Goal: Information Seeking & Learning: Learn about a topic

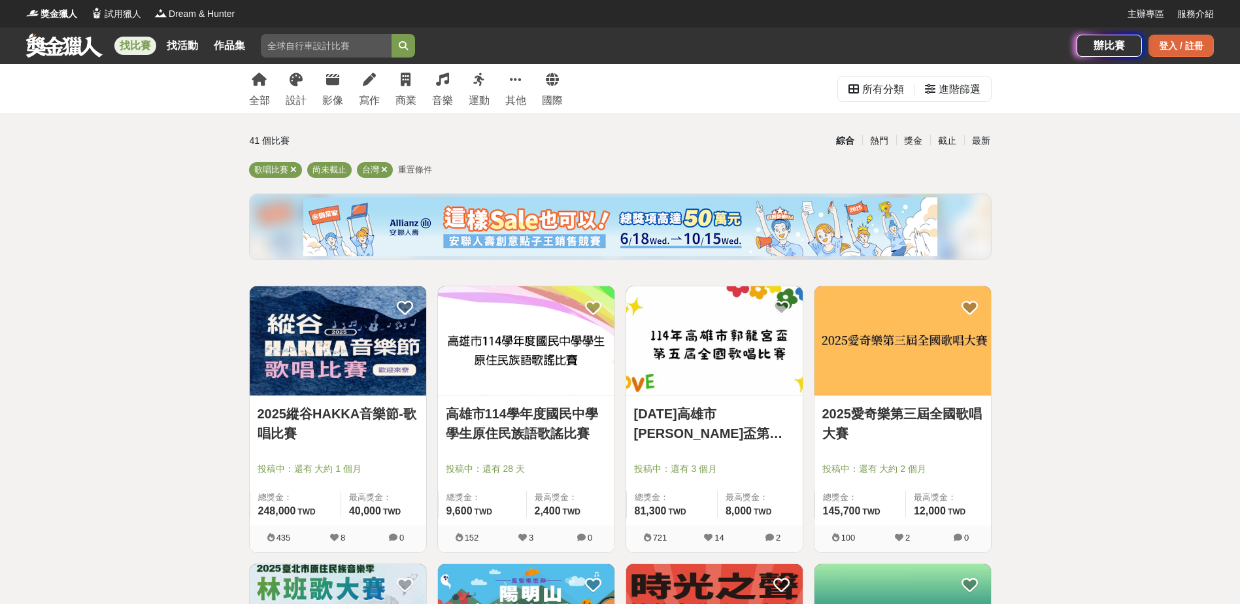
click at [1179, 47] on div "登入 / 註冊" at bounding box center [1181, 46] width 65 height 22
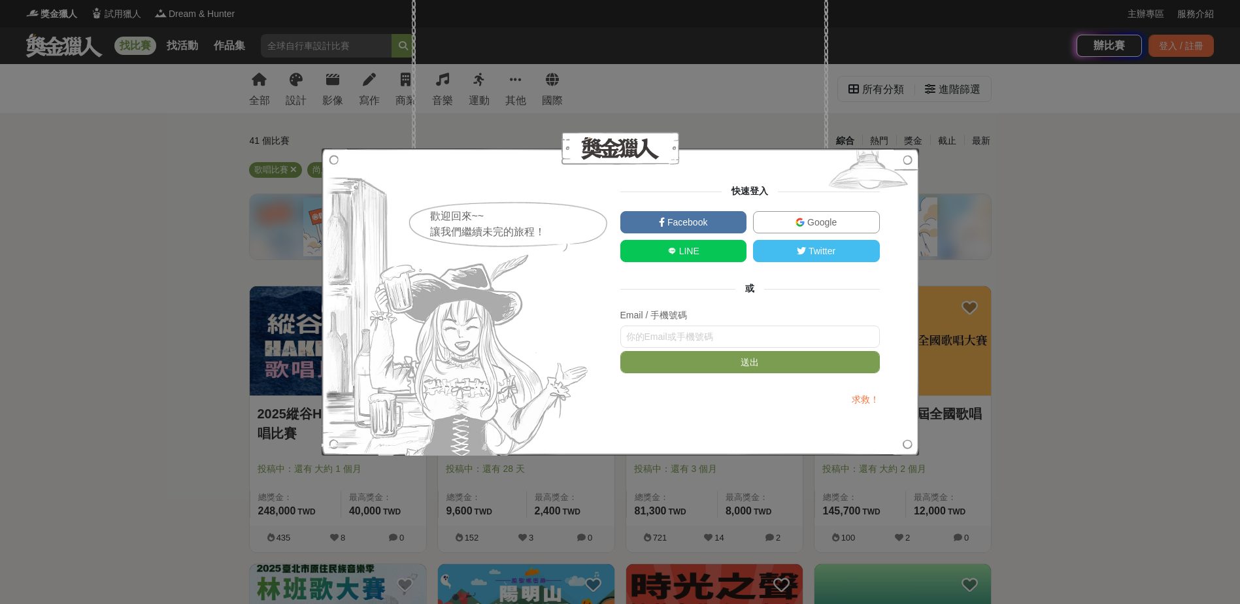
click at [707, 227] on span "Facebook" at bounding box center [686, 222] width 42 height 10
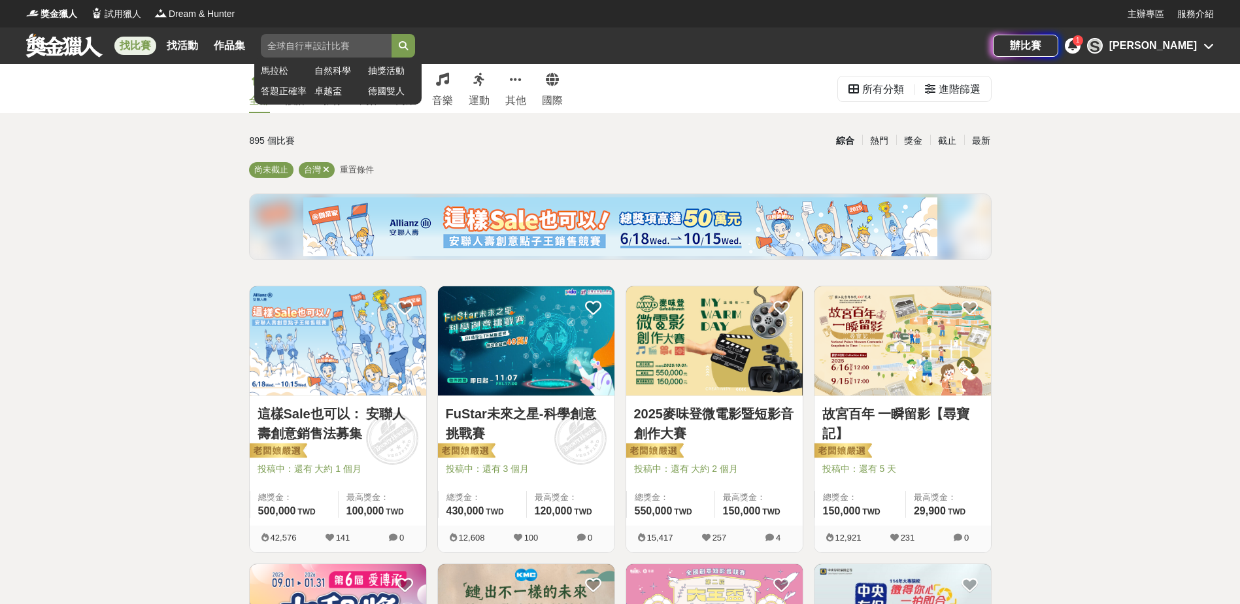
click at [328, 42] on input "search" at bounding box center [326, 46] width 131 height 24
type input "歌唱比賽"
click at [392, 34] on button "submit" at bounding box center [404, 46] width 24 height 24
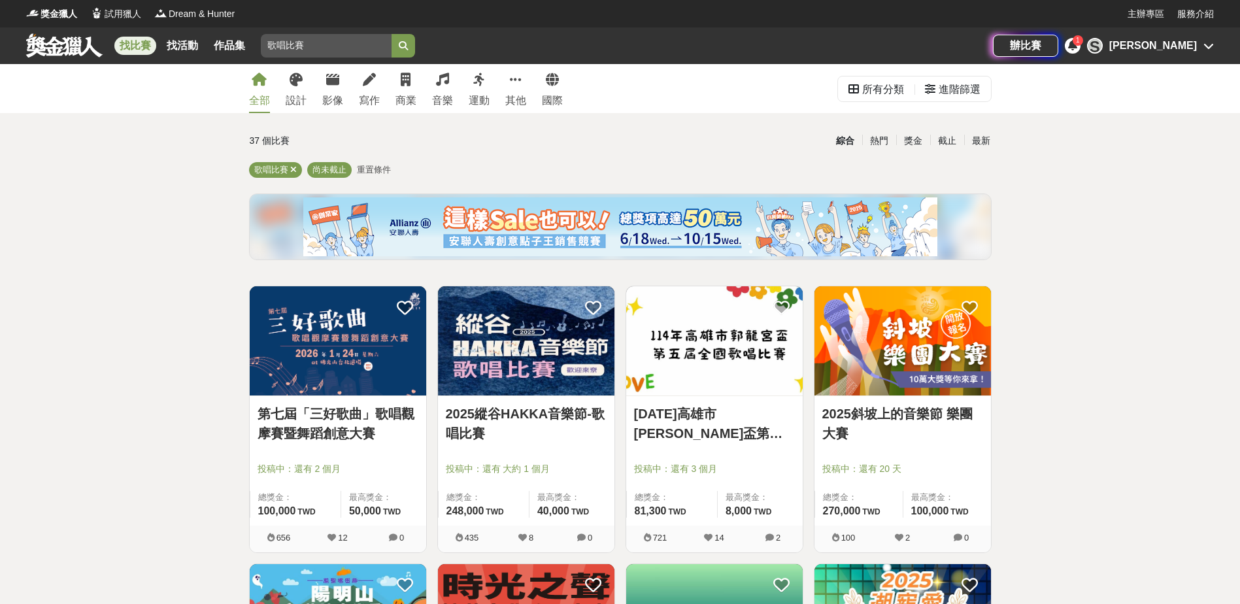
click at [342, 343] on img at bounding box center [338, 340] width 177 height 109
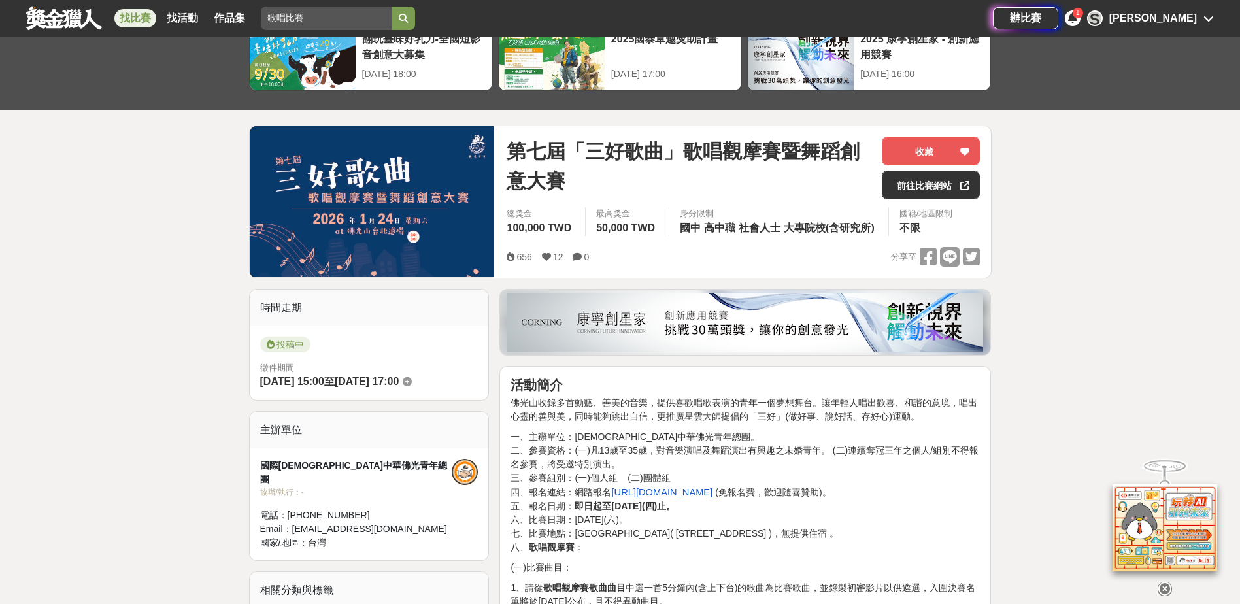
scroll to position [131, 0]
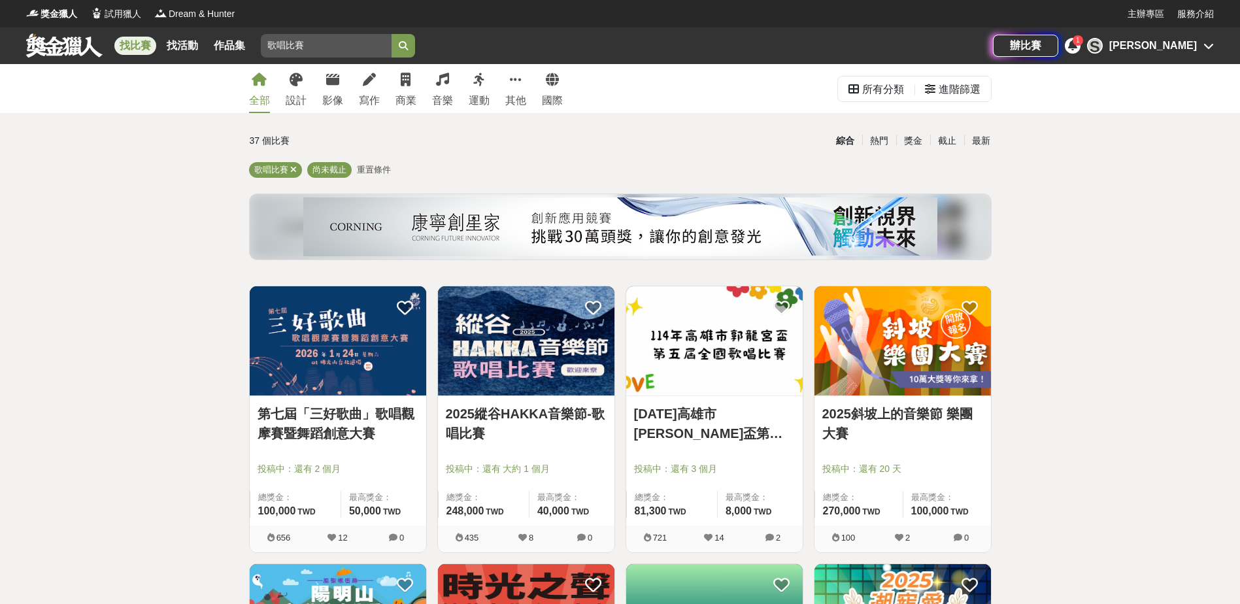
click at [509, 327] on img at bounding box center [526, 340] width 177 height 109
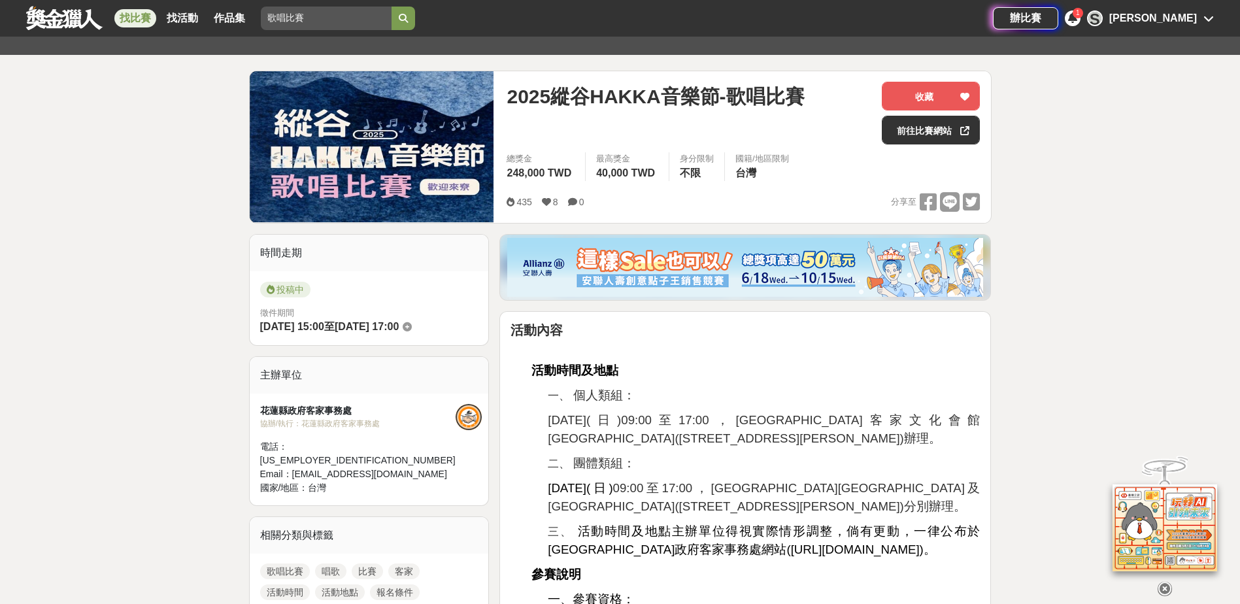
scroll to position [131, 0]
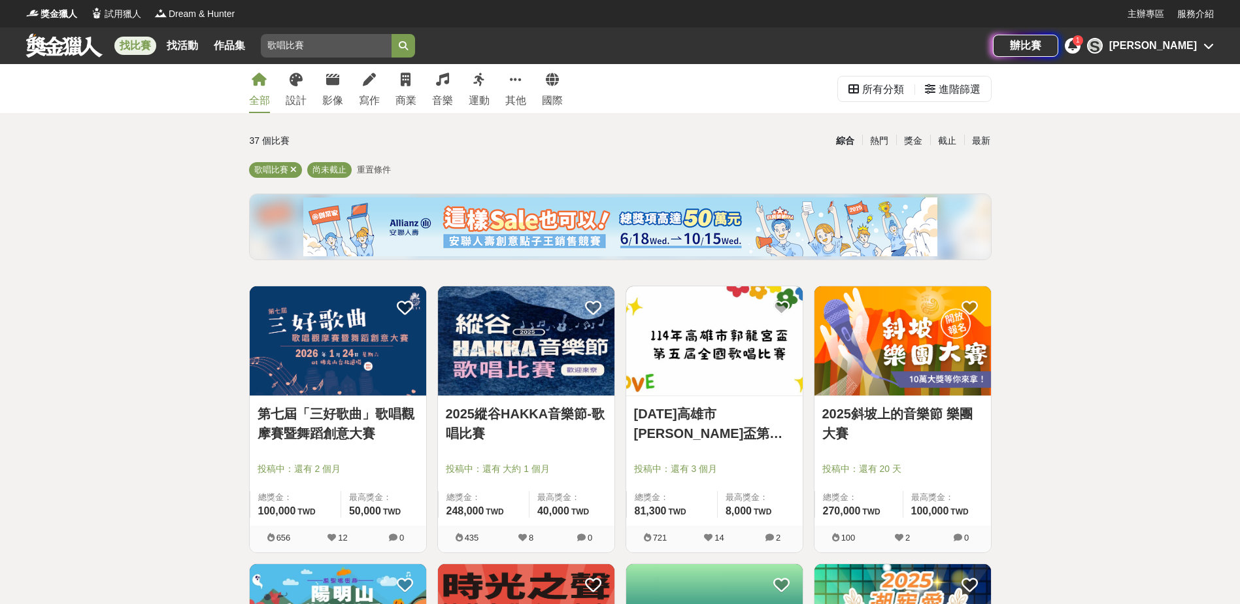
click at [648, 365] on img at bounding box center [714, 340] width 177 height 109
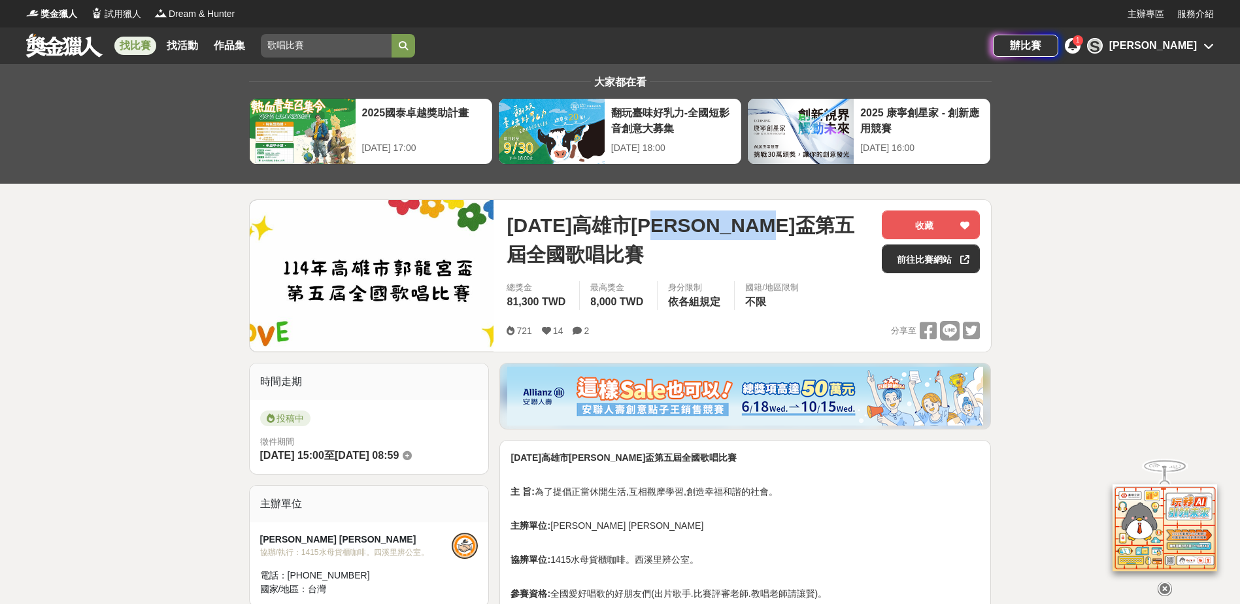
drag, startPoint x: 703, startPoint y: 226, endPoint x: 766, endPoint y: 254, distance: 68.8
click at [766, 254] on span "114年高雄市郭龍宮盃第五屆全國歌唱比賽" at bounding box center [689, 240] width 365 height 59
click at [700, 258] on span "114年高雄市郭龍宮盃第五屆全國歌唱比賽" at bounding box center [689, 240] width 365 height 59
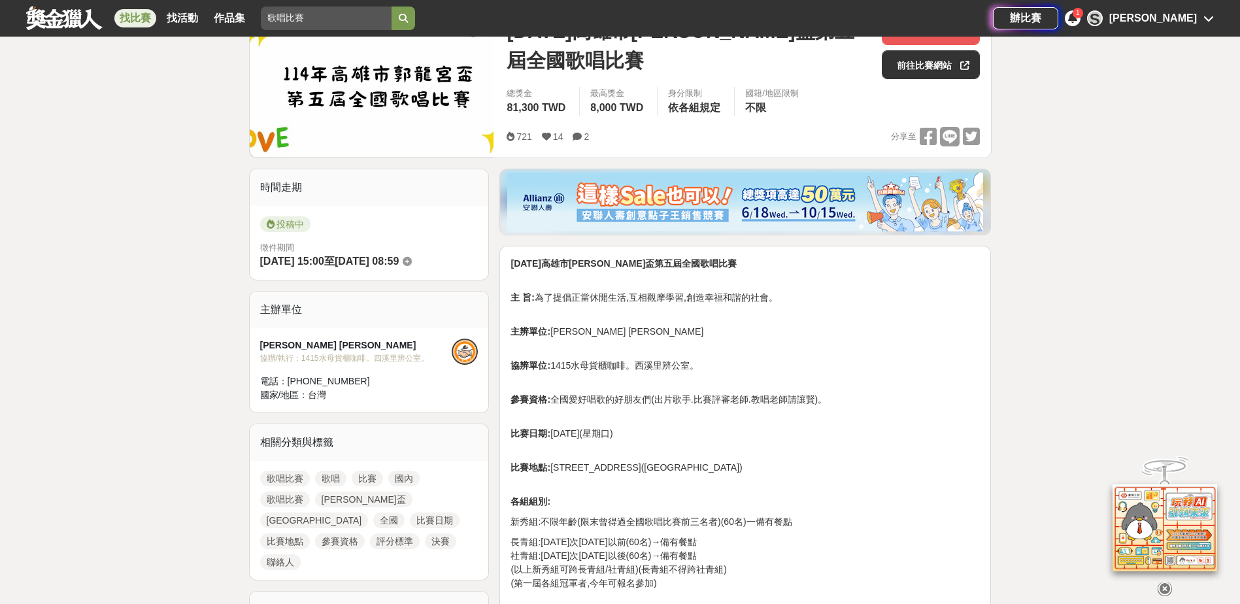
scroll to position [196, 0]
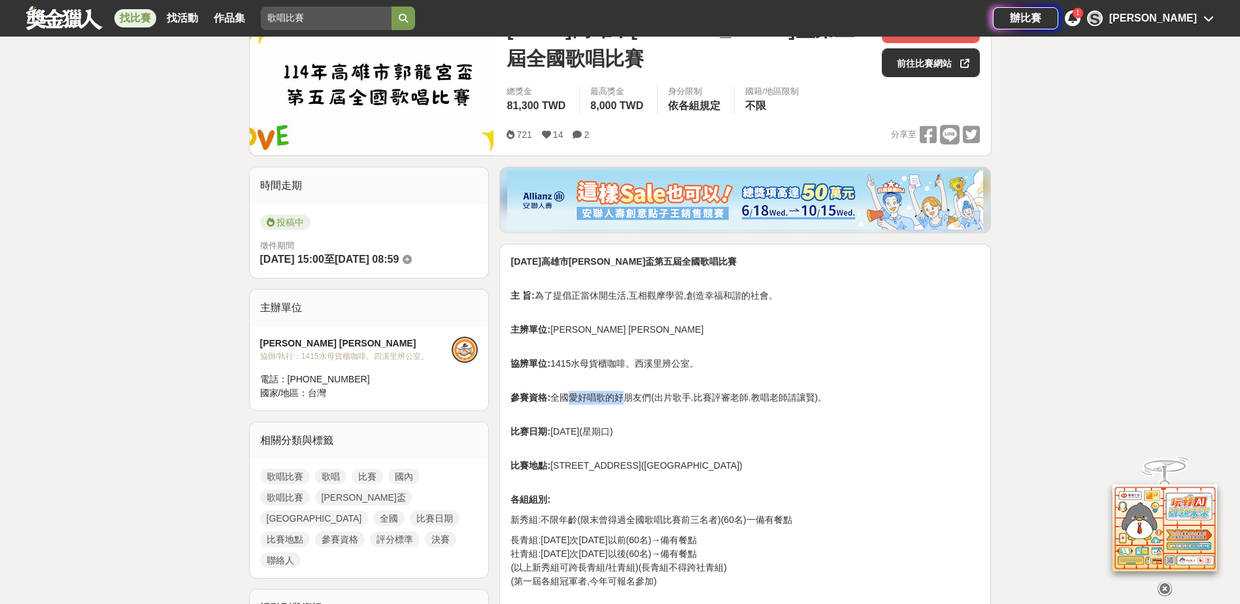
drag, startPoint x: 567, startPoint y: 402, endPoint x: 624, endPoint y: 401, distance: 56.9
click at [624, 401] on p "參賽資格: 全國愛好唱歌的好朋友們(出片歌手.比賽評審老師.教唱老師請讓賢)。" at bounding box center [745, 390] width 469 height 27
click at [683, 401] on p "參賽資格: 全國愛好唱歌的好朋友們(出片歌手.比賽評審老師.教唱老師請讓賢)。" at bounding box center [745, 390] width 469 height 27
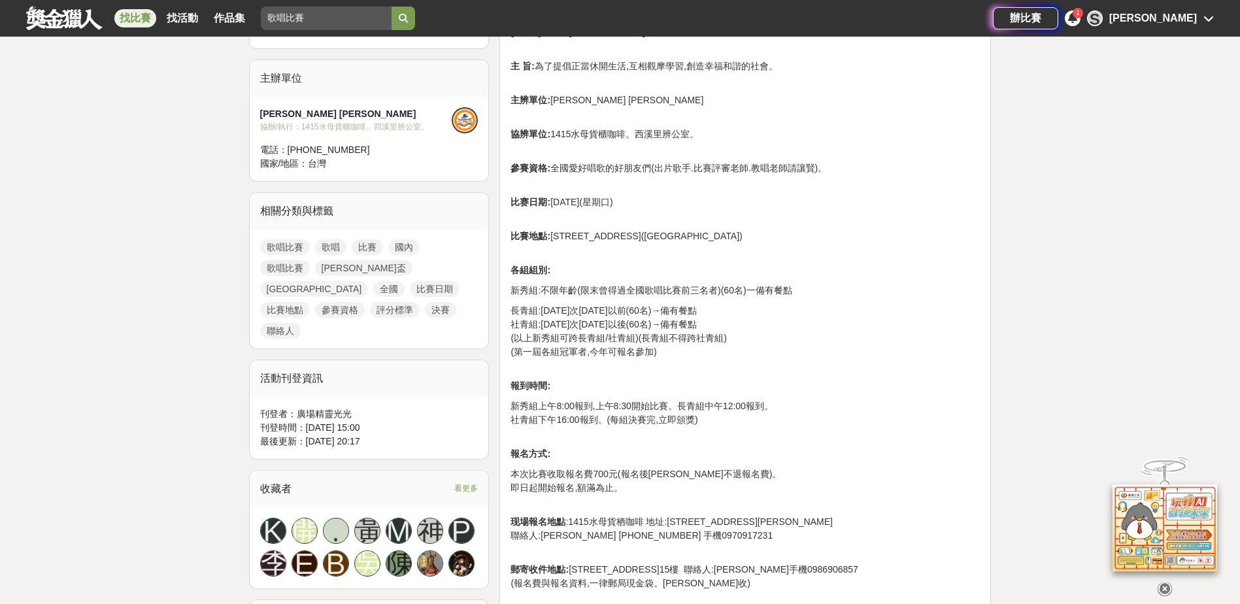
scroll to position [458, 0]
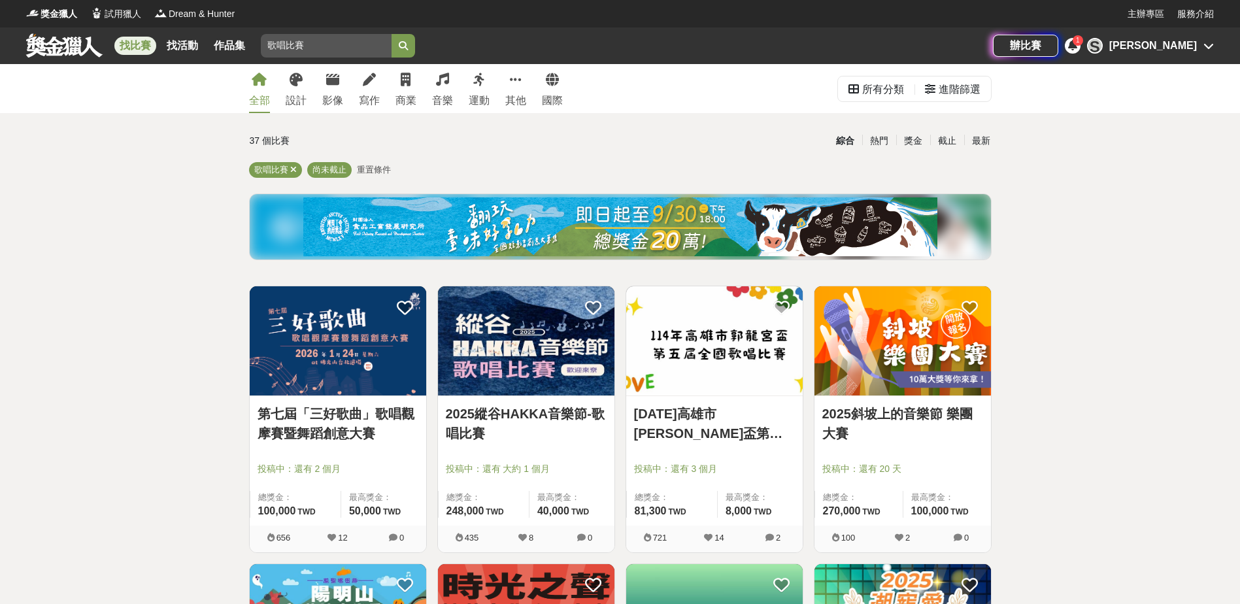
click at [921, 356] on img at bounding box center [903, 340] width 177 height 109
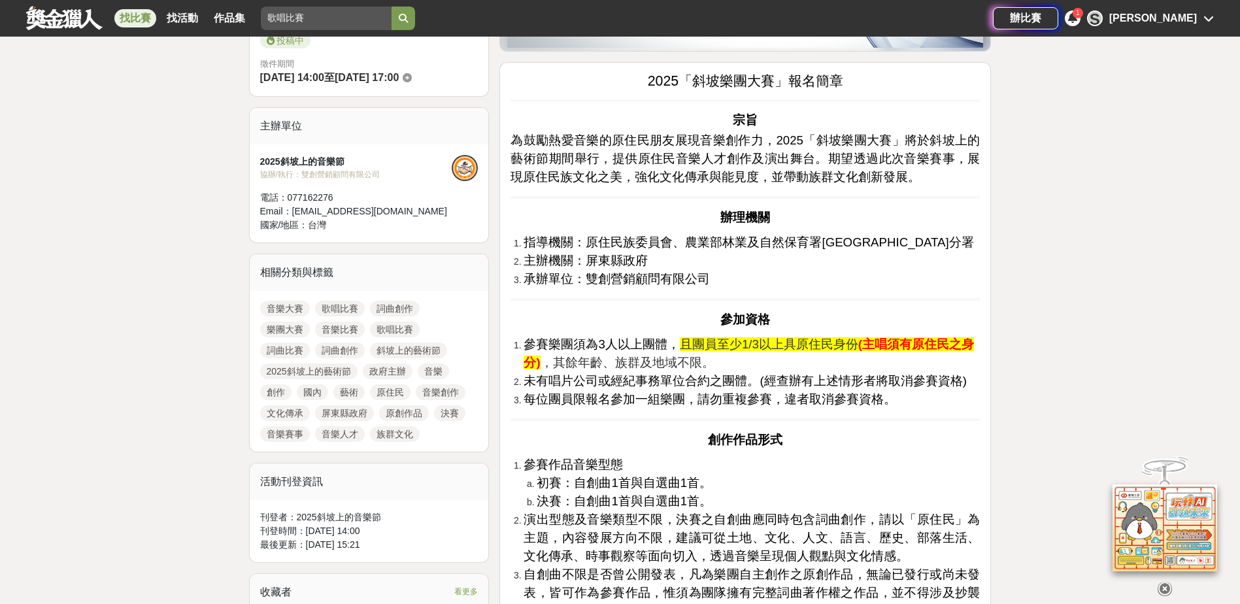
scroll to position [392, 0]
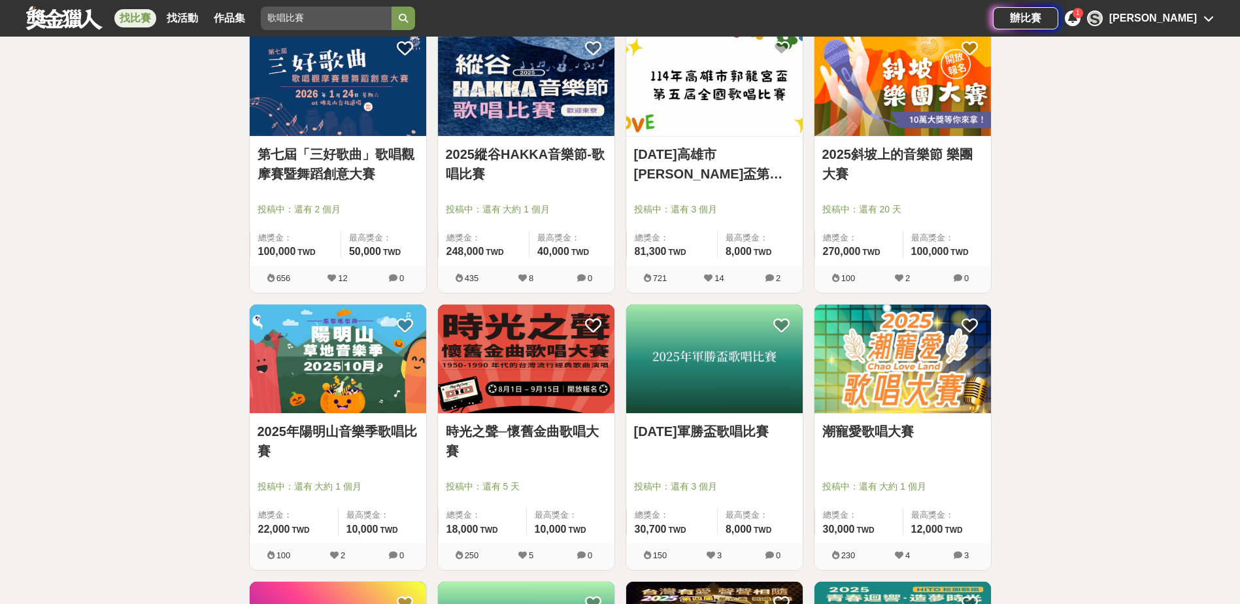
scroll to position [262, 0]
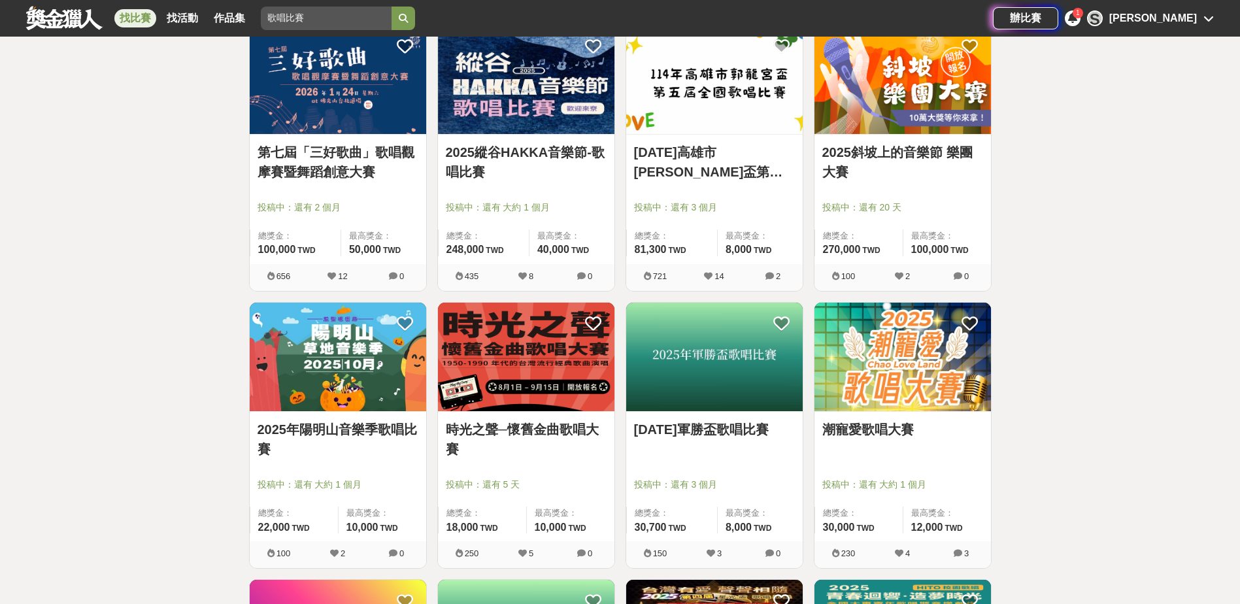
click at [307, 348] on img at bounding box center [338, 357] width 177 height 109
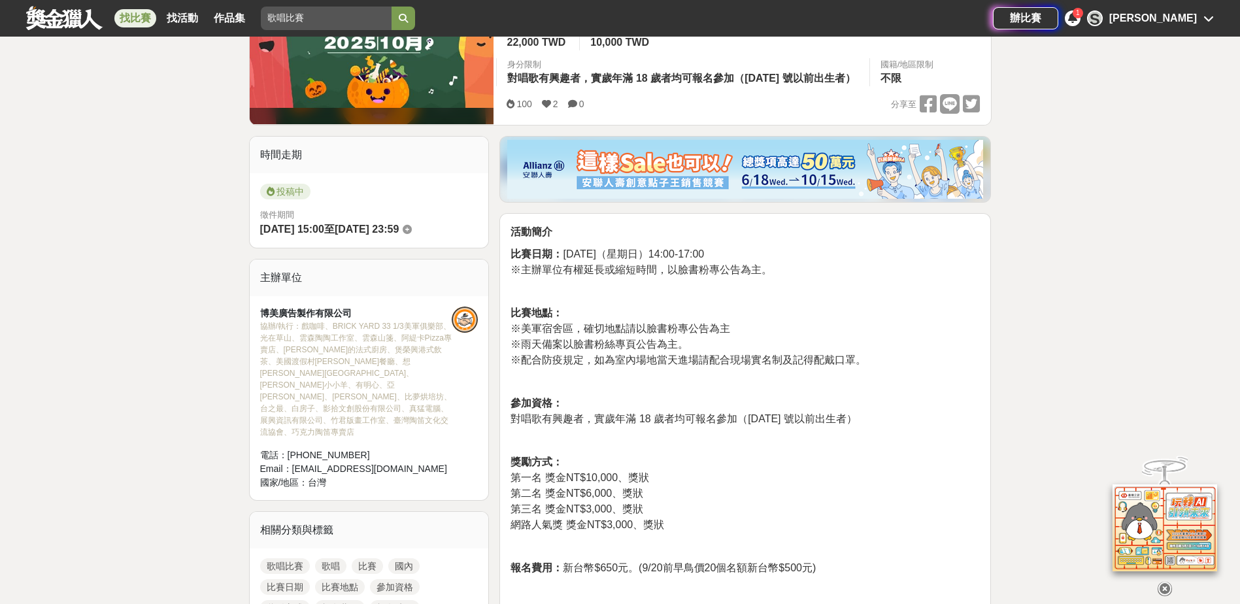
scroll to position [262, 0]
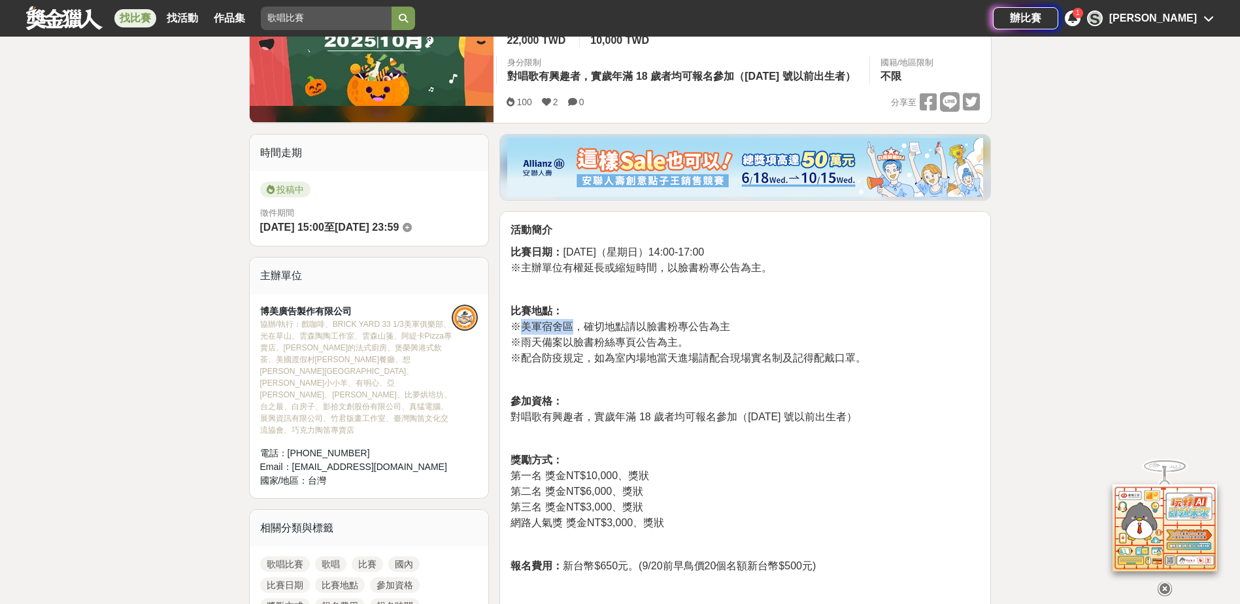
drag, startPoint x: 523, startPoint y: 364, endPoint x: 572, endPoint y: 363, distance: 49.1
click at [572, 332] on span "※美軍宿舍區，確切地點請以臉書粉專公告為主" at bounding box center [621, 326] width 220 height 11
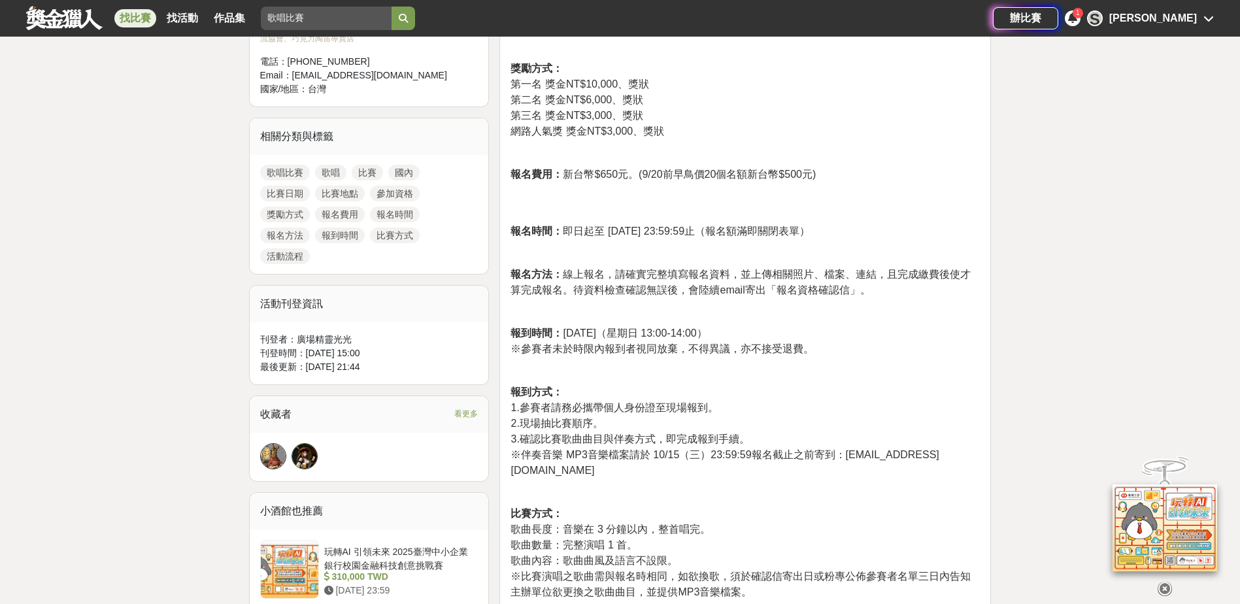
scroll to position [654, 0]
drag, startPoint x: 564, startPoint y: 369, endPoint x: 734, endPoint y: 373, distance: 170.0
click at [707, 338] on span "報到時間： 2025年10月26日（星期日 13:00-14:00）" at bounding box center [609, 332] width 196 height 11
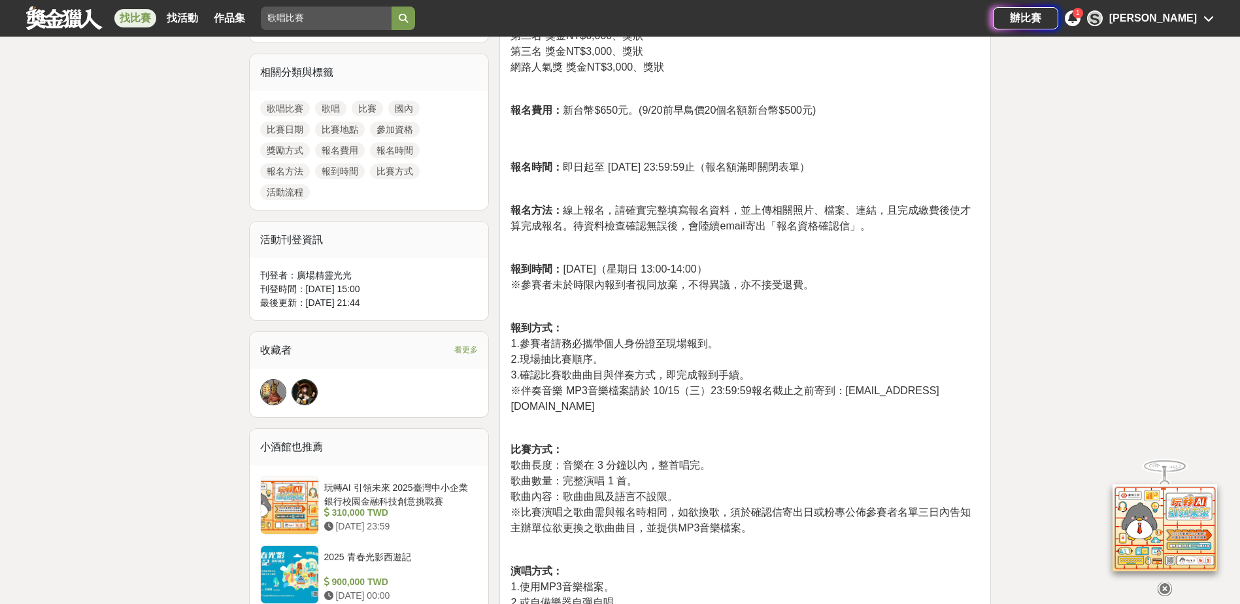
scroll to position [719, 0]
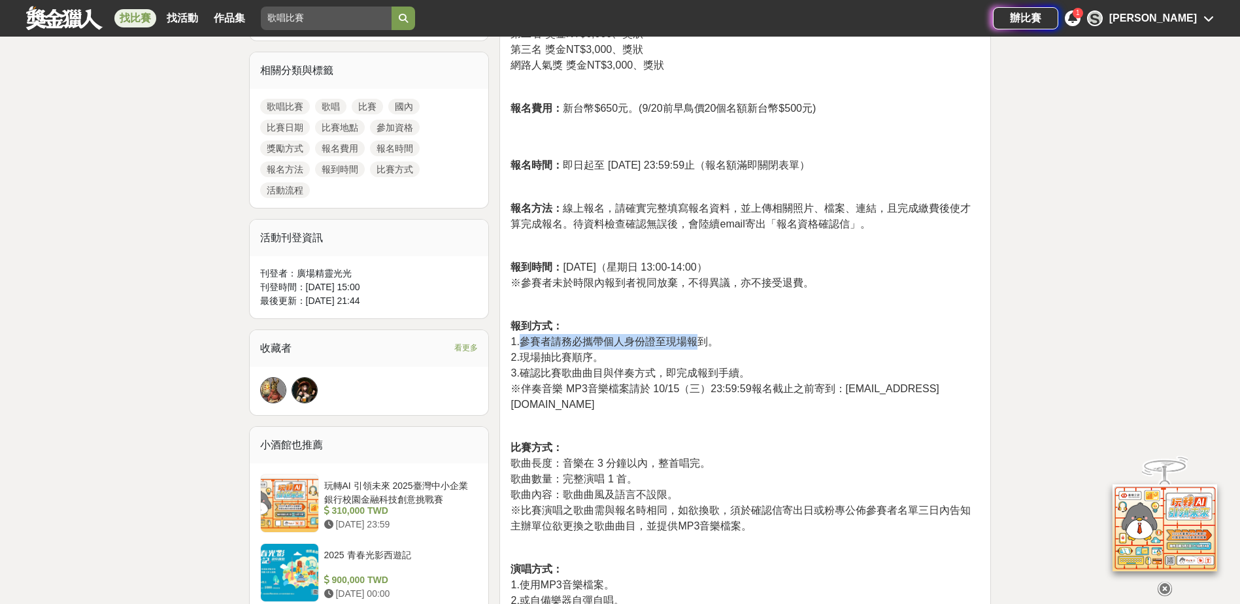
drag, startPoint x: 521, startPoint y: 380, endPoint x: 702, endPoint y: 379, distance: 180.4
click at [702, 347] on span "1.參賽者請務必攜帶個人身份證至現場報到。" at bounding box center [614, 341] width 207 height 11
click at [690, 347] on span "1.參賽者請務必攜帶個人身份證至現場報到。" at bounding box center [614, 341] width 207 height 11
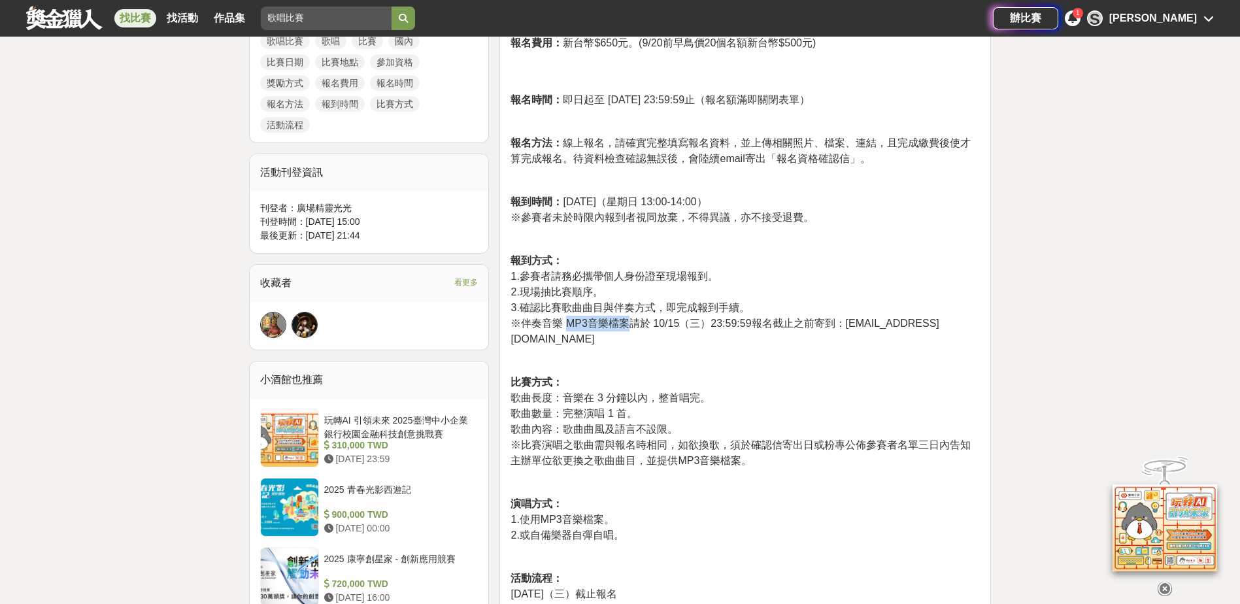
drag, startPoint x: 570, startPoint y: 362, endPoint x: 624, endPoint y: 364, distance: 54.3
click at [624, 345] on span "※伴奏音樂 MP3音樂檔案請於 10/15（三）23:59:59報名截止之前寄到：ymsmusic2022@gmail.com" at bounding box center [725, 331] width 428 height 27
click at [643, 345] on span "※伴奏音樂 MP3音樂檔案請於 10/15（三）23:59:59報名截止之前寄到：ymsmusic2022@gmail.com" at bounding box center [725, 331] width 428 height 27
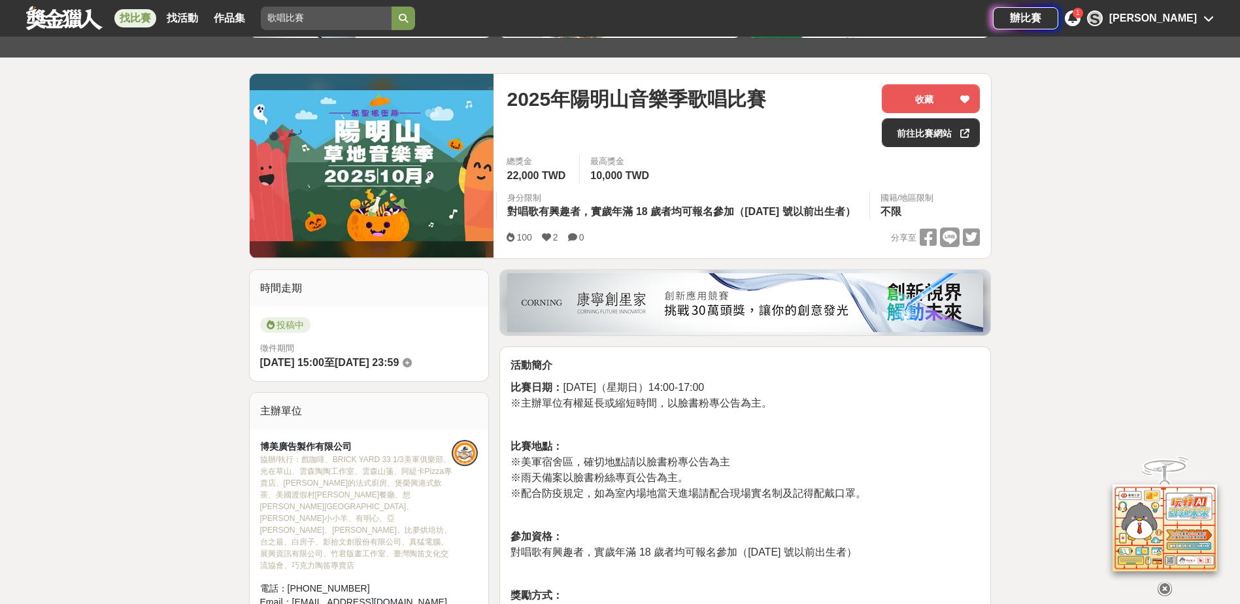
scroll to position [0, 0]
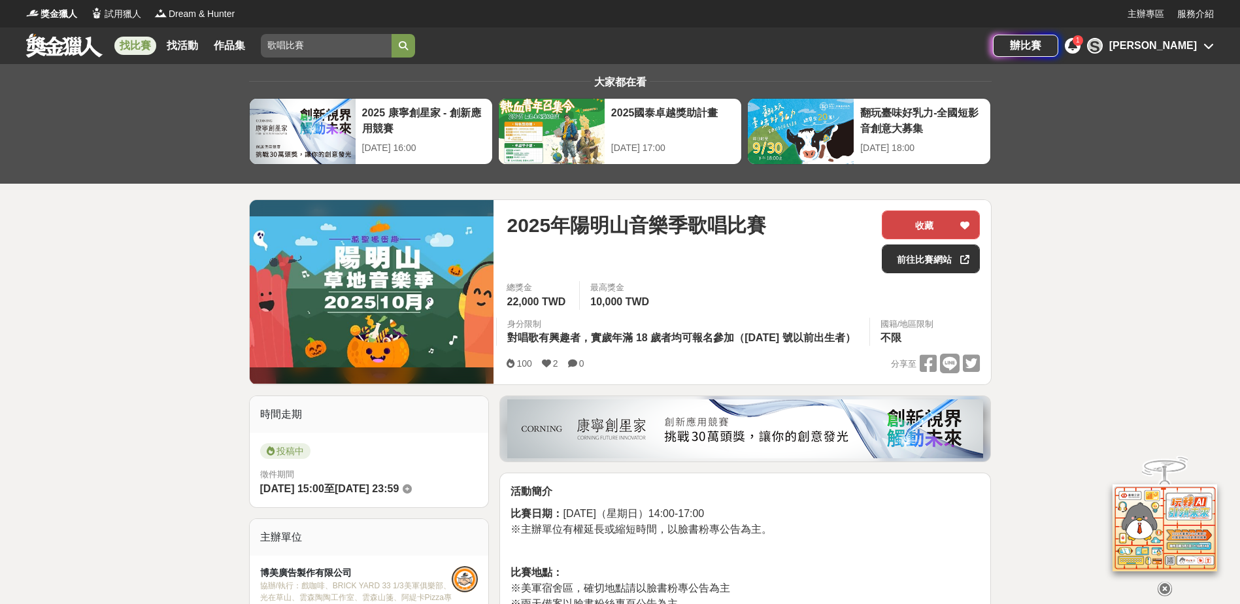
click at [930, 221] on button "收藏" at bounding box center [931, 225] width 98 height 29
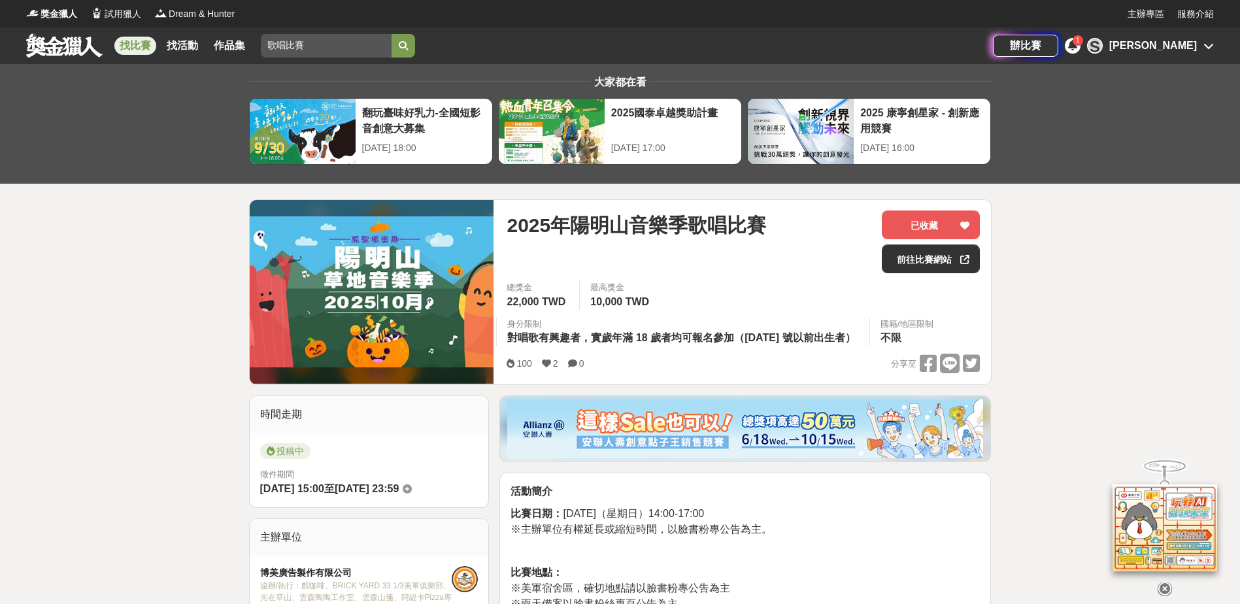
click at [1077, 50] on icon at bounding box center [1072, 45] width 9 height 10
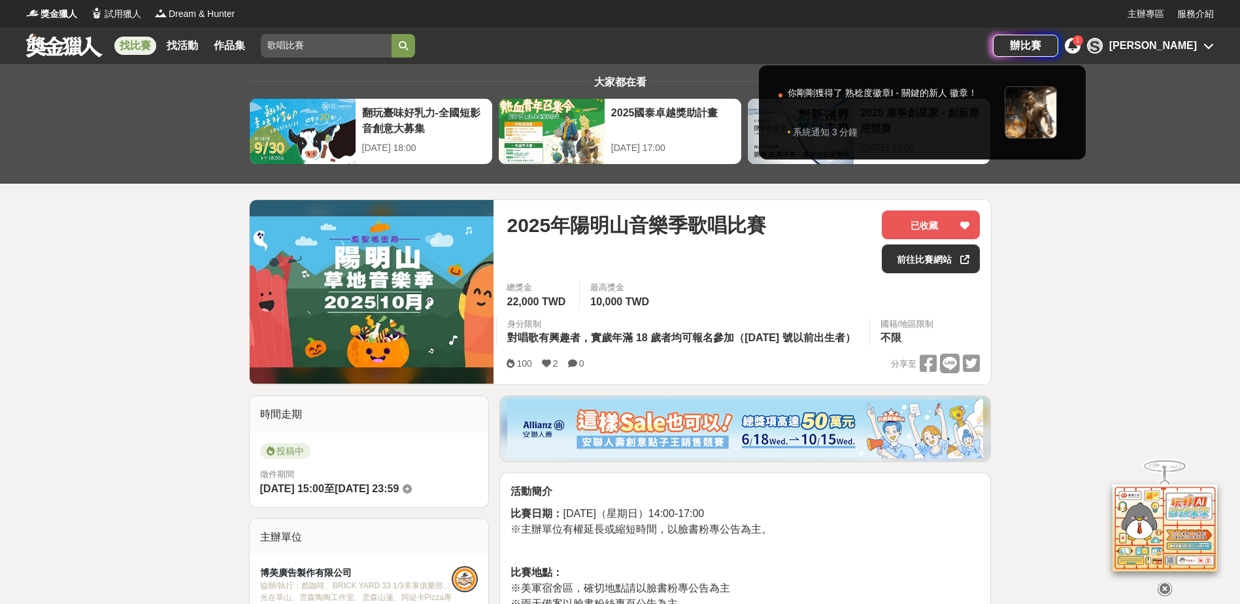
click at [1077, 50] on icon at bounding box center [1072, 45] width 9 height 10
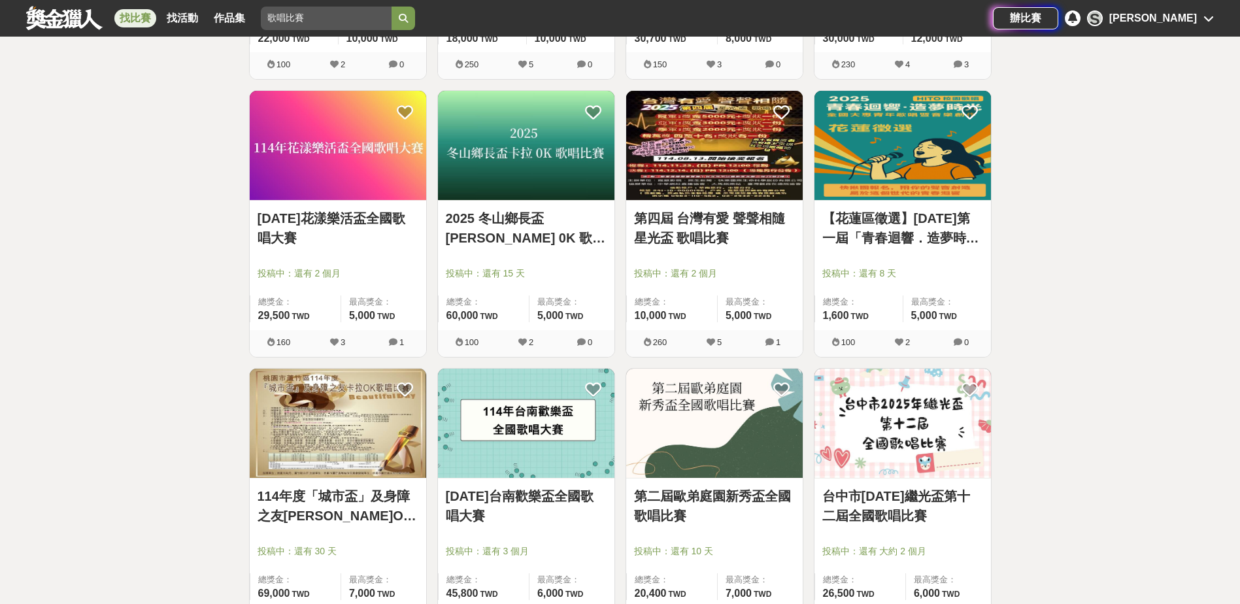
scroll to position [915, 0]
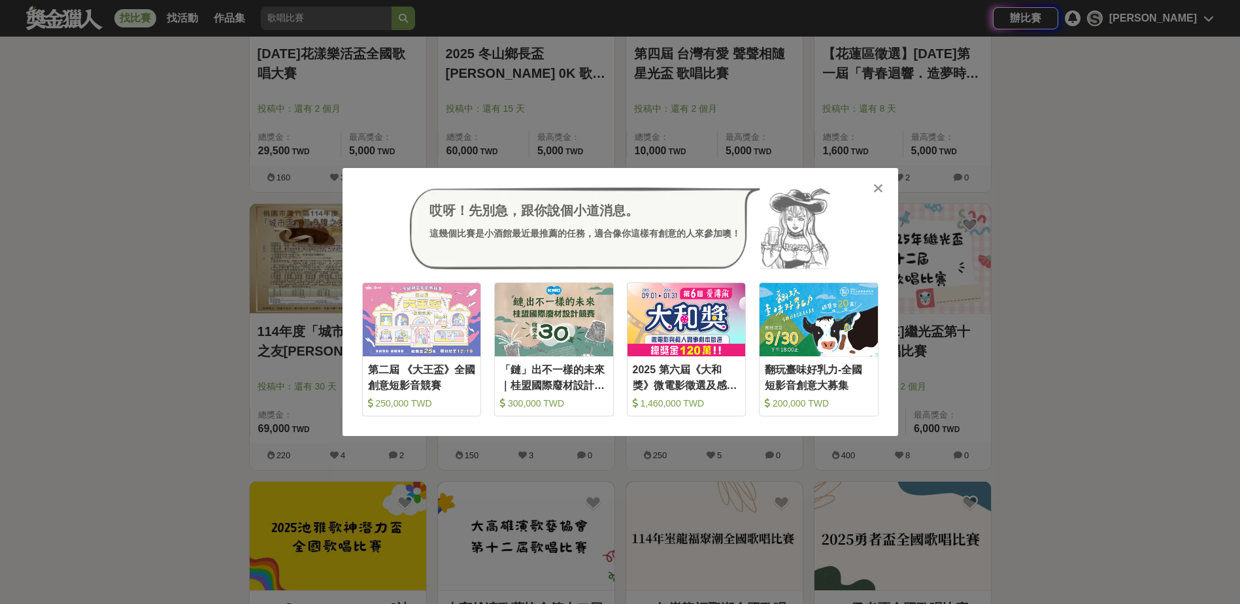
click at [877, 192] on icon at bounding box center [878, 188] width 10 height 13
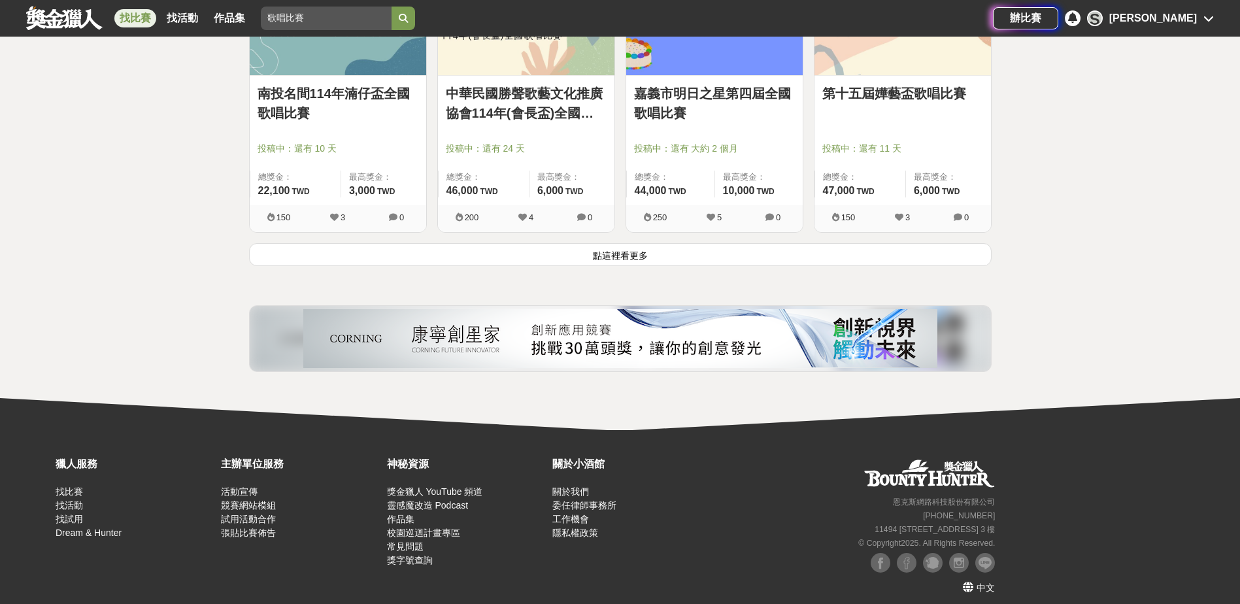
scroll to position [1718, 0]
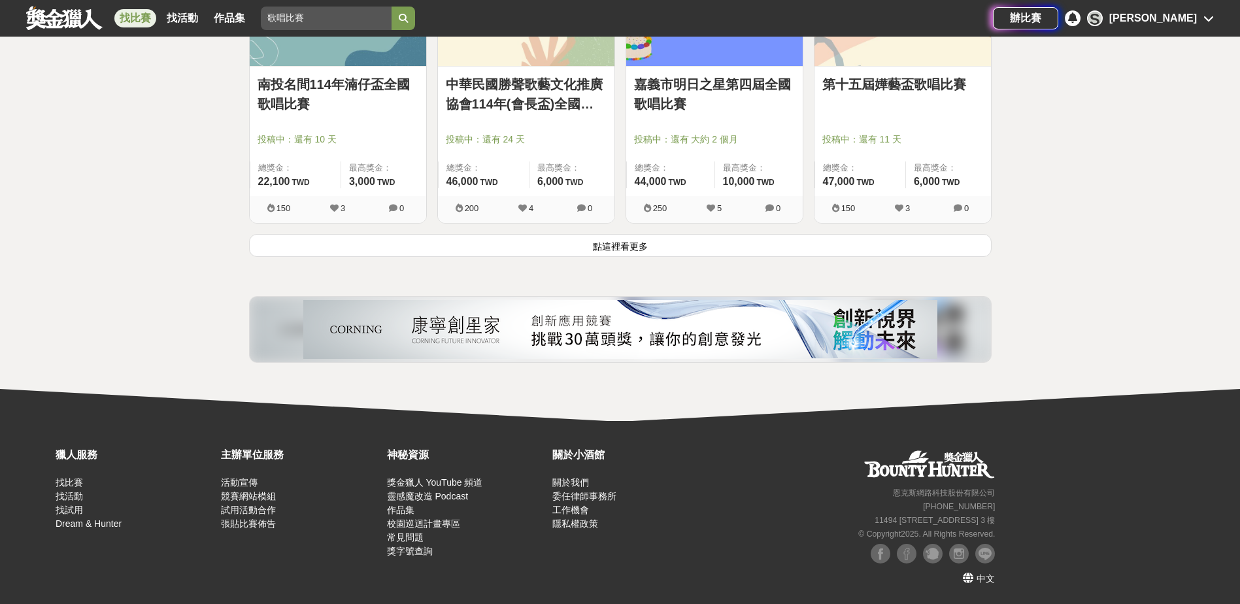
drag, startPoint x: 598, startPoint y: 250, endPoint x: 563, endPoint y: 250, distance: 35.3
click at [598, 250] on button "點這裡看更多" at bounding box center [620, 245] width 743 height 23
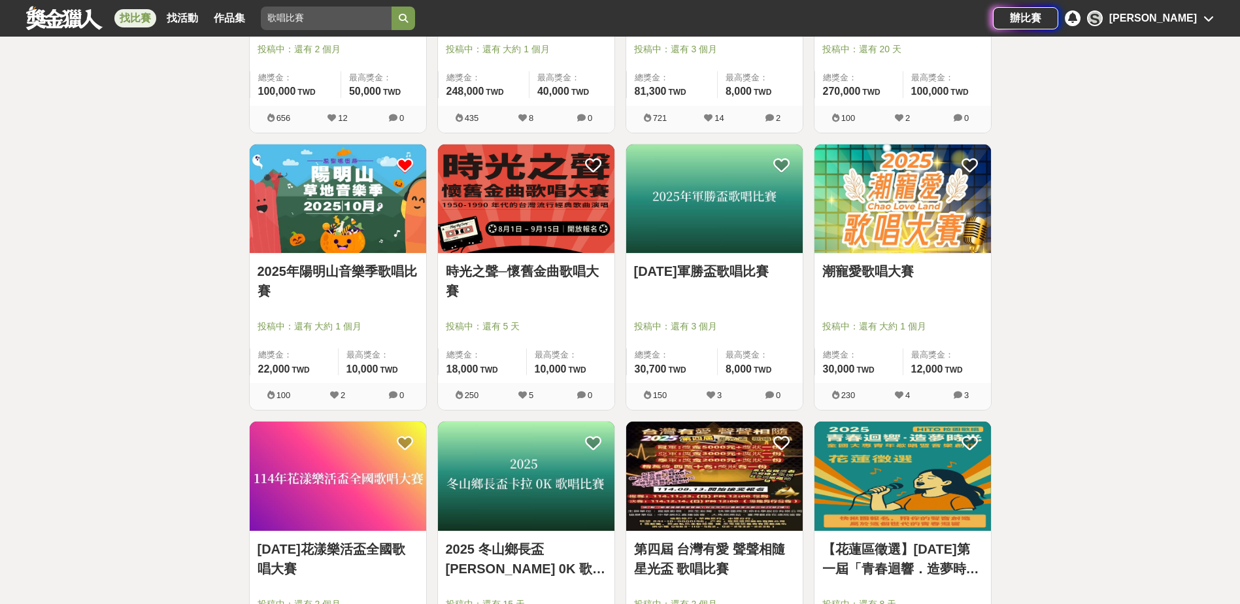
scroll to position [410, 0]
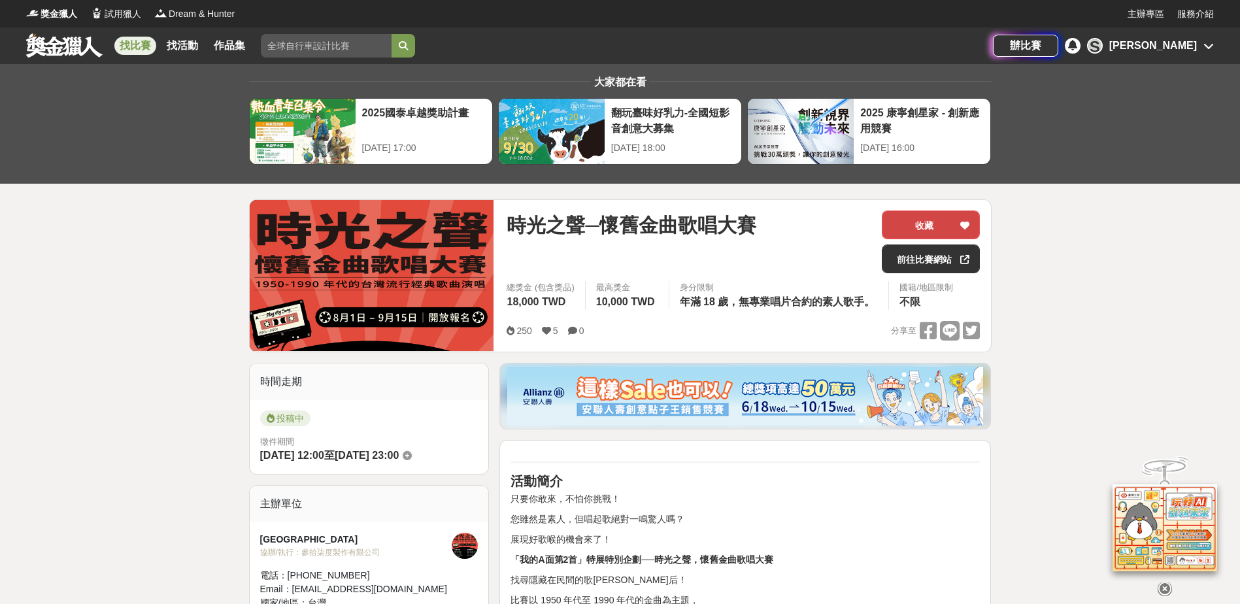
click at [940, 229] on button "收藏" at bounding box center [931, 225] width 98 height 29
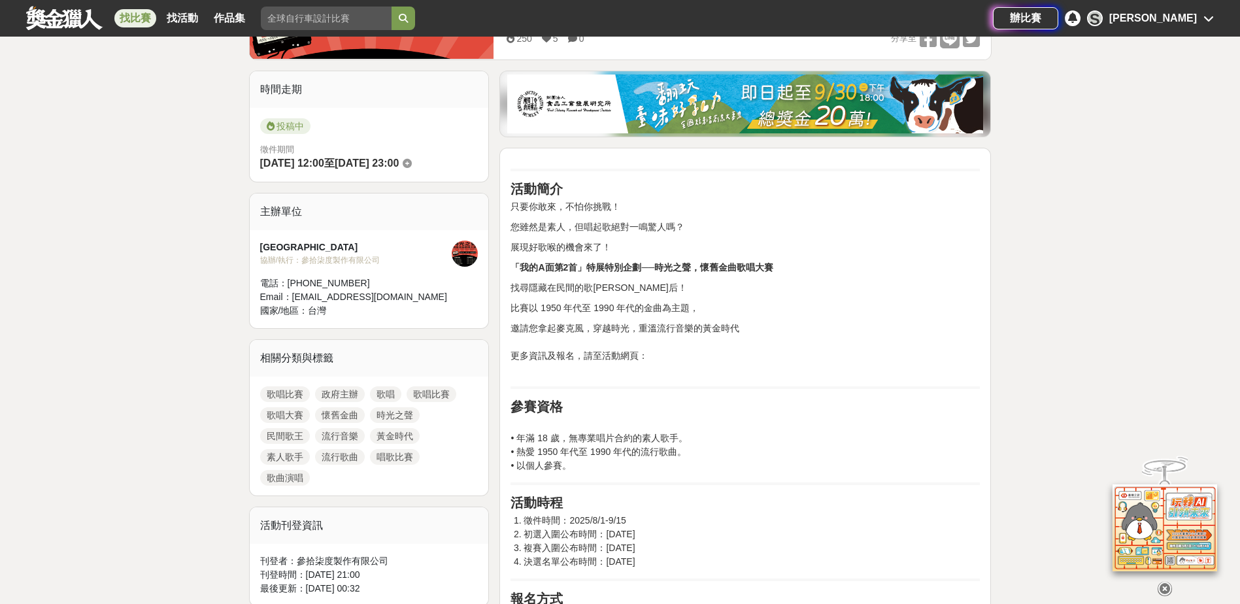
scroll to position [131, 0]
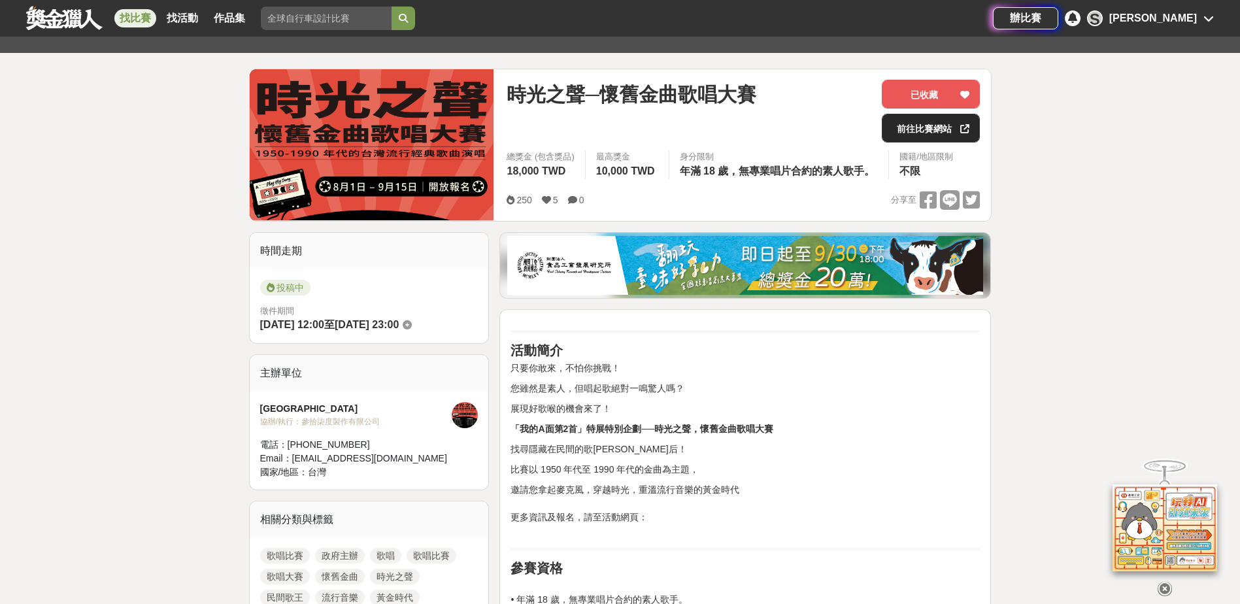
click at [927, 126] on link "前往比賽網站" at bounding box center [931, 128] width 98 height 29
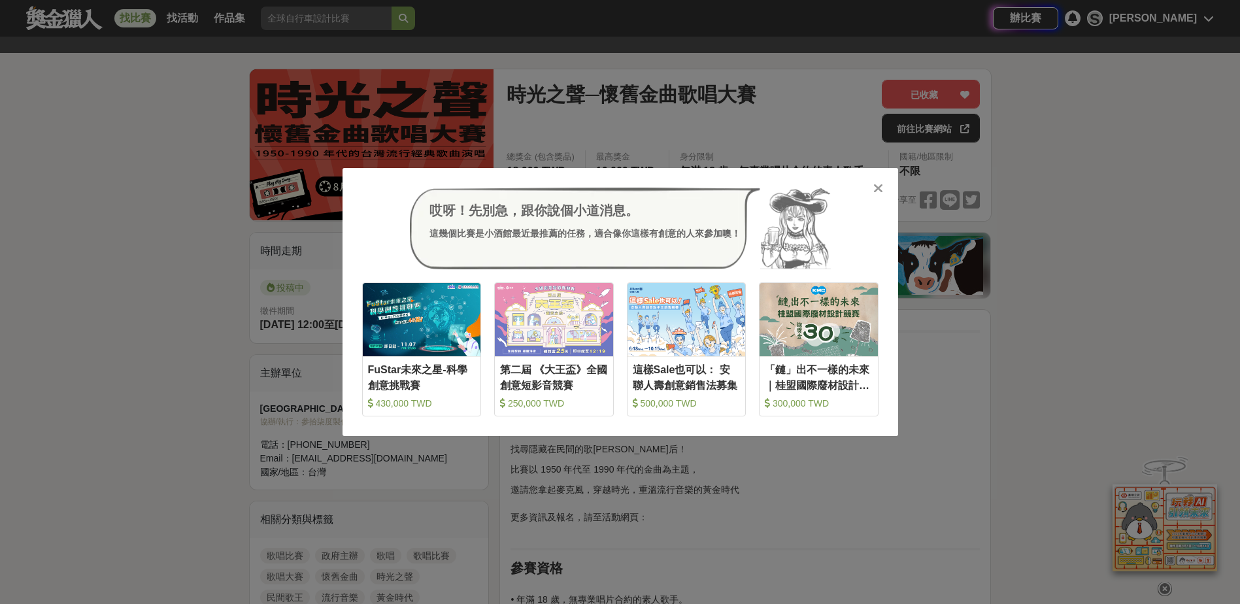
click at [875, 192] on icon at bounding box center [878, 188] width 10 height 13
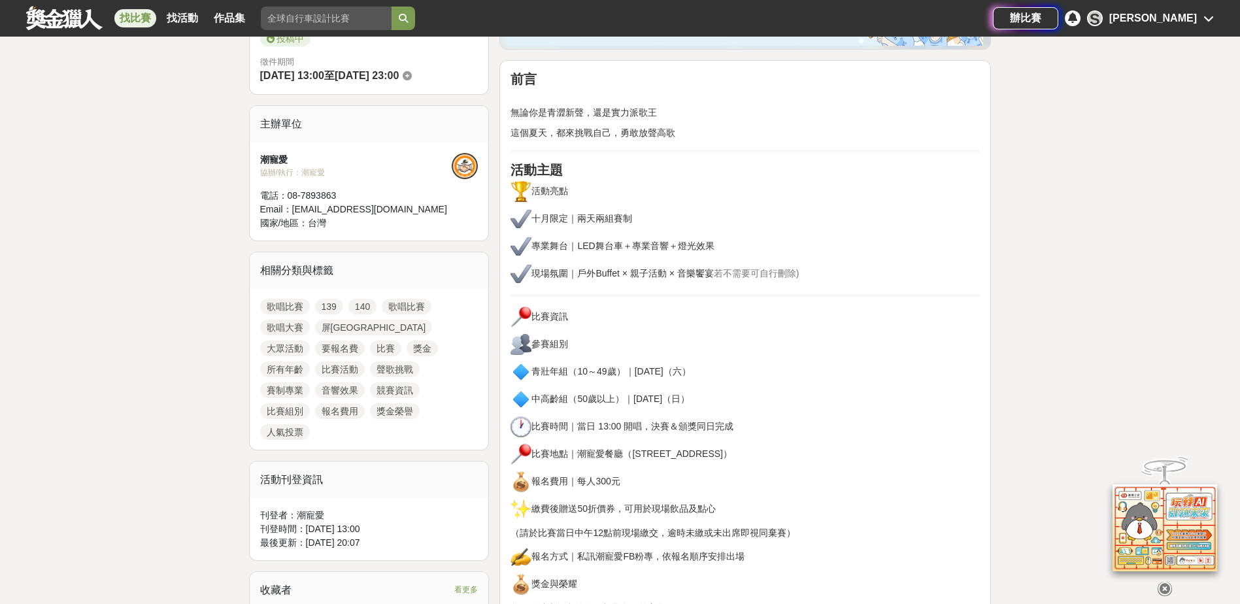
scroll to position [458, 0]
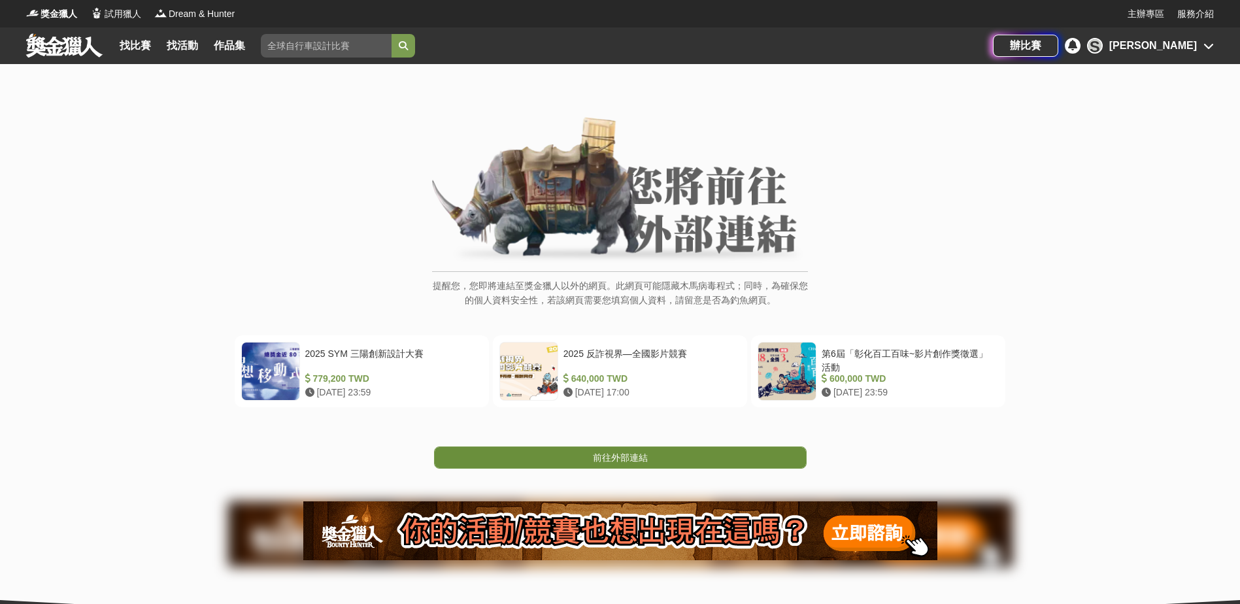
click at [630, 456] on span "前往外部連結" at bounding box center [620, 457] width 55 height 10
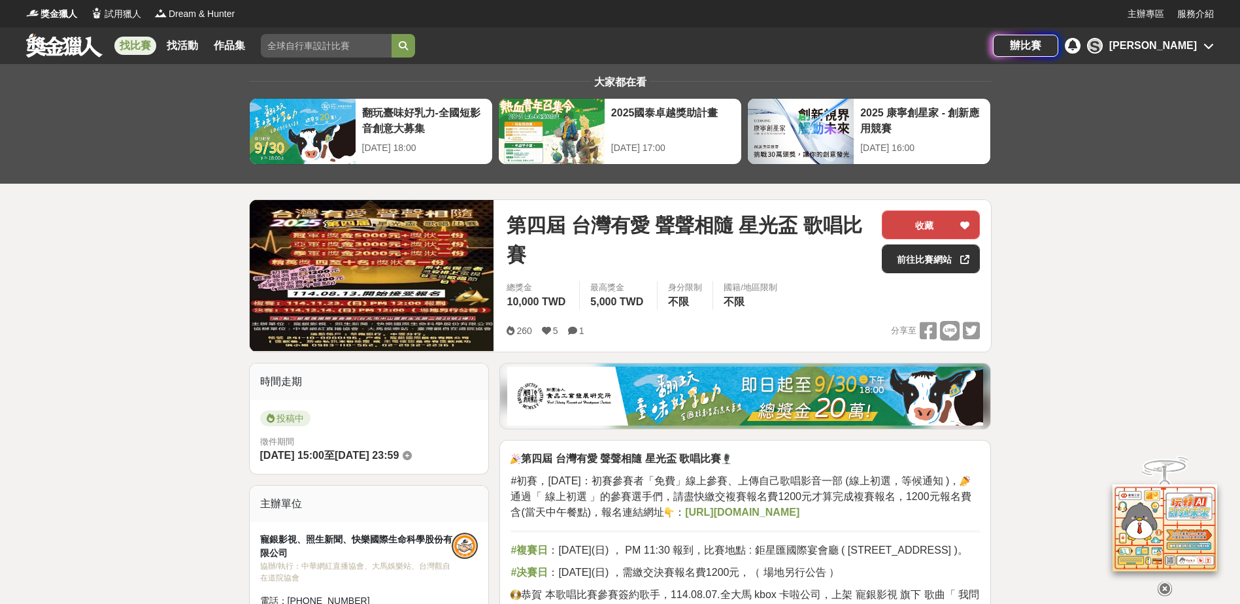
click at [909, 214] on button "收藏" at bounding box center [931, 225] width 98 height 29
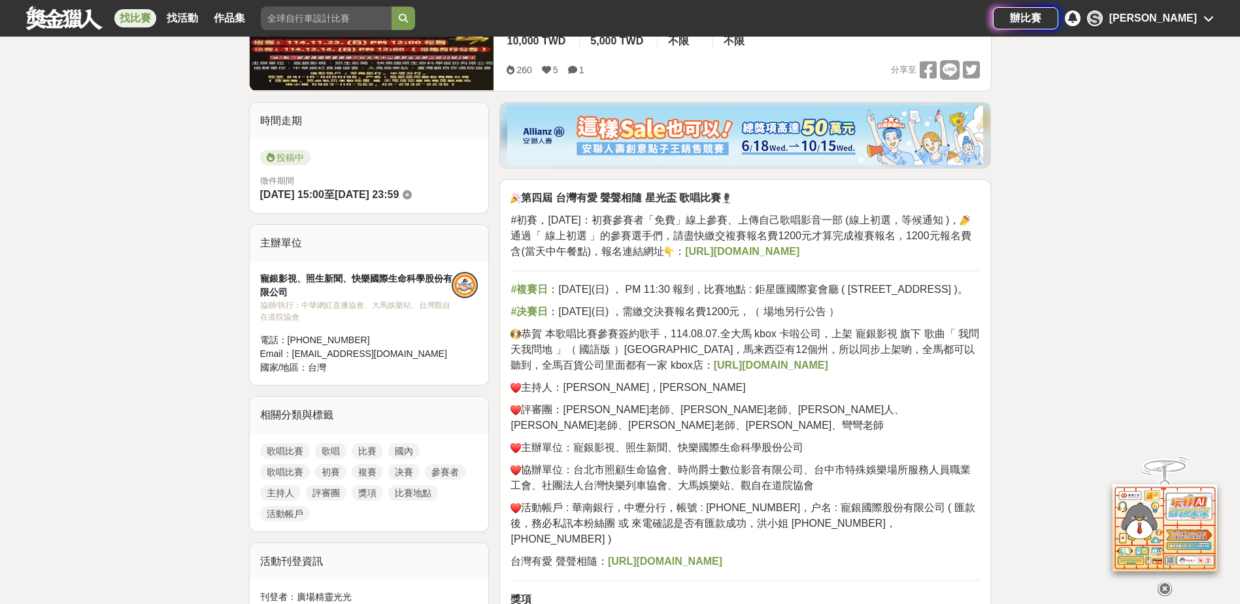
scroll to position [262, 0]
drag, startPoint x: 681, startPoint y: 328, endPoint x: 773, endPoint y: 330, distance: 92.2
click at [773, 316] on span "：114年12月14日(日) ，需繳交決賽報名費1200元，（ 場地另行公告 ）" at bounding box center [694, 310] width 292 height 11
click at [756, 316] on span "：114年12月14日(日) ，需繳交決賽報名費1200元，（ 場地另行公告 ）" at bounding box center [694, 310] width 292 height 11
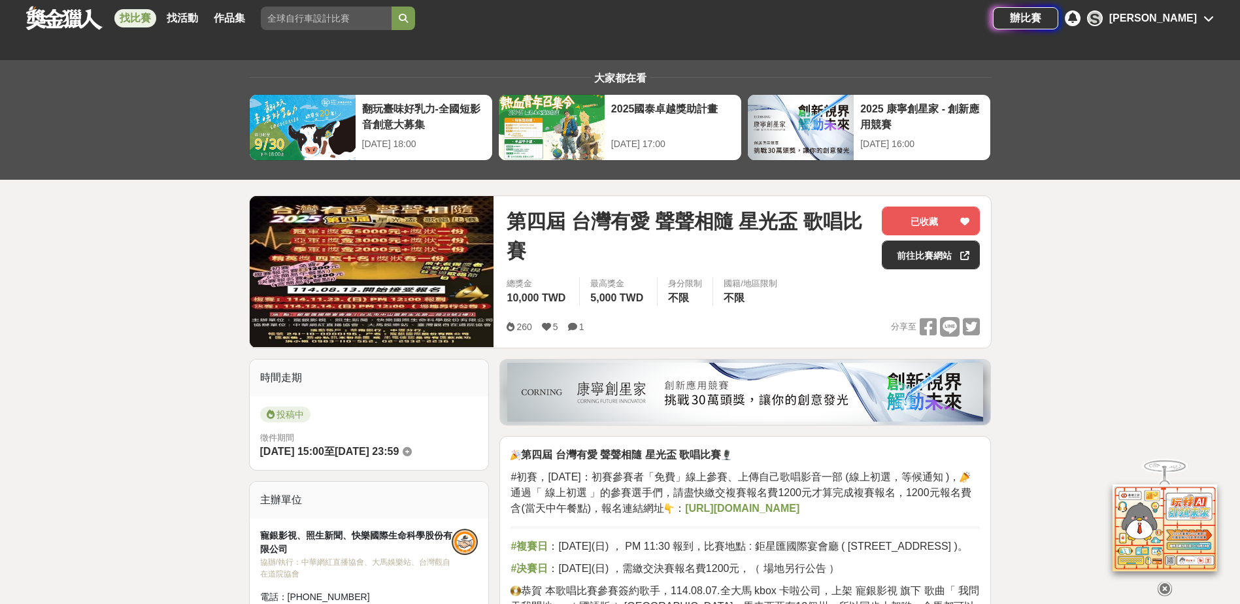
scroll to position [0, 0]
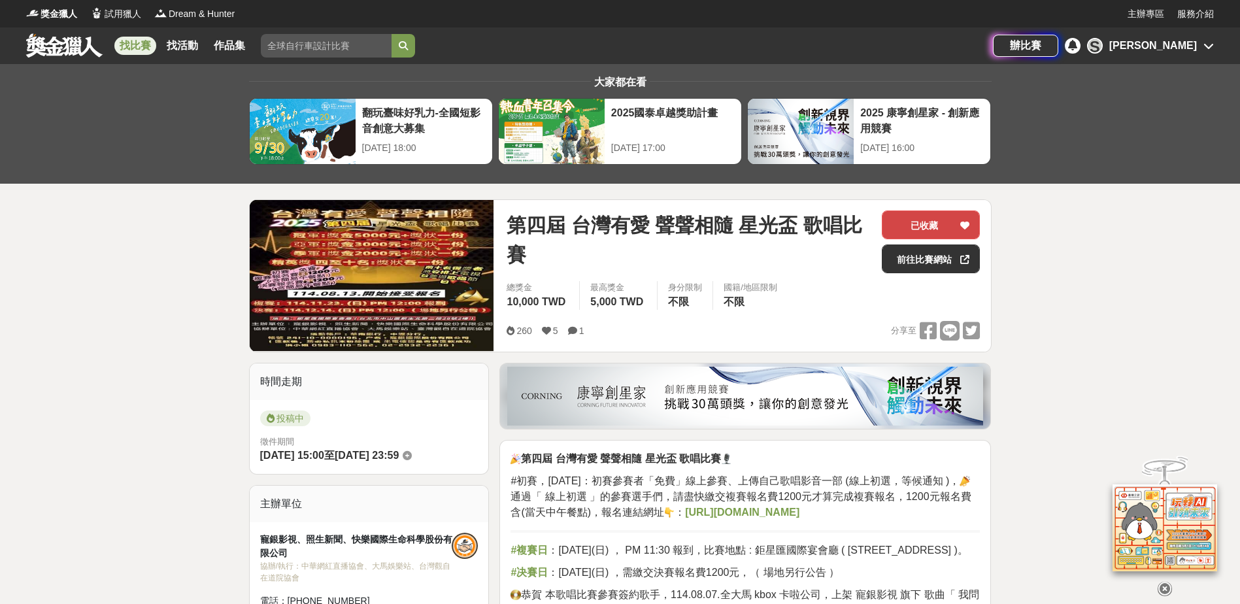
click at [925, 220] on button "已收藏" at bounding box center [931, 225] width 98 height 29
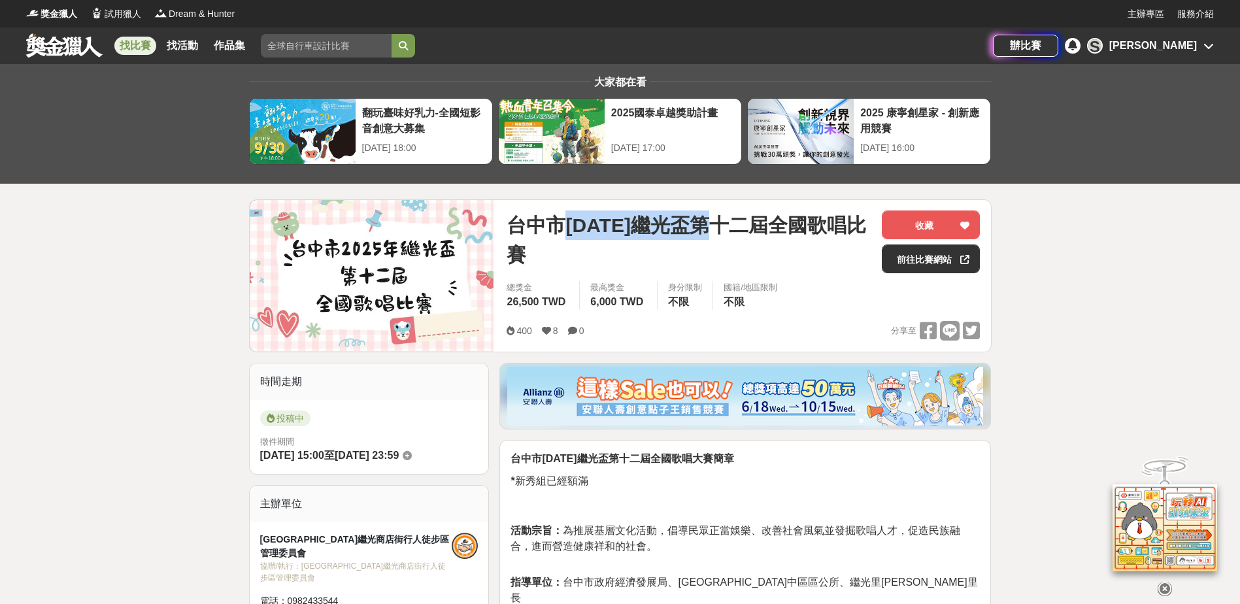
drag, startPoint x: 568, startPoint y: 223, endPoint x: 724, endPoint y: 235, distance: 156.0
click at [724, 235] on span "台中市2025年繼光盃第十二屆全國歌唱比賽" at bounding box center [689, 240] width 365 height 59
click at [794, 234] on span "台中市2025年繼光盃第十二屆全國歌唱比賽" at bounding box center [689, 240] width 365 height 59
click at [924, 228] on button "收藏" at bounding box center [931, 225] width 98 height 29
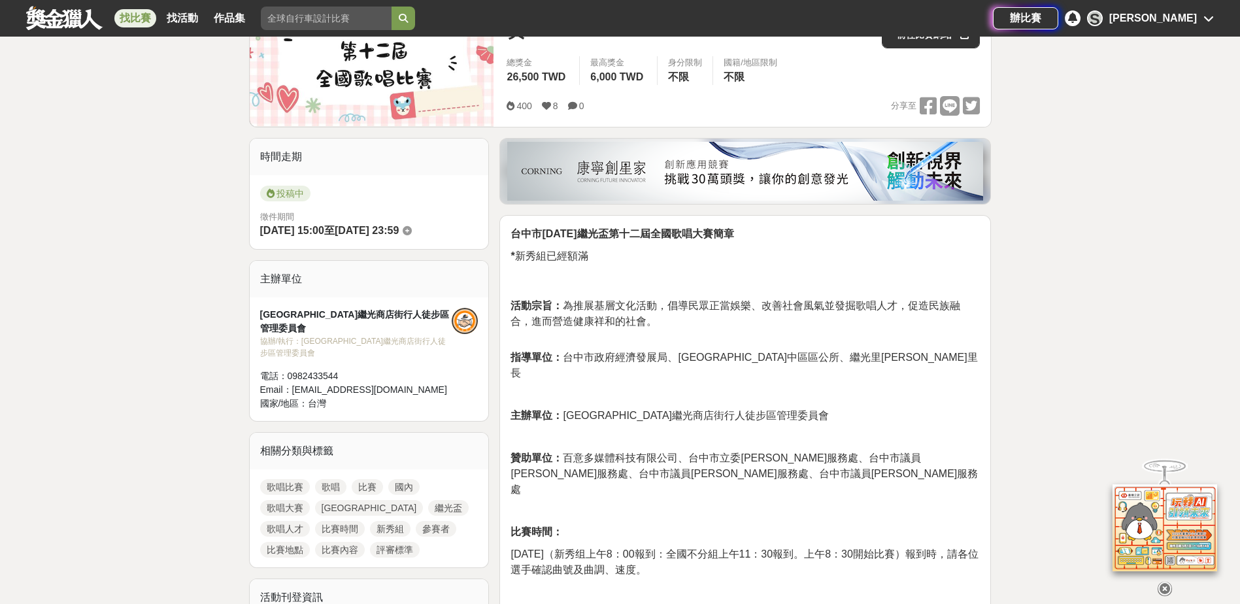
scroll to position [262, 0]
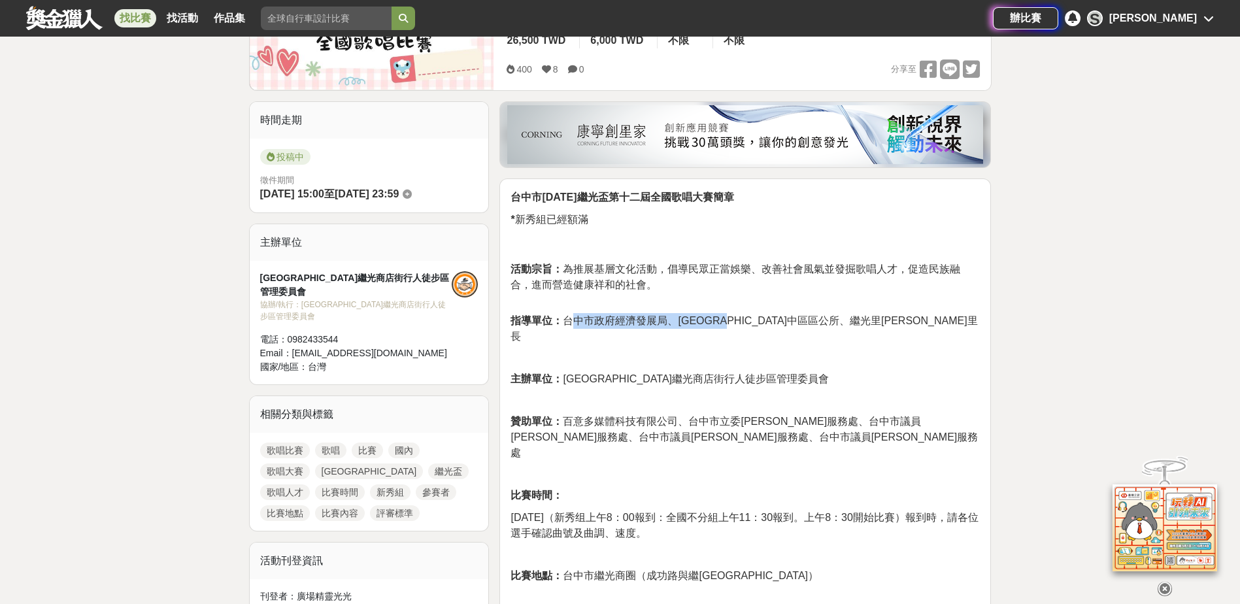
drag, startPoint x: 599, startPoint y: 321, endPoint x: 755, endPoint y: 322, distance: 156.3
click at [755, 322] on span "指導單位： 台中市政府經濟發展局、台中市中區區公所、繼光里吳貞耀里長" at bounding box center [744, 328] width 467 height 27
click at [795, 322] on span "指導單位： 台中市政府經濟發展局、台中市中區區公所、繼光里吳貞耀里長" at bounding box center [744, 328] width 467 height 27
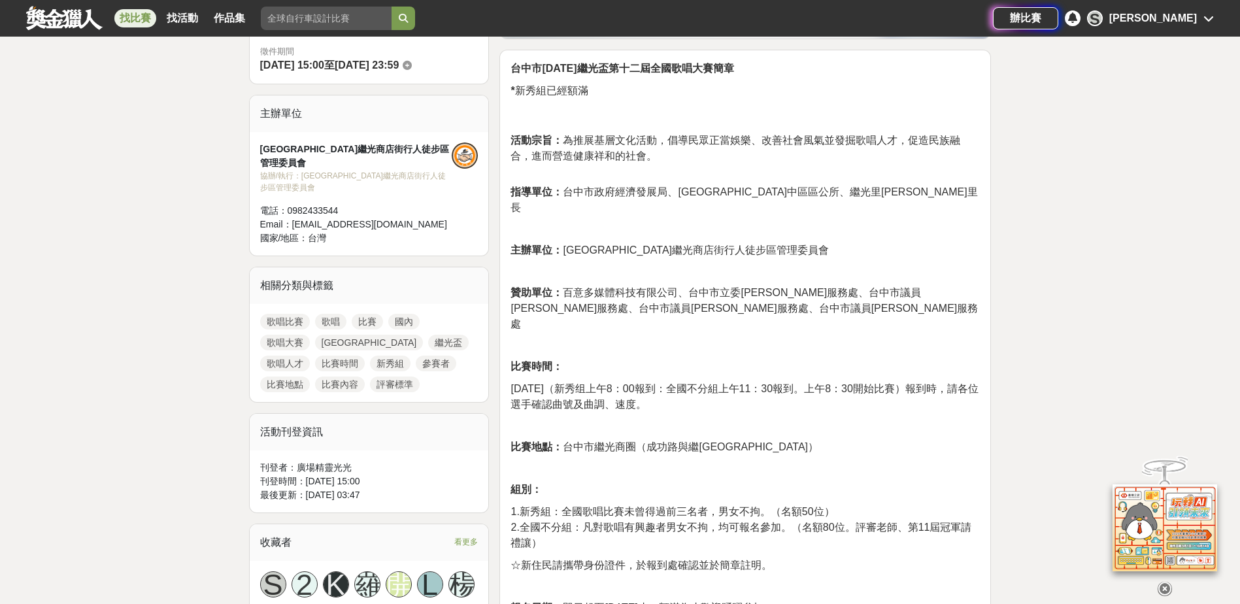
scroll to position [392, 0]
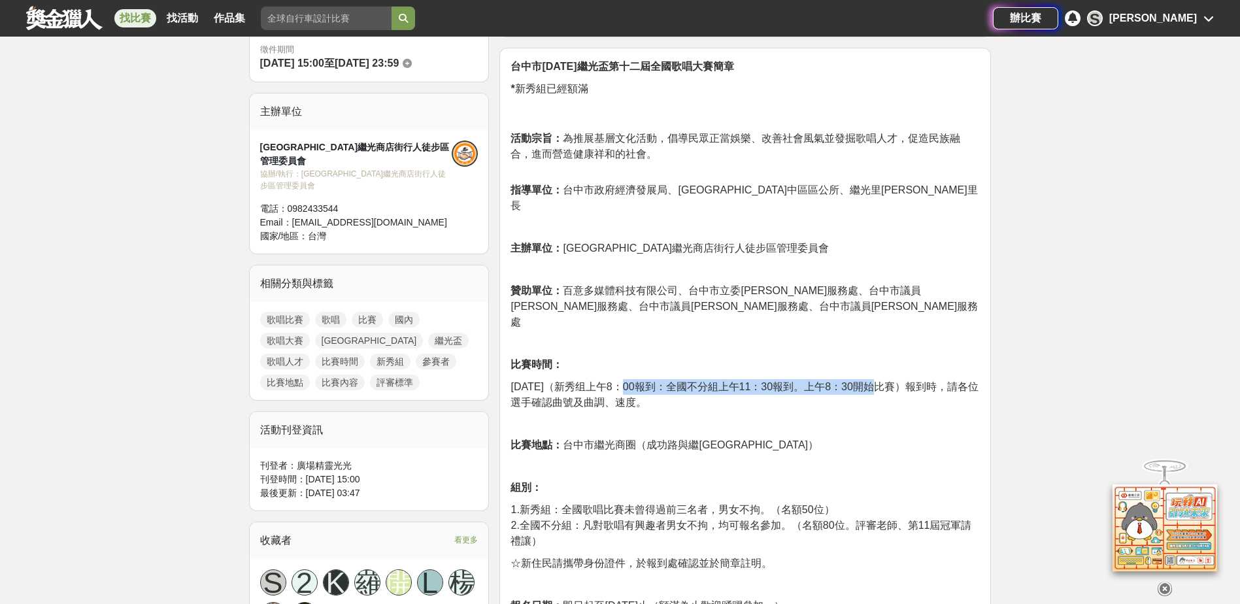
drag, startPoint x: 626, startPoint y: 354, endPoint x: 892, endPoint y: 356, distance: 266.1
click at [892, 381] on span "114年11月9日星期日（新秀组上午8：00報到：全國不分組上午11：30報到。上午8：30開始比賽）報到時，請各位選手確認曲號及曲調、速度。" at bounding box center [744, 394] width 467 height 27
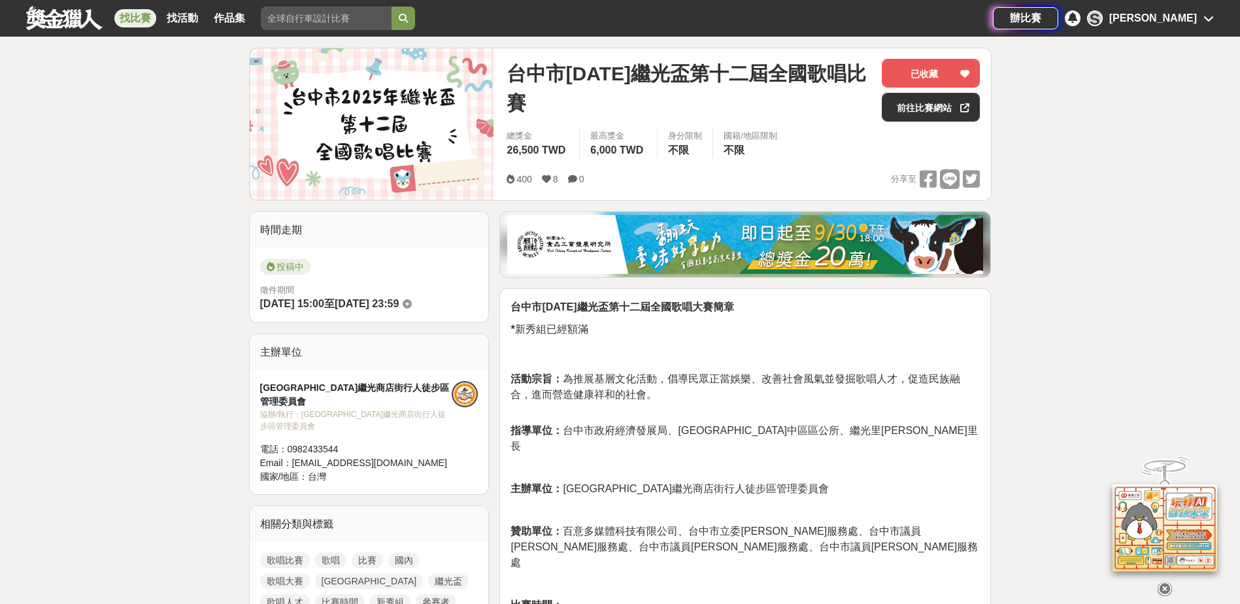
scroll to position [131, 0]
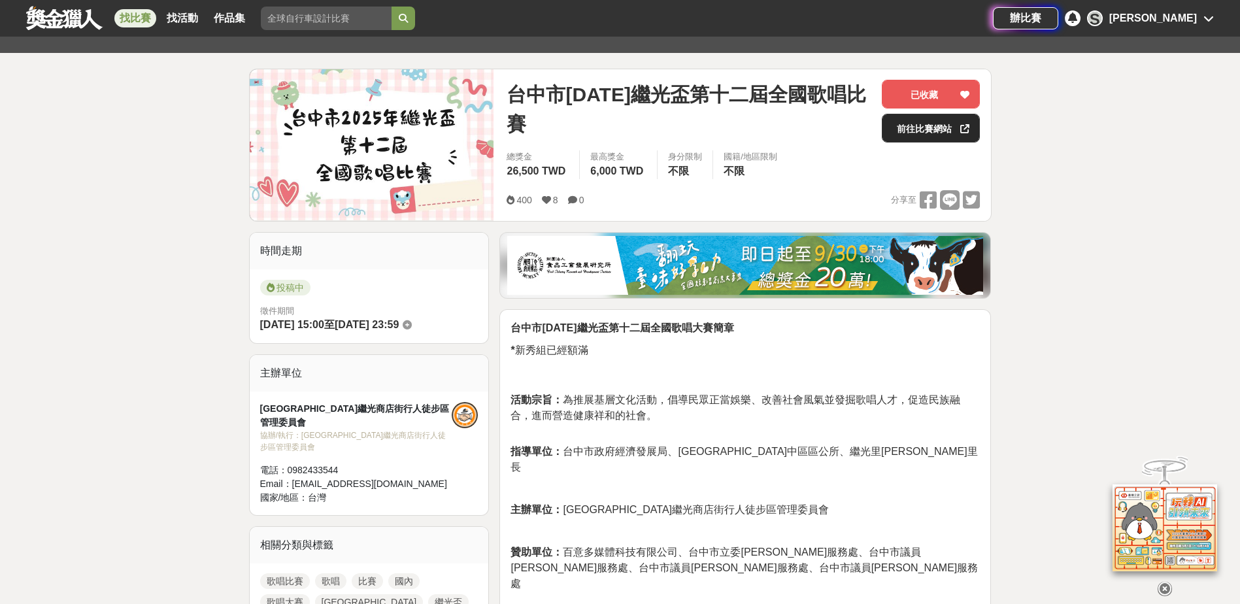
click at [941, 137] on link "前往比賽網站" at bounding box center [931, 128] width 98 height 29
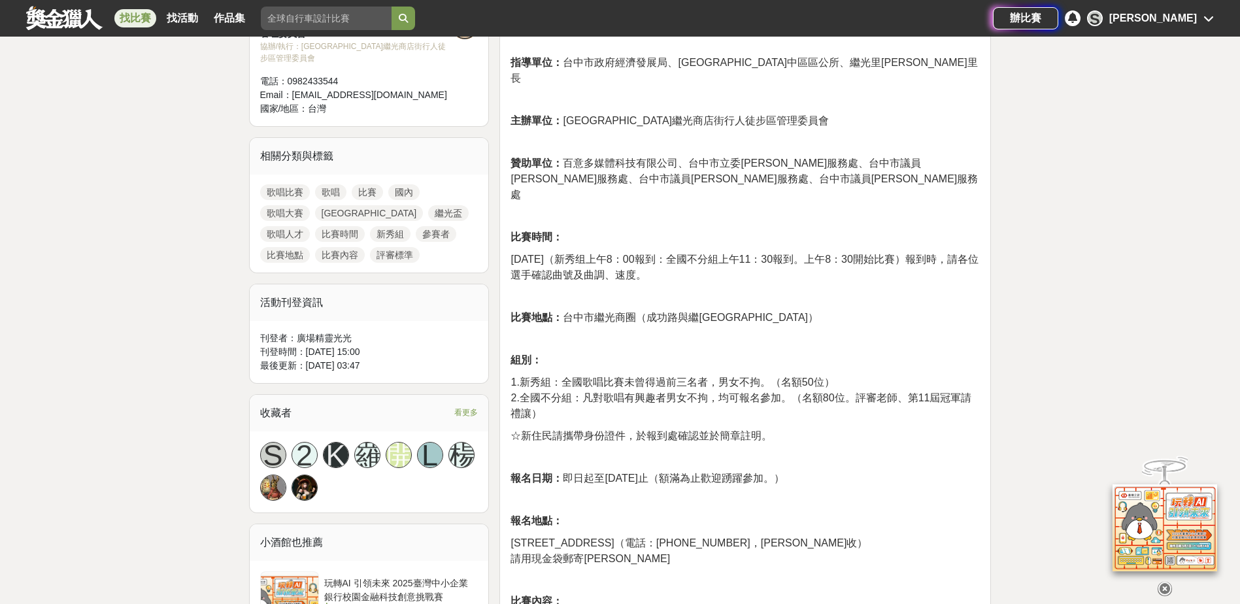
scroll to position [523, 0]
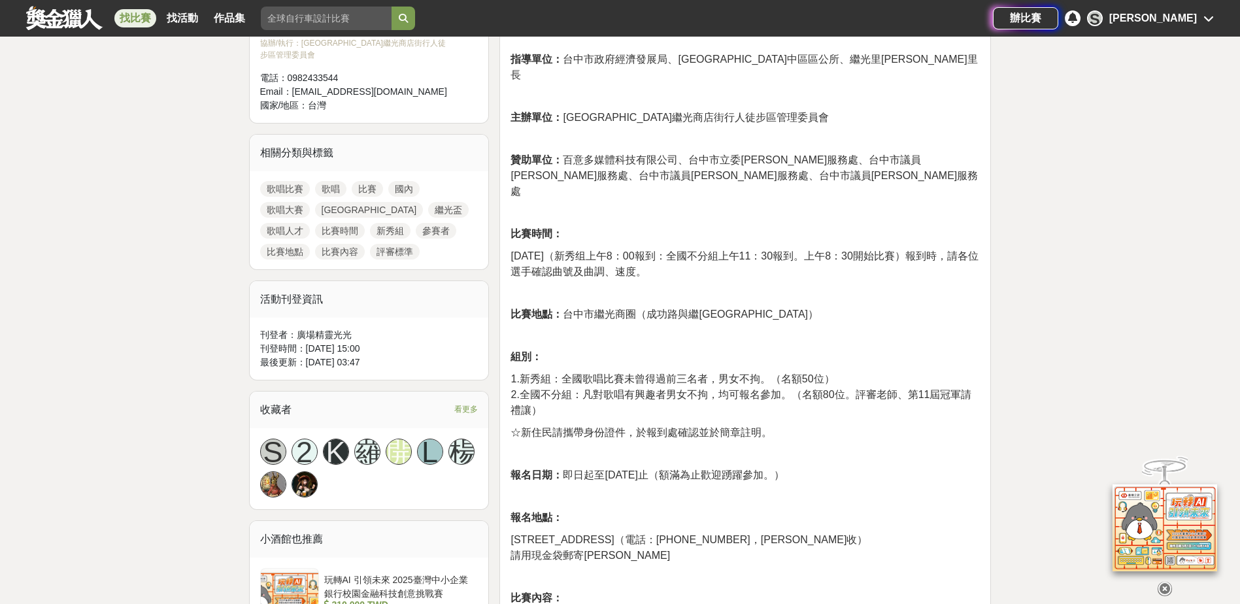
click at [554, 373] on span "1.新秀組：全國歌唱比賽未曾得過前三名者，男女不拘。（名額50位）" at bounding box center [673, 378] width 324 height 11
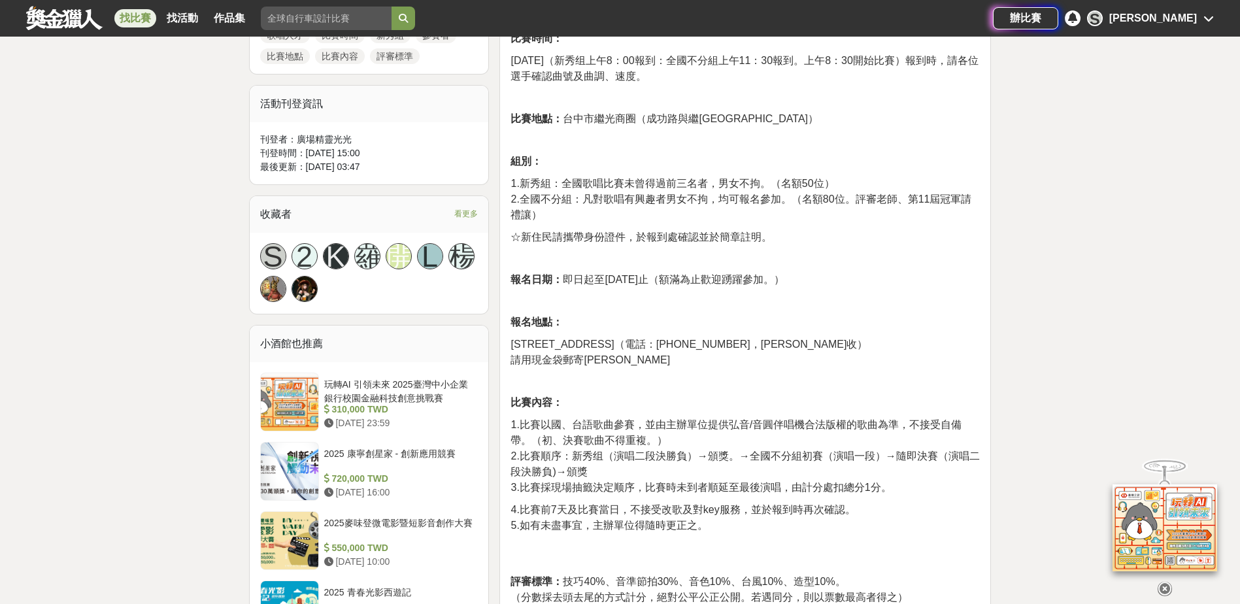
scroll to position [719, 0]
click at [558, 338] on span "台中市南區文心南路745—5號（電話：0982433544，李小菁小姐收）" at bounding box center [689, 343] width 357 height 11
drag, startPoint x: 521, startPoint y: 323, endPoint x: 634, endPoint y: 335, distance: 113.1
click at [634, 336] on p "台中市南區文心南路745—5號（電話：0982433544，李小菁小姐收） 請用現金袋郵寄李小菁小姐" at bounding box center [745, 351] width 469 height 31
click at [634, 354] on span "請用現金袋郵寄李小菁小姐" at bounding box center [591, 359] width 160 height 11
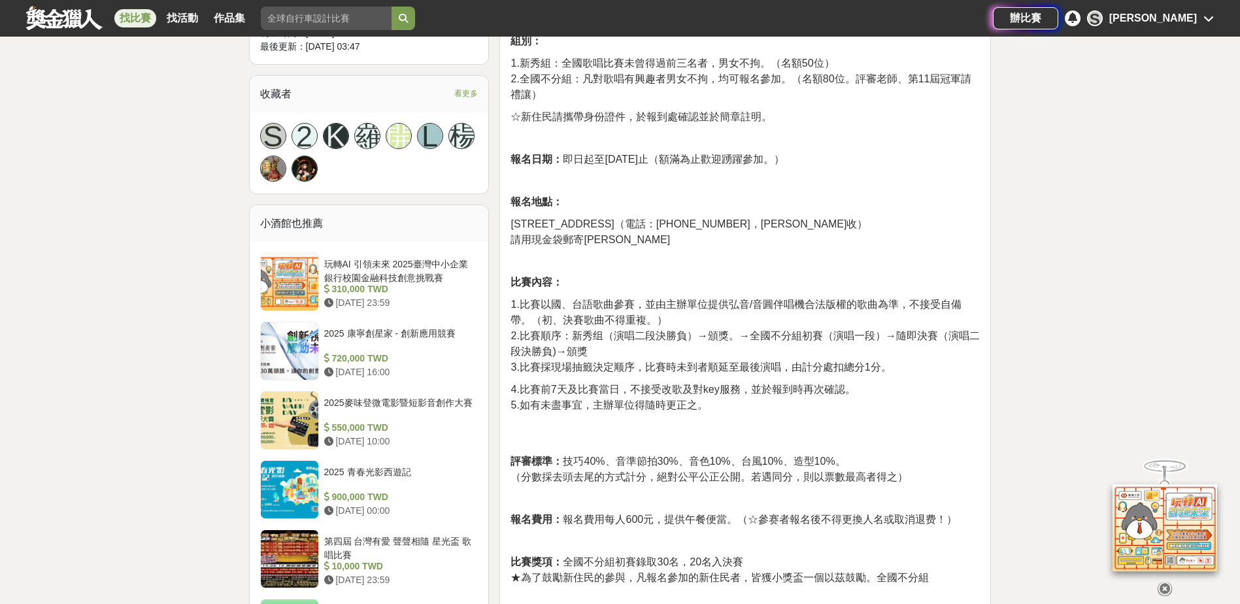
scroll to position [850, 0]
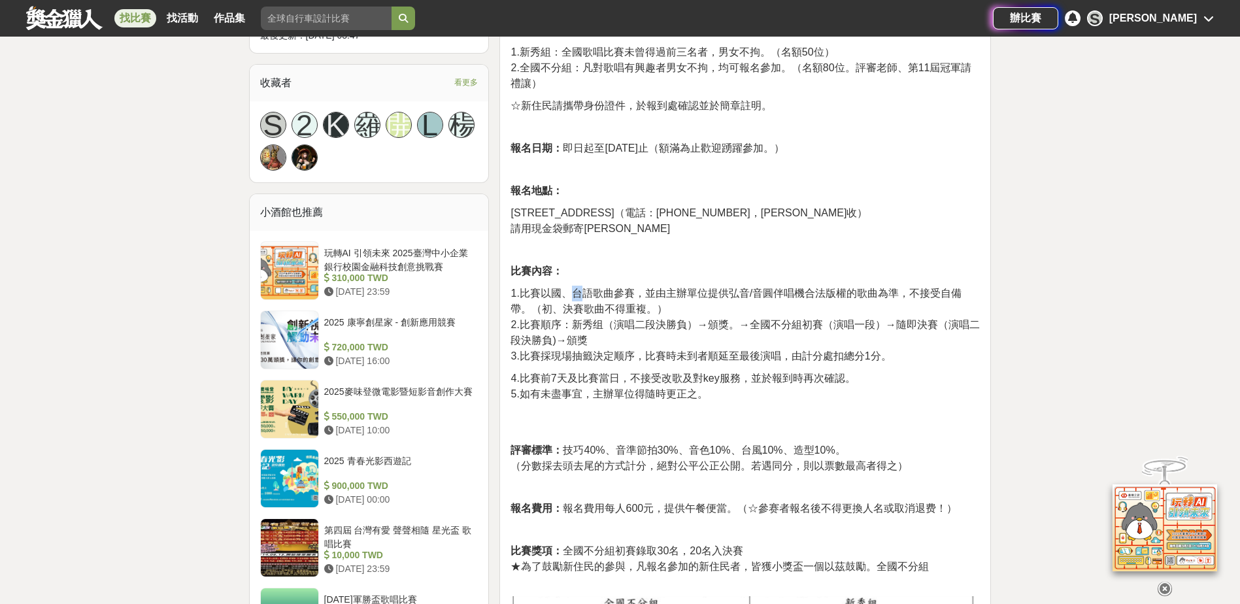
drag, startPoint x: 577, startPoint y: 266, endPoint x: 587, endPoint y: 269, distance: 11.0
click at [587, 286] on p "1.比賽以國、台語歌曲參賽，並由主辦單位提供弘音/音圓伴唱機合法版權的歌曲為準，不接受自備帶。（初、決賽歌曲不得重複。） 2.比賽順序：新秀组（演唱二段決勝負…" at bounding box center [745, 325] width 469 height 78
click at [670, 286] on p "1.比賽以國、台語歌曲參賽，並由主辦單位提供弘音/音圓伴唱機合法版權的歌曲為準，不接受自備帶。（初、決賽歌曲不得重複。） 2.比賽順序：新秀组（演唱二段決勝負…" at bounding box center [745, 325] width 469 height 78
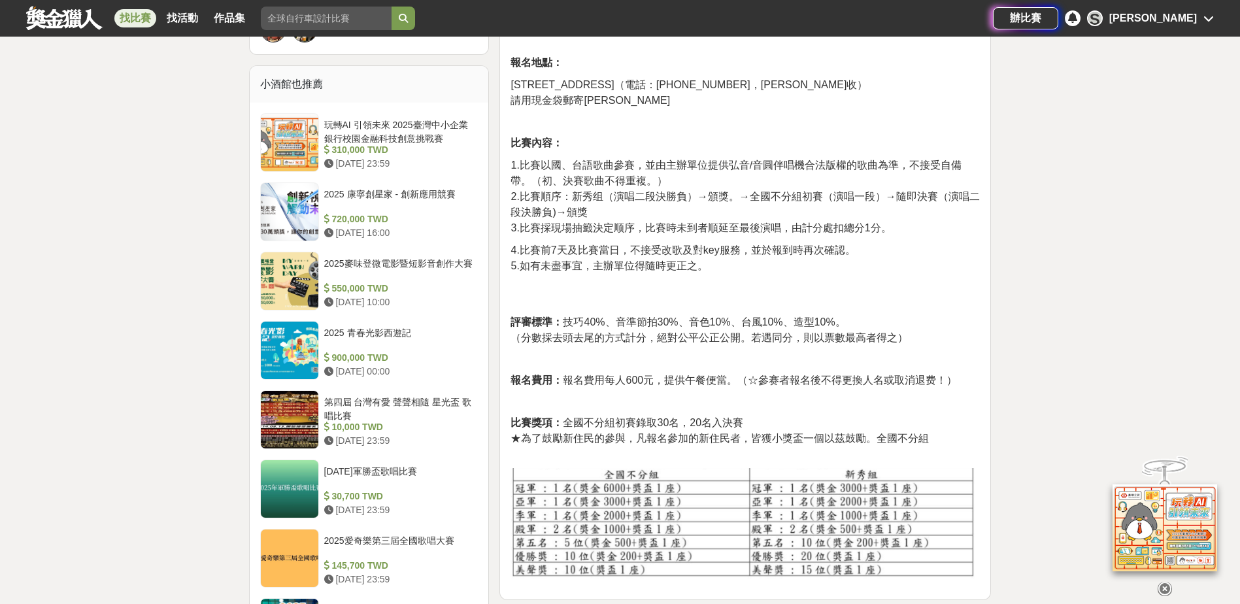
scroll to position [981, 0]
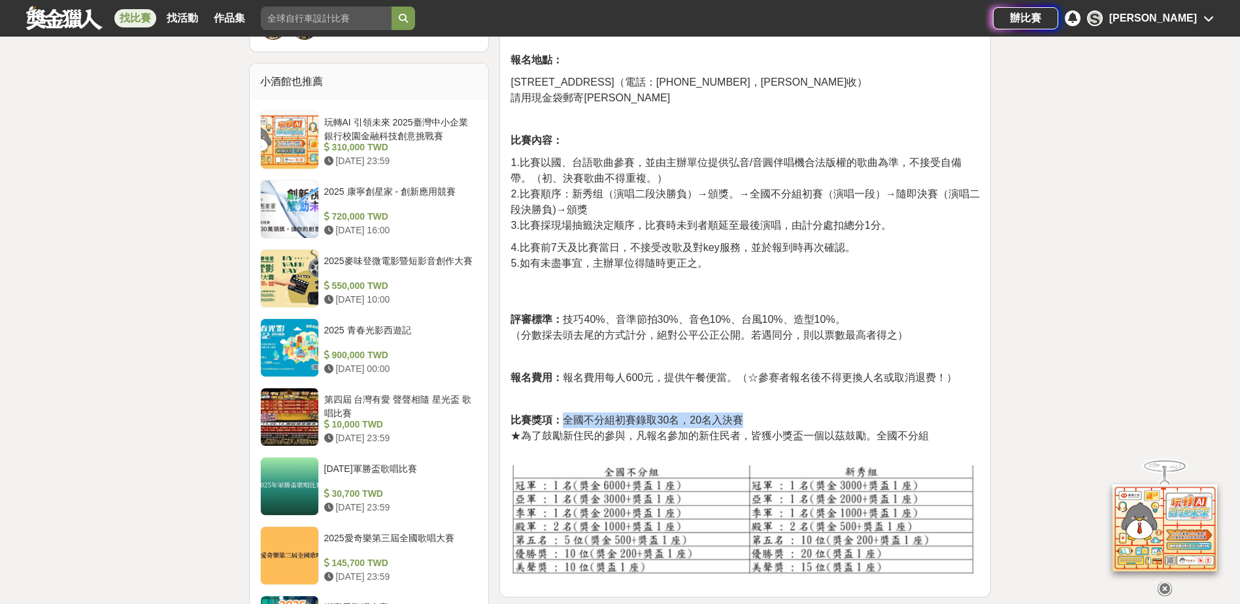
drag, startPoint x: 566, startPoint y: 390, endPoint x: 740, endPoint y: 391, distance: 173.9
click at [740, 415] on span "比賽獎項： 全國不分組初賽錄取30名，20名入決賽" at bounding box center [627, 420] width 233 height 11
click at [734, 415] on span "比賽獎項： 全國不分組初賽錄取30名，20名入決賽" at bounding box center [627, 420] width 233 height 11
click at [831, 413] on p "比賽獎項： 全國不分組初賽錄取30名，20名入決賽 ★為了鼓勵新住民的參與，凡報名參加的新住民者，皆獲小獎盃一個以茲鼓勵。全國不分組" at bounding box center [745, 435] width 469 height 45
click at [745, 430] on span "★為了鼓勵新住民的參與，凡報名參加的新住民者，皆獲小獎盃一個以茲鼓勵。全國不分組" at bounding box center [720, 435] width 418 height 11
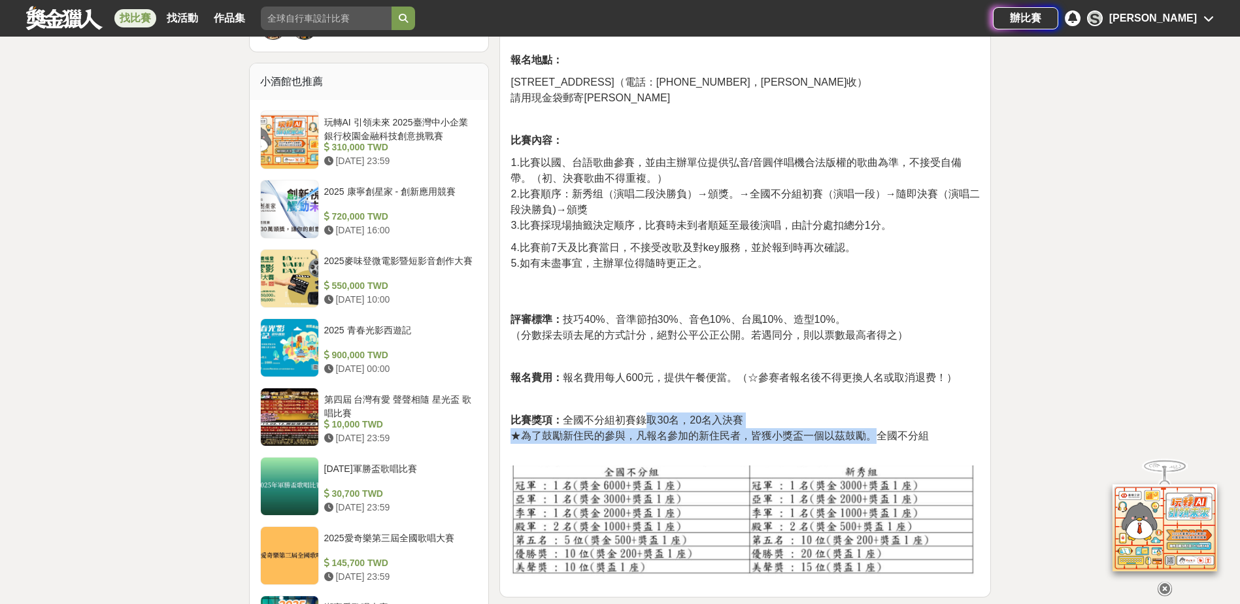
drag, startPoint x: 656, startPoint y: 388, endPoint x: 874, endPoint y: 410, distance: 219.5
click at [874, 413] on p "比賽獎項： 全國不分組初賽錄取30名，20名入決賽 ★為了鼓勵新住民的參與，凡報名參加的新住民者，皆獲小獎盃一個以茲鼓勵。全國不分組" at bounding box center [745, 435] width 469 height 45
click at [864, 413] on p "比賽獎項： 全國不分組初賽錄取30名，20名入決賽 ★為了鼓勵新住民的參與，凡報名參加的新住民者，皆獲小獎盃一個以茲鼓勵。全國不分組" at bounding box center [745, 435] width 469 height 45
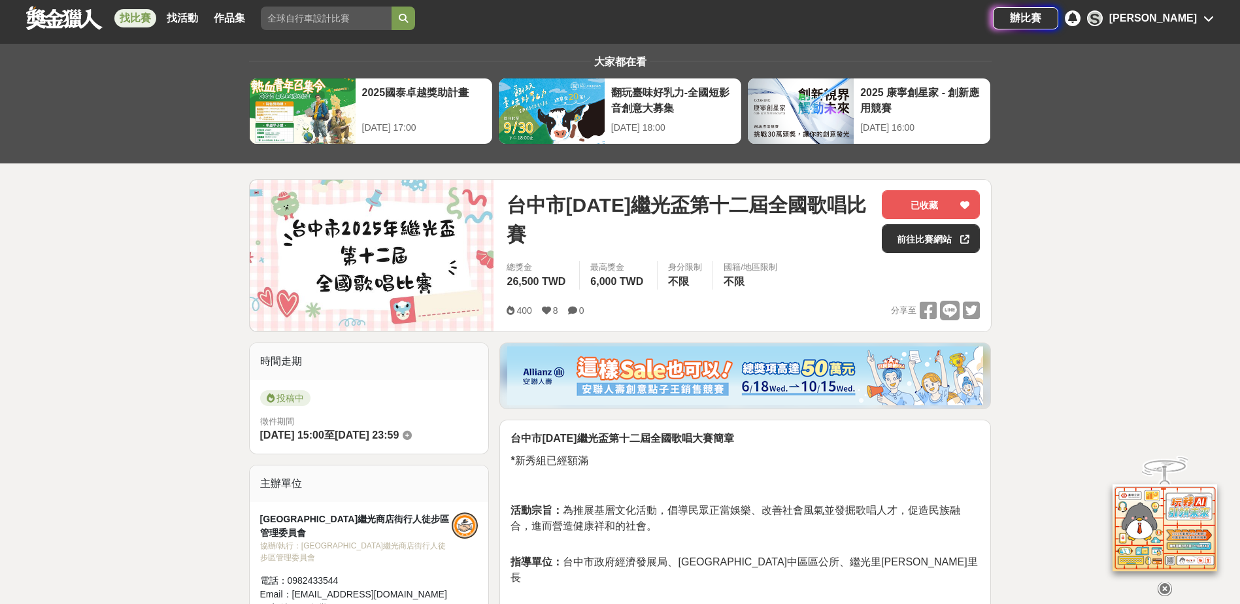
scroll to position [0, 0]
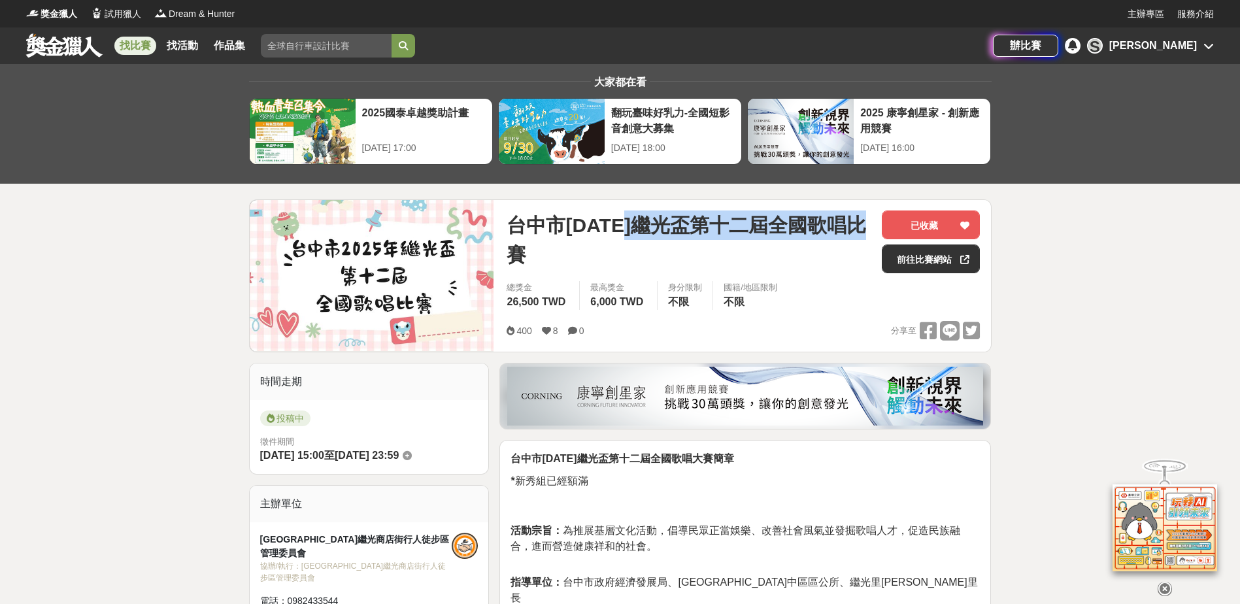
drag, startPoint x: 624, startPoint y: 226, endPoint x: 770, endPoint y: 241, distance: 145.9
click at [770, 241] on span "台中市2025年繼光盃第十二屆全國歌唱比賽" at bounding box center [689, 240] width 365 height 59
click at [667, 242] on span "台中市2025年繼光盃第十二屆全國歌唱比賽" at bounding box center [689, 240] width 365 height 59
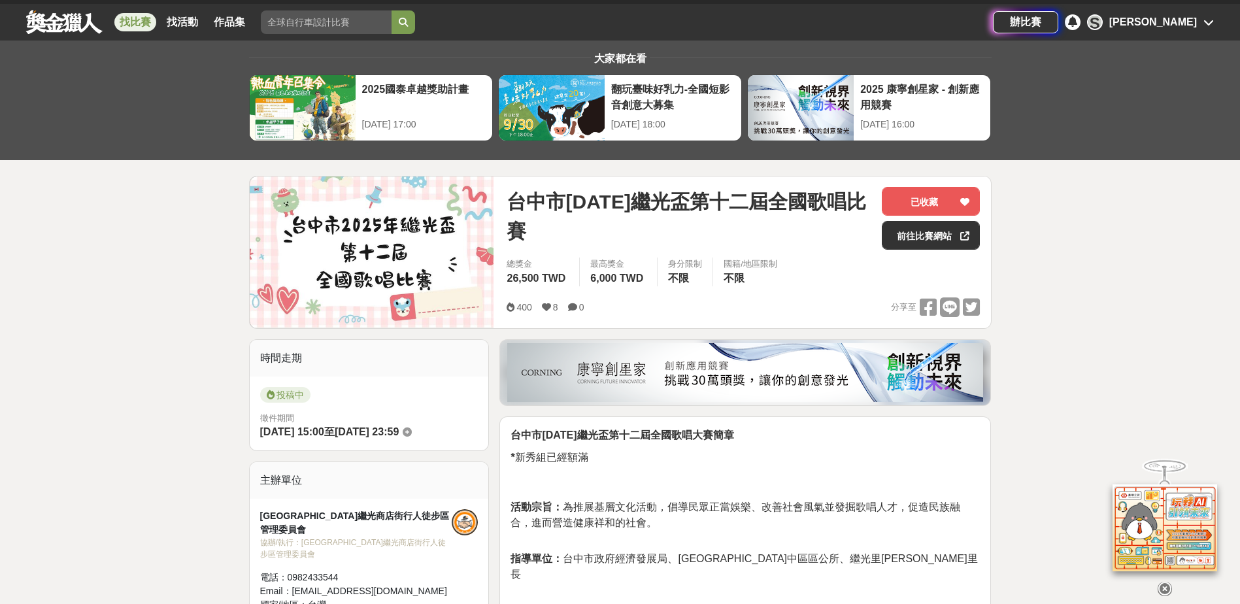
scroll to position [65, 0]
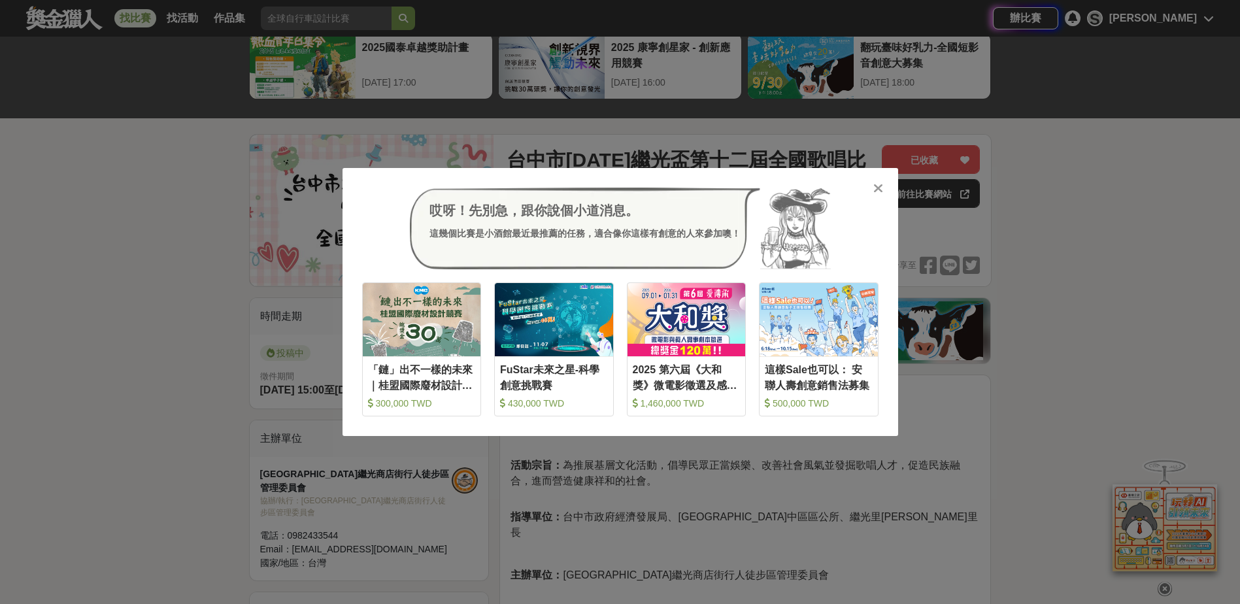
click at [876, 186] on icon at bounding box center [878, 188] width 10 height 13
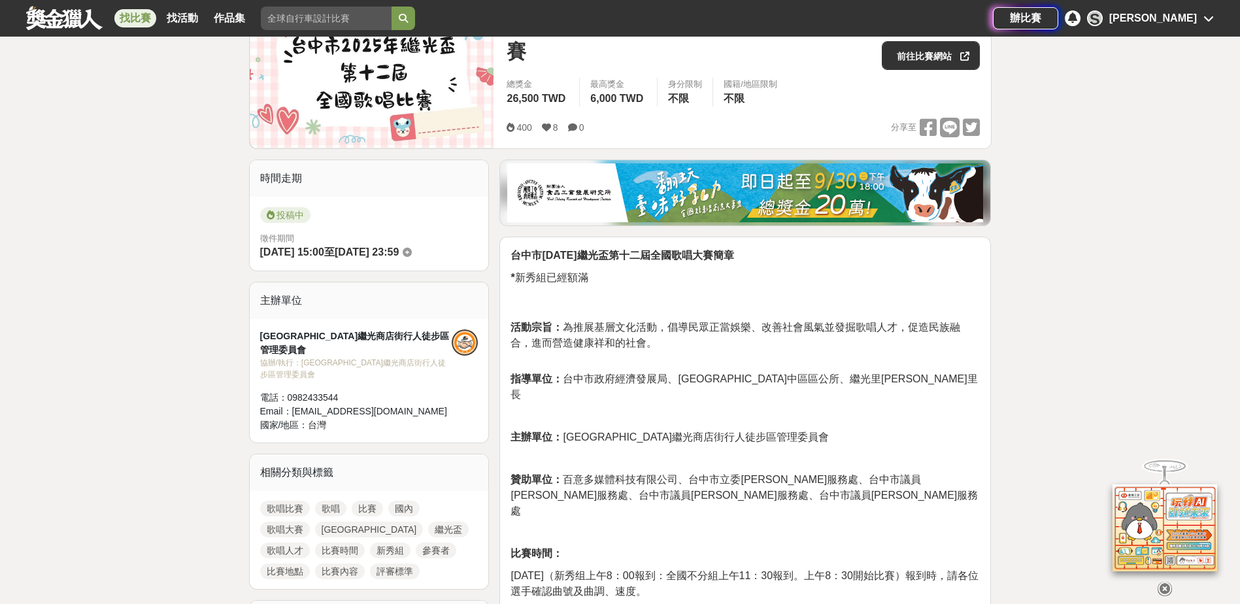
scroll to position [196, 0]
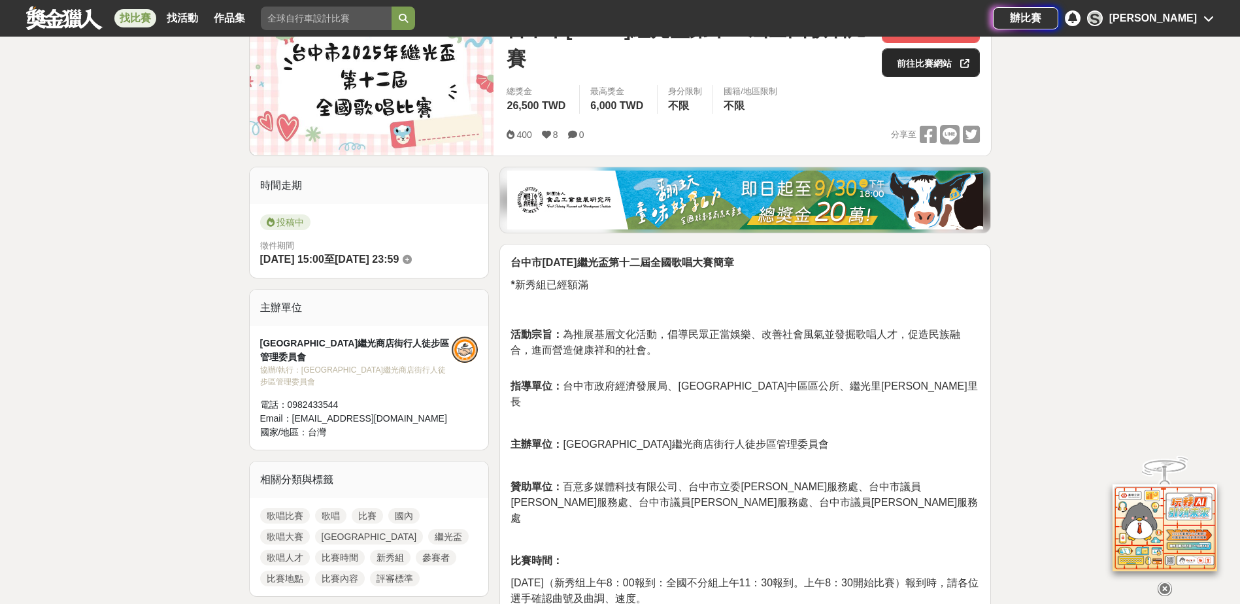
click at [928, 72] on link "前往比賽網站" at bounding box center [931, 62] width 98 height 29
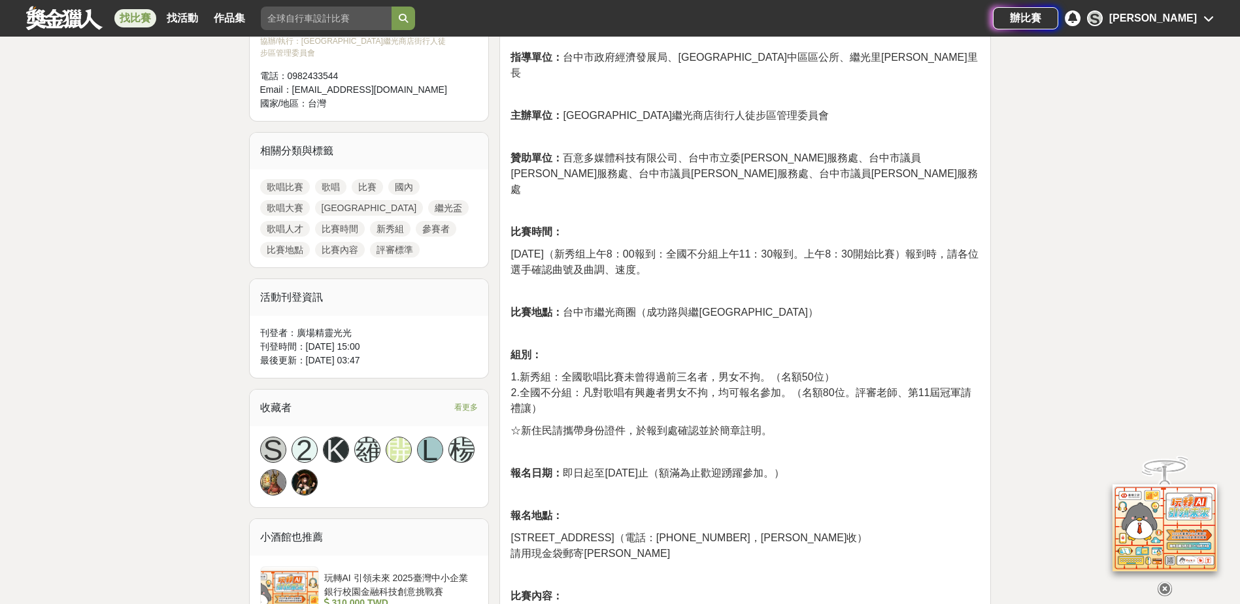
scroll to position [523, 0]
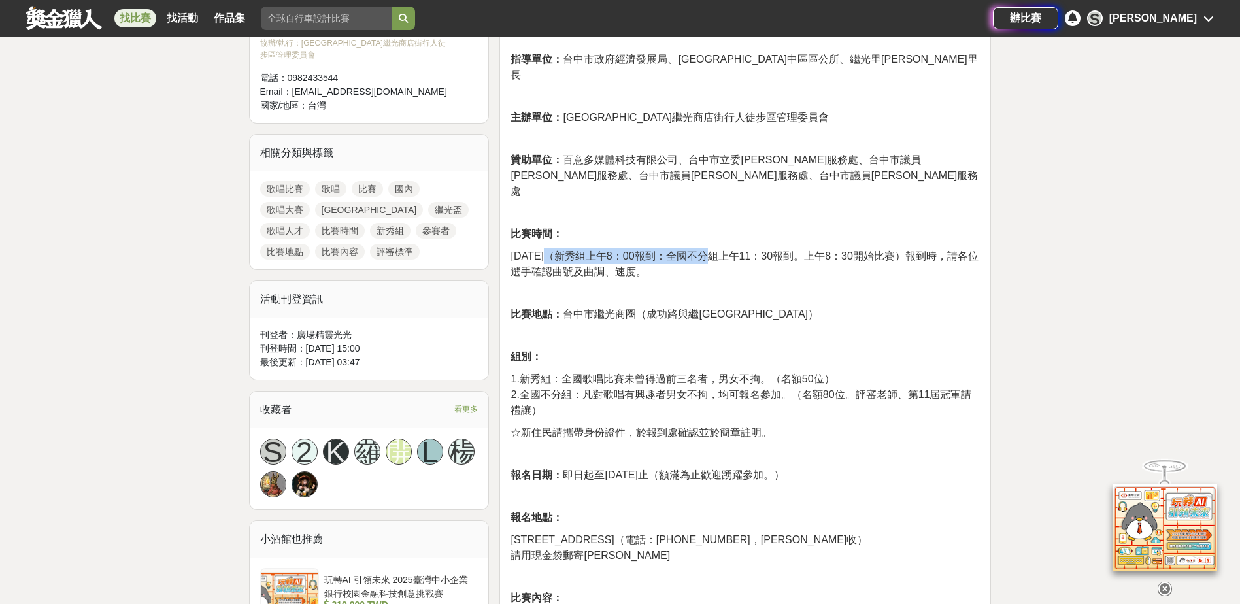
drag, startPoint x: 555, startPoint y: 224, endPoint x: 709, endPoint y: 230, distance: 153.8
click at [709, 250] on span "114年11月9日星期日（新秀组上午8：00報到：全國不分組上午11：30報到。上午8：30開始比賽）報到時，請各位選手確認曲號及曲調、速度。" at bounding box center [744, 263] width 467 height 27
click at [712, 250] on span "114年11月9日星期日（新秀组上午8：00報到：全國不分組上午11：30報到。上午8：30開始比賽）報到時，請各位選手確認曲號及曲調、速度。" at bounding box center [744, 263] width 467 height 27
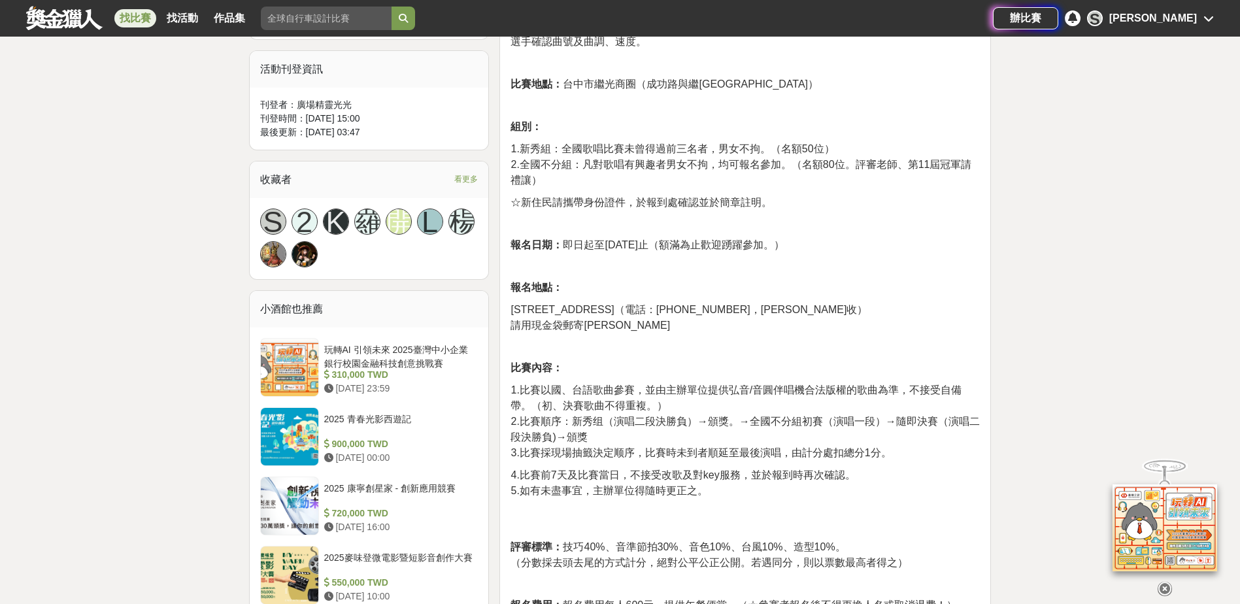
scroll to position [785, 0]
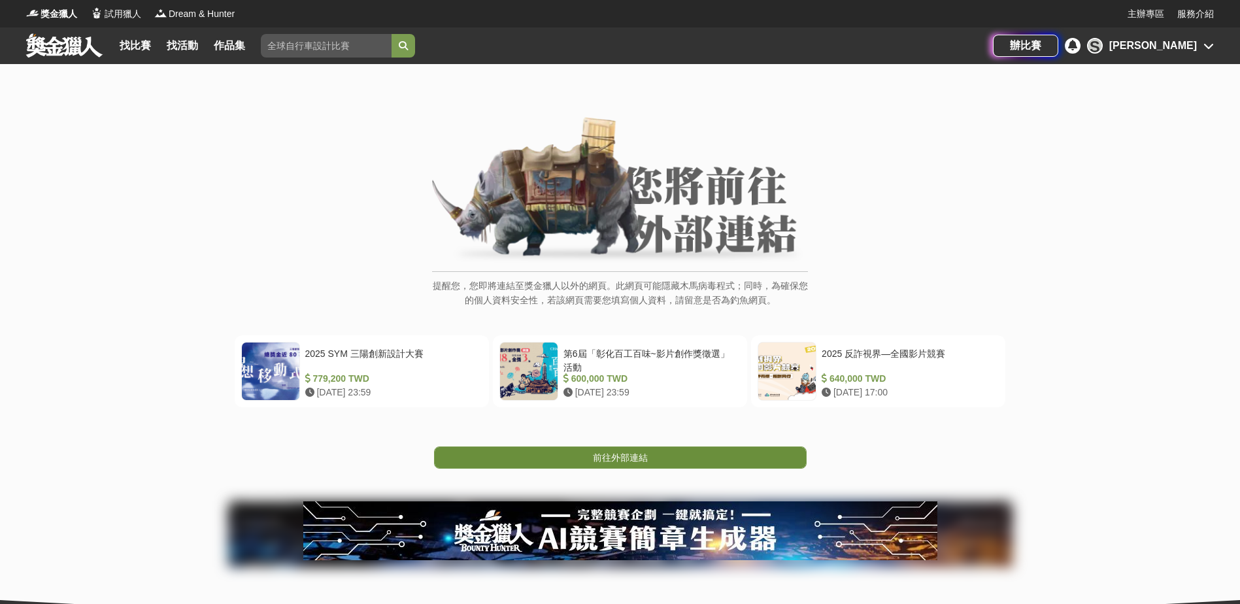
click at [654, 459] on link "前往外部連結" at bounding box center [620, 458] width 373 height 22
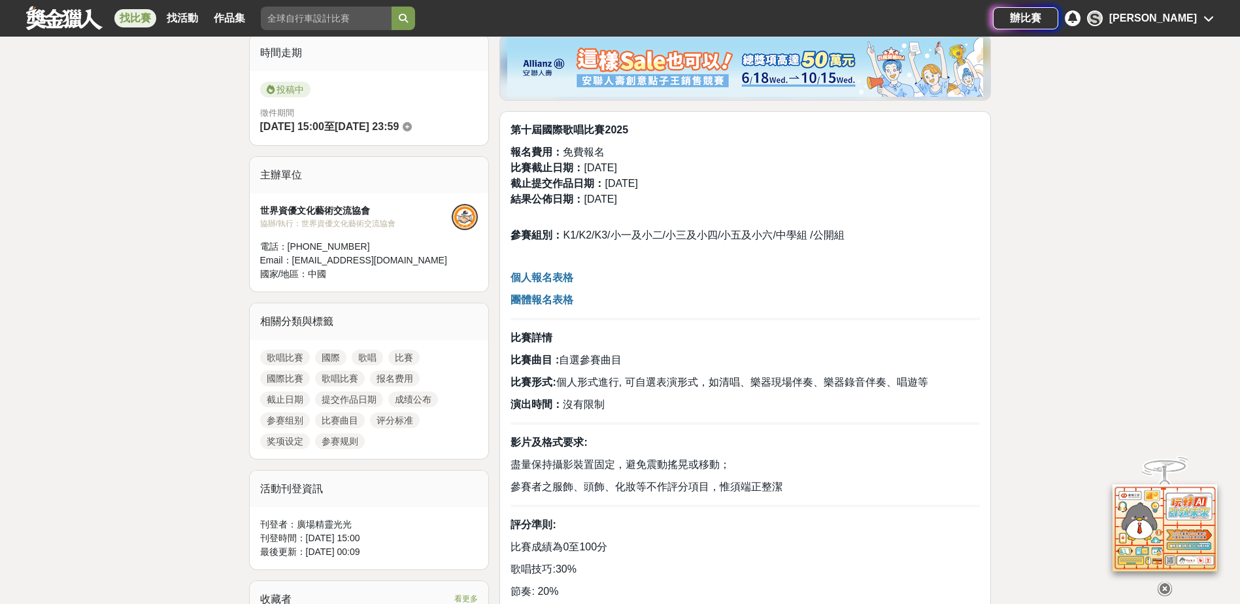
scroll to position [327, 0]
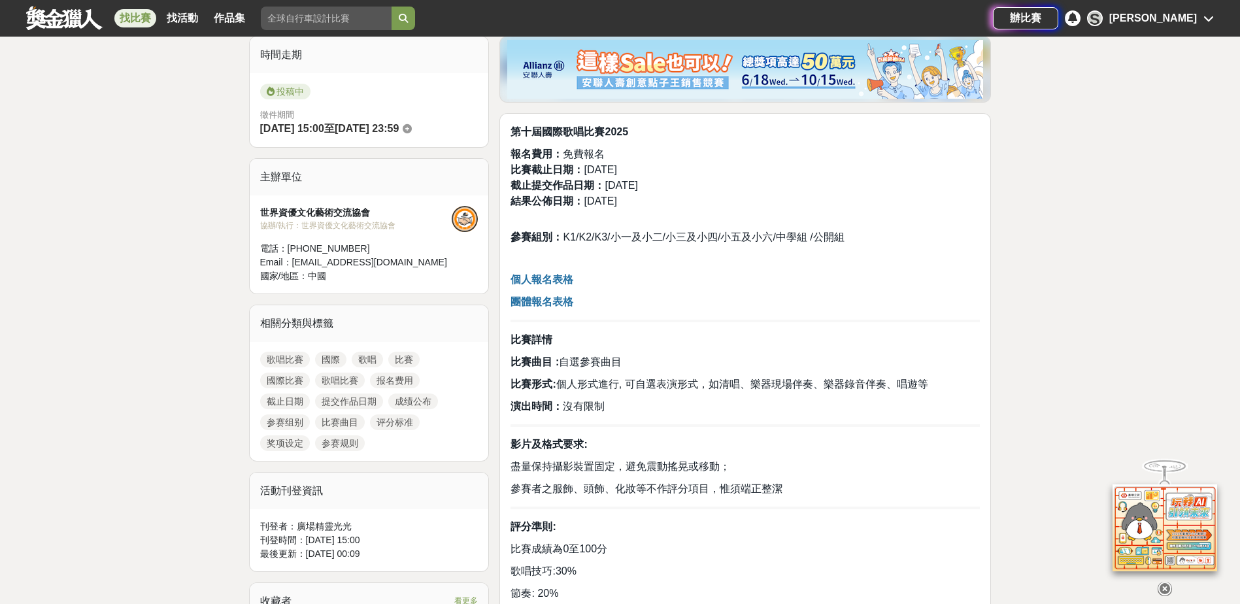
click at [549, 283] on strong "個人報名表格" at bounding box center [542, 279] width 63 height 11
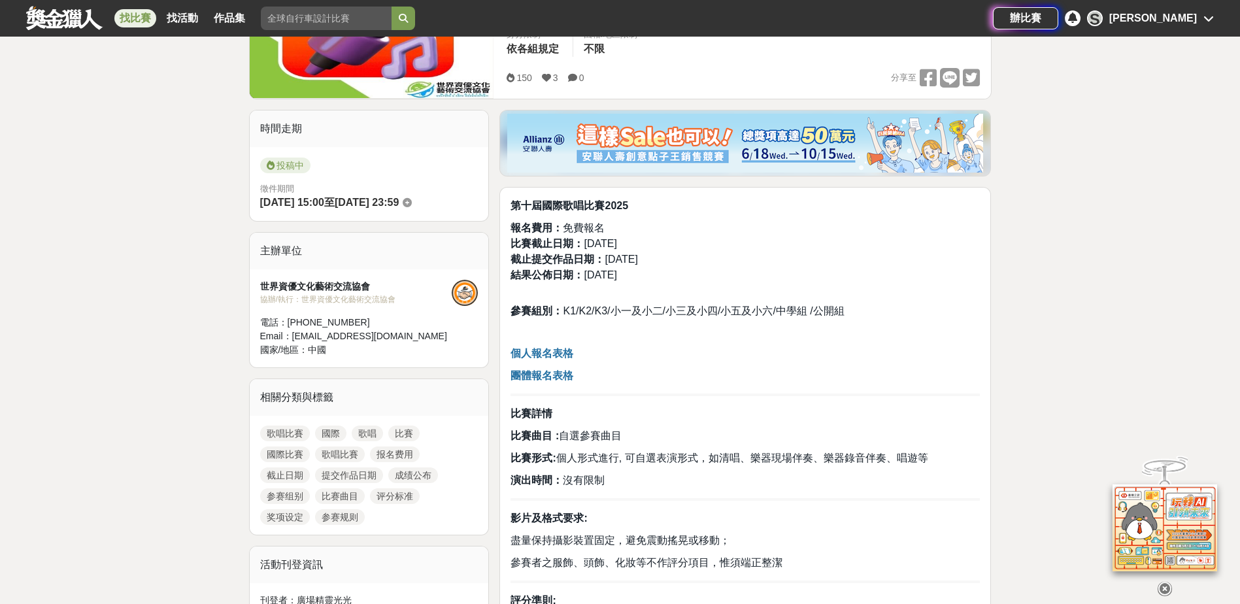
scroll to position [0, 0]
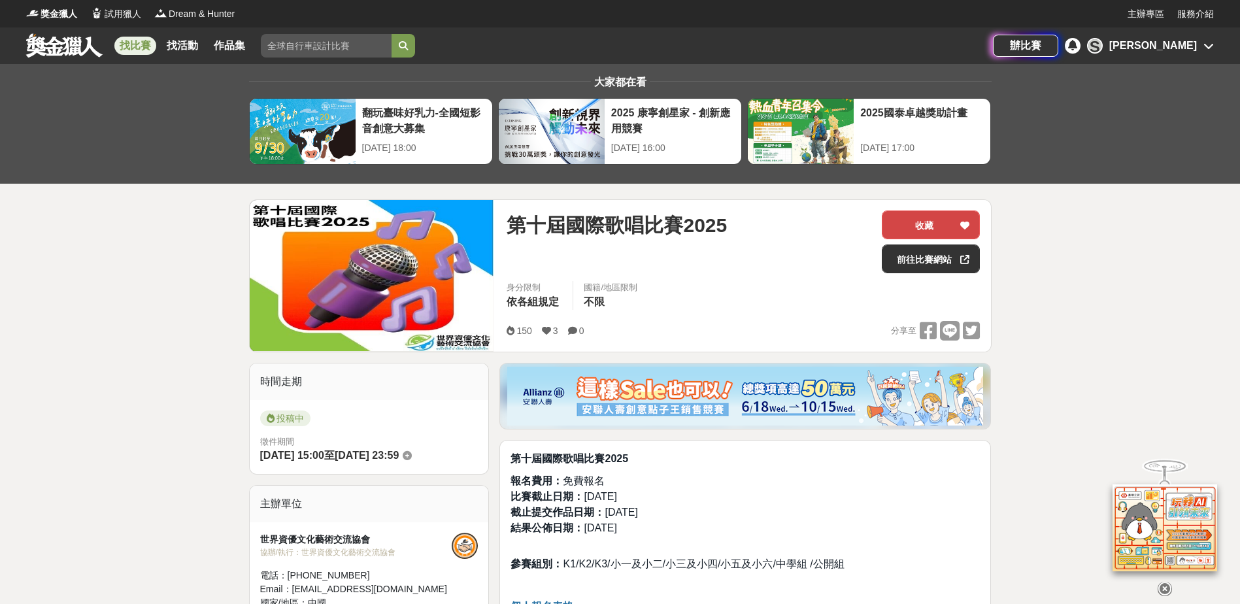
click at [928, 222] on button "收藏" at bounding box center [931, 225] width 98 height 29
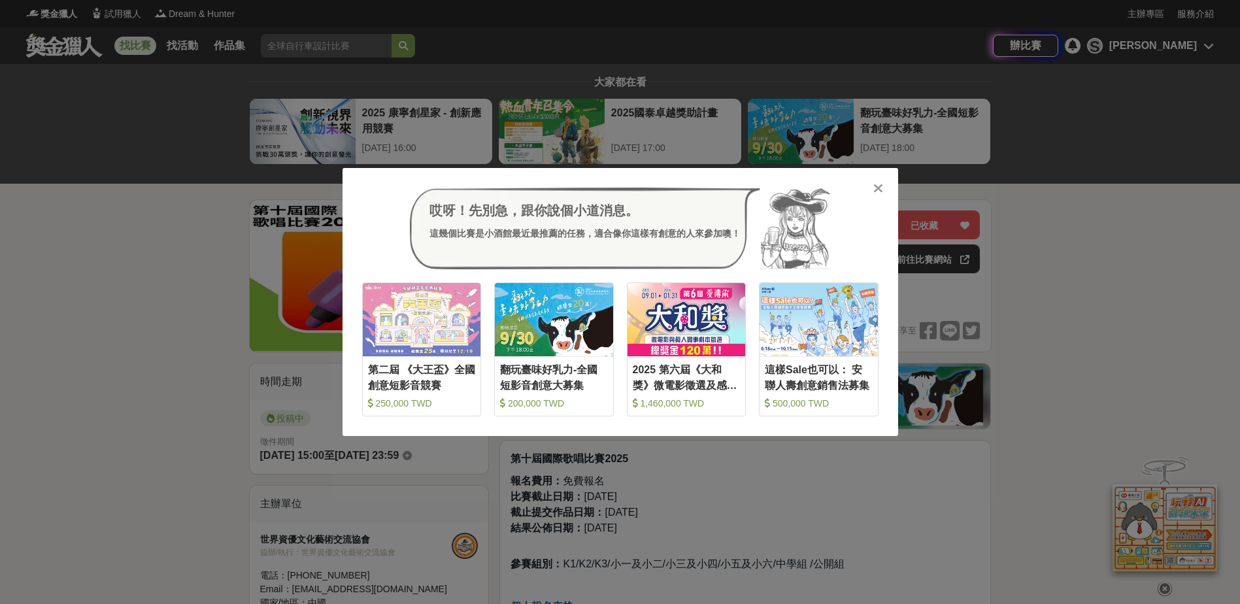
click at [873, 185] on icon at bounding box center [878, 188] width 10 height 13
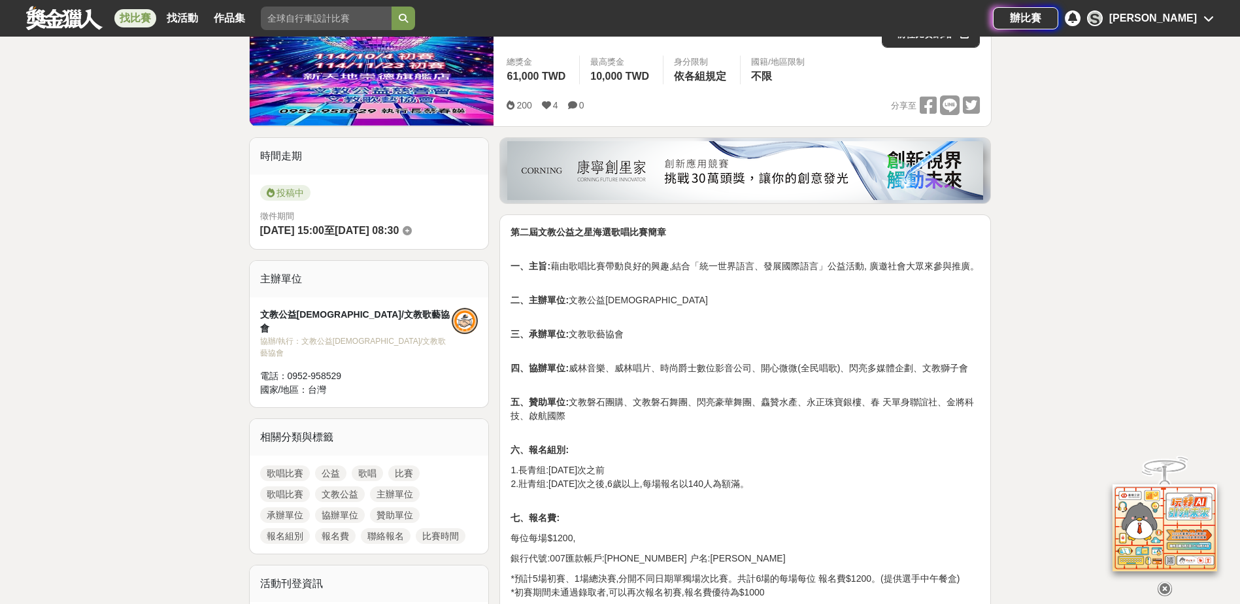
scroll to position [327, 0]
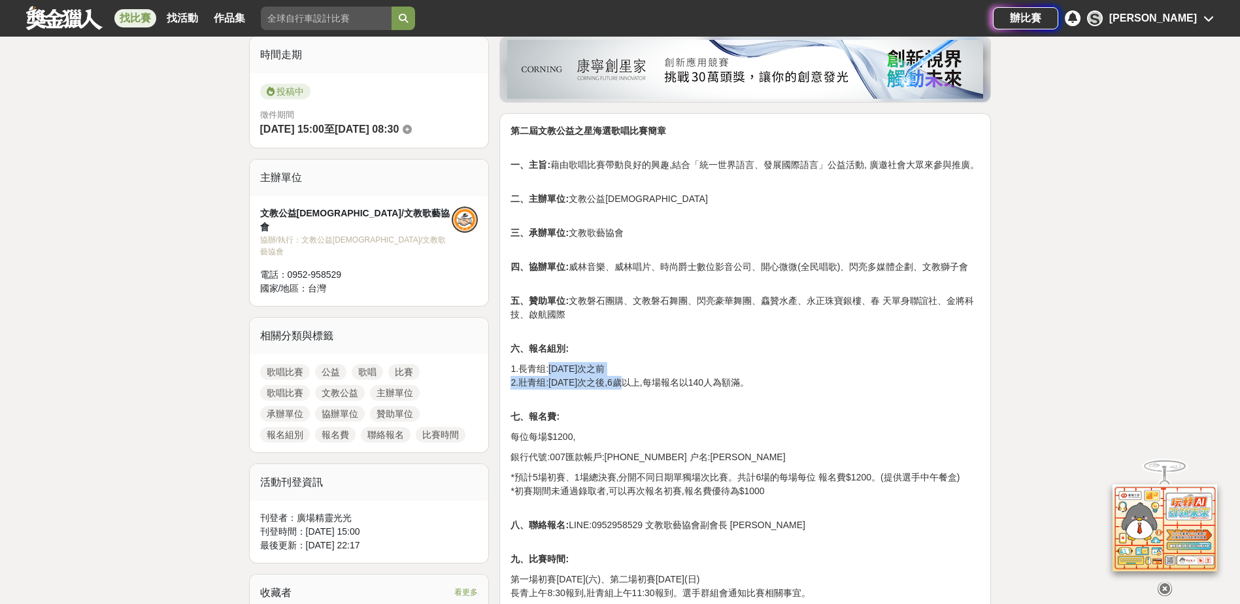
drag, startPoint x: 549, startPoint y: 371, endPoint x: 635, endPoint y: 384, distance: 87.3
click at [635, 384] on p "1.長青组:[DATE]次之前 2.壯青组:[DATE]次之後,6歲以上,每場報名以140人為額滿。" at bounding box center [745, 382] width 469 height 41
click at [683, 384] on p "1.長青组:[DATE]次之前 2.壯青组:[DATE]次之後,6歲以上,每場報名以140人為額滿。" at bounding box center [745, 382] width 469 height 41
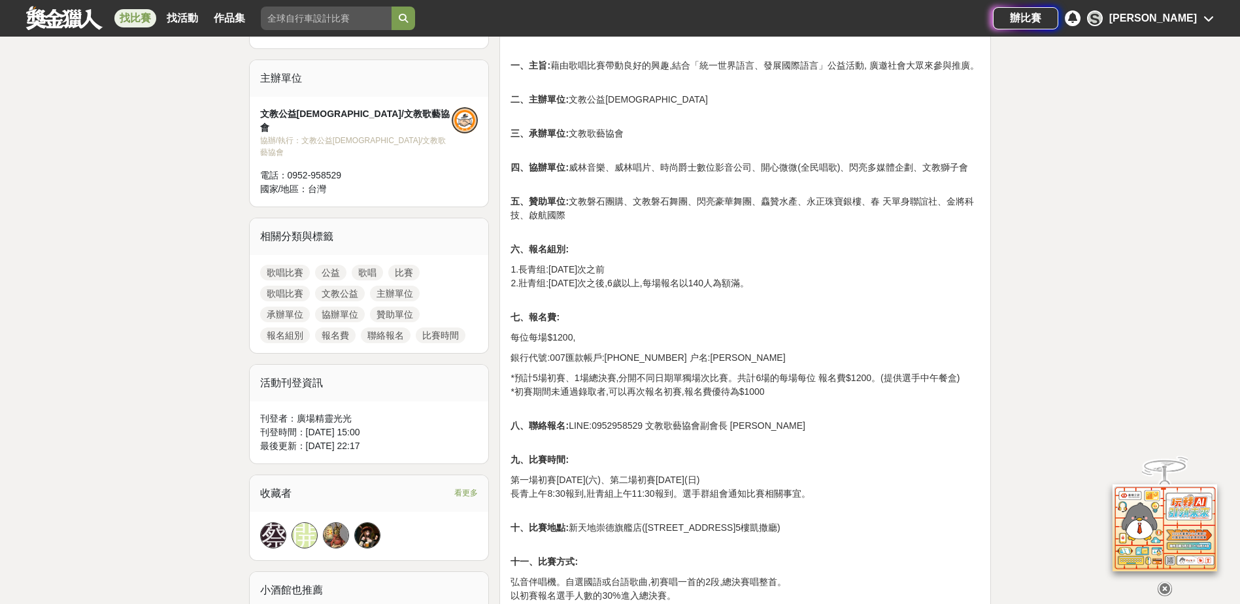
scroll to position [458, 0]
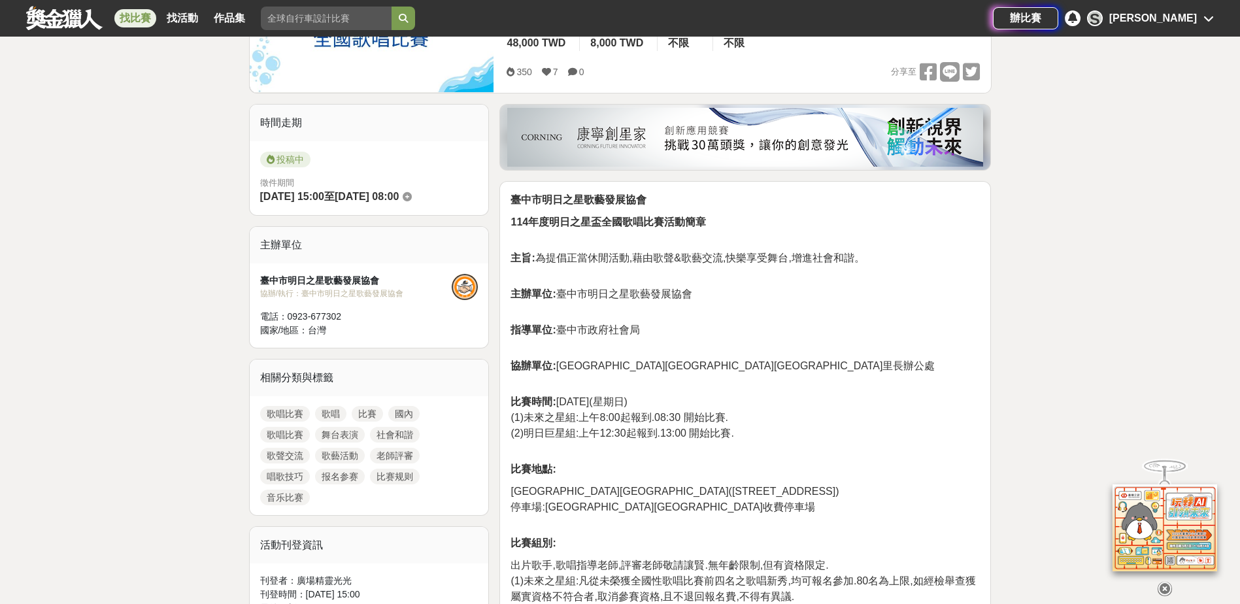
scroll to position [327, 0]
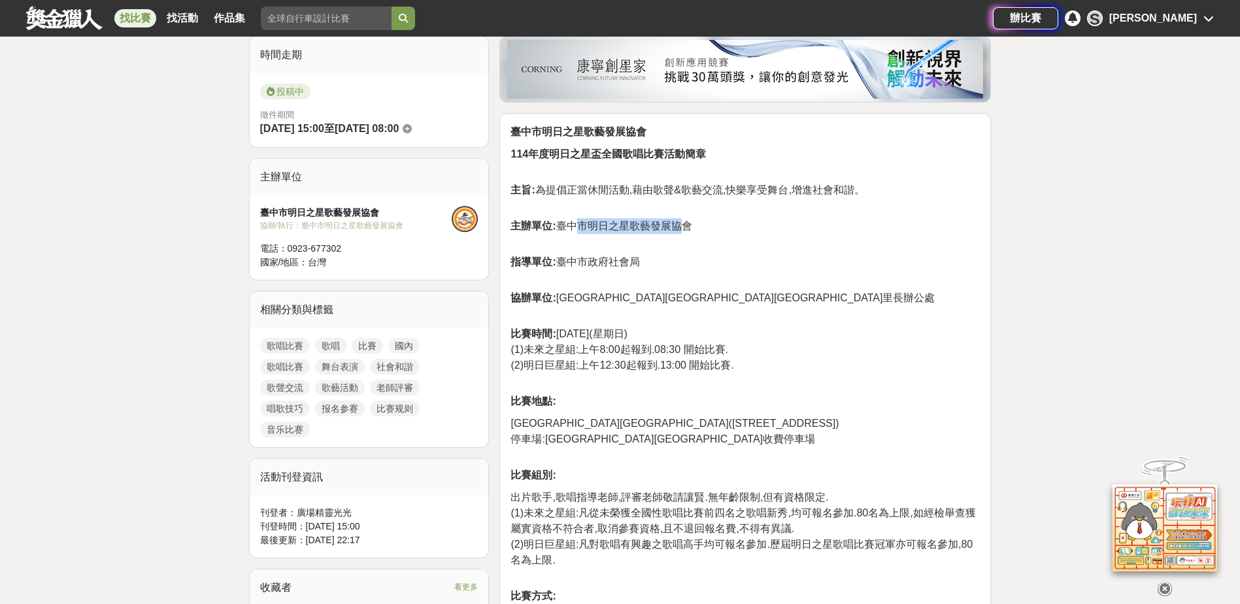
drag, startPoint x: 574, startPoint y: 224, endPoint x: 679, endPoint y: 226, distance: 105.3
click at [679, 226] on span "主辦單位: [GEOGRAPHIC_DATA]明日之星歌藝發展協會" at bounding box center [601, 225] width 181 height 11
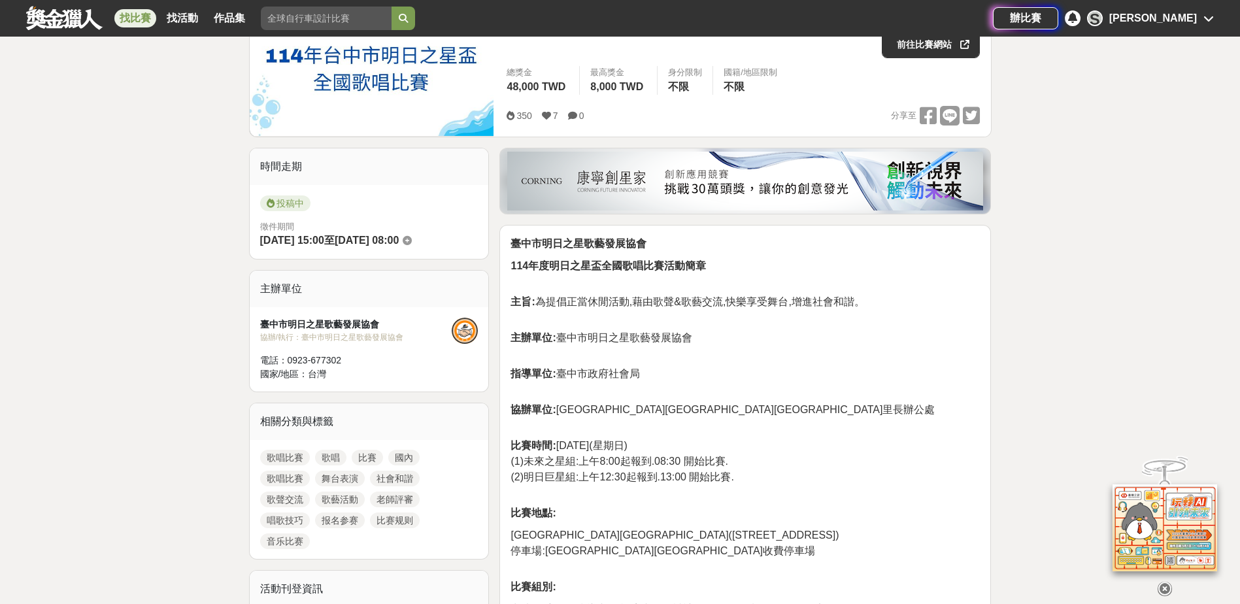
scroll to position [196, 0]
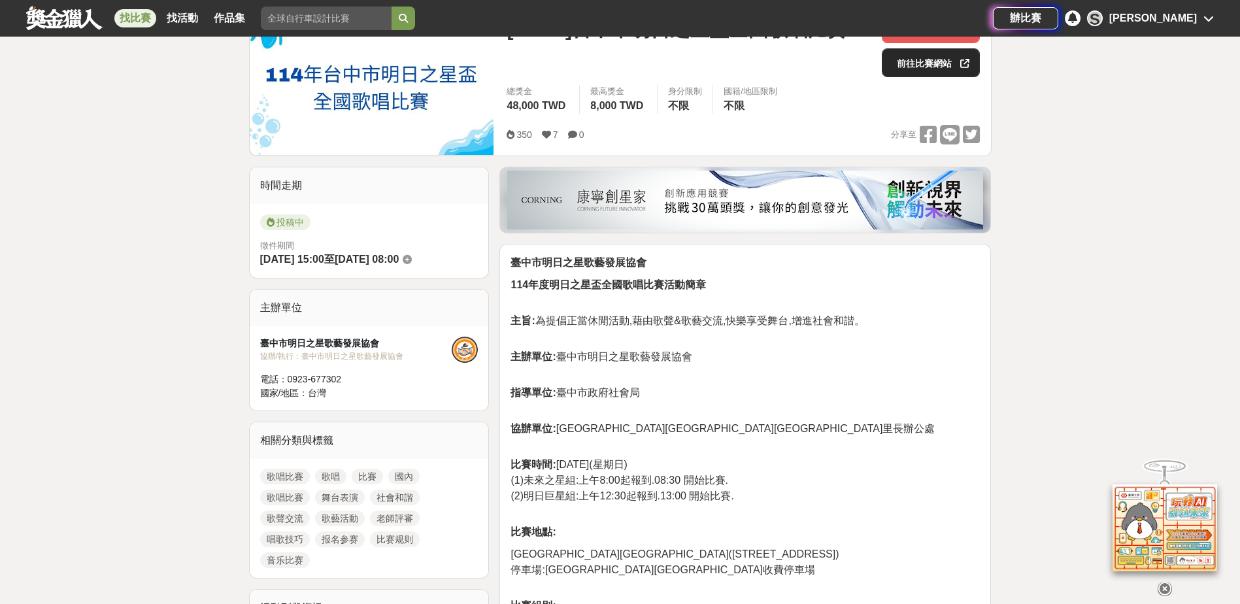
click at [909, 70] on link "前往比賽網站" at bounding box center [931, 62] width 98 height 29
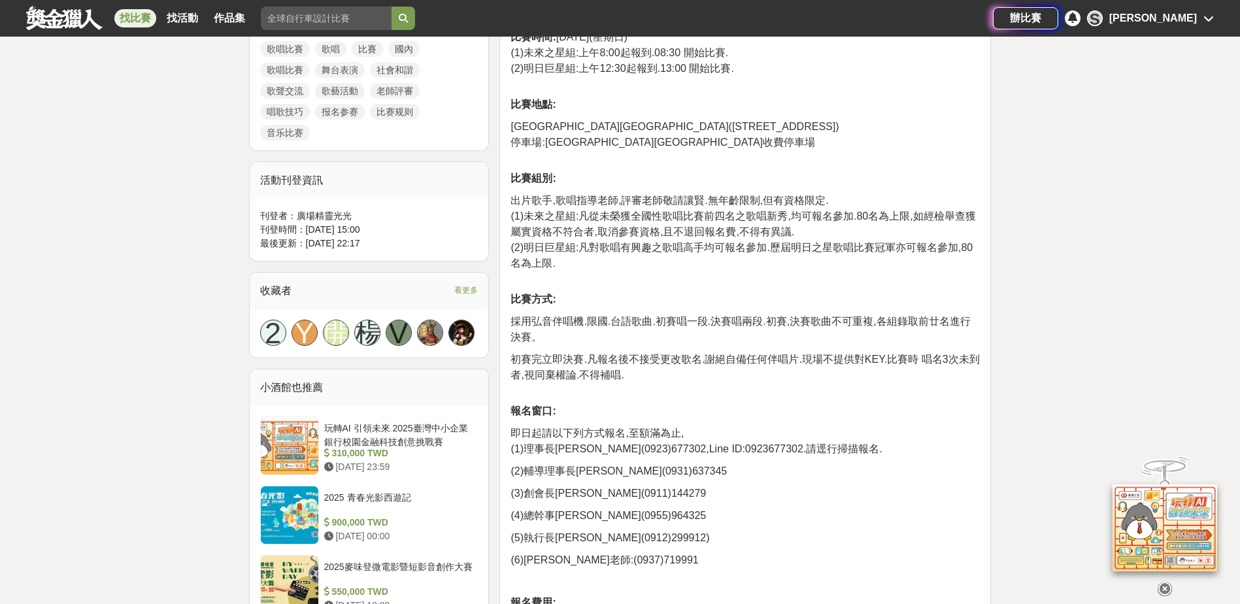
scroll to position [654, 0]
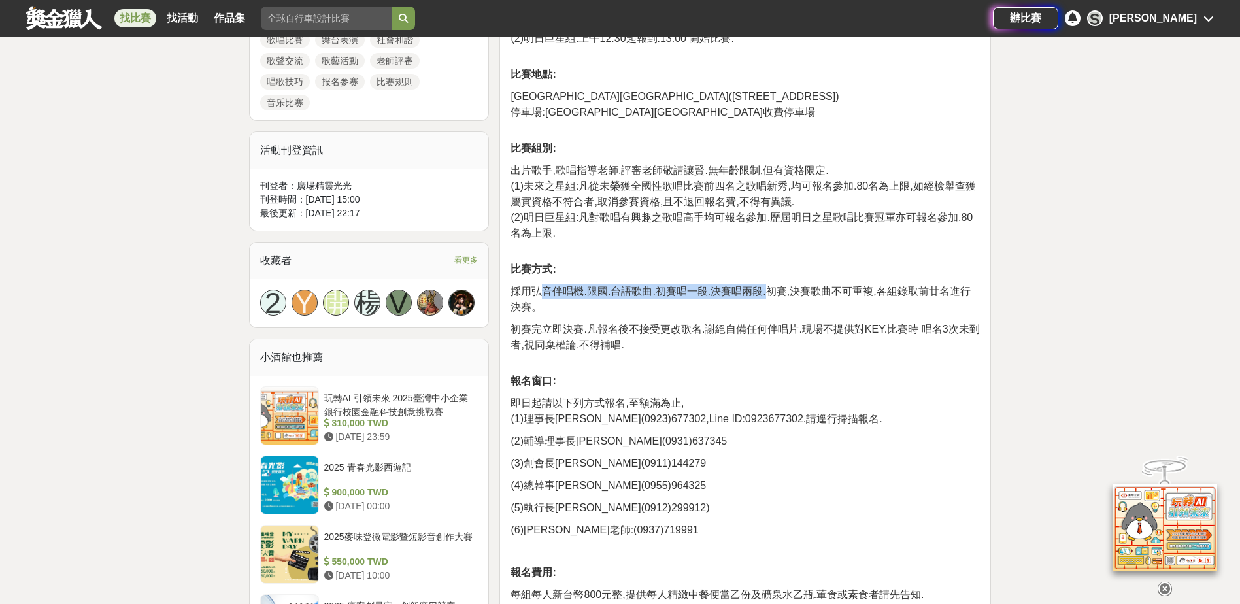
drag, startPoint x: 547, startPoint y: 294, endPoint x: 765, endPoint y: 294, distance: 218.4
click at [765, 294] on span "採用弘音伴唱機.限國.台語歌曲.初賽唱一段.決賽唱兩段.初賽,決賽歌曲不可重複,各組錄取前廿名進行決賽。" at bounding box center [741, 299] width 460 height 27
click at [847, 295] on span "採用弘音伴唱機.限國.台語歌曲.初賽唱一段.決賽唱兩段.初賽,決賽歌曲不可重複,各組錄取前廿名進行決賽。" at bounding box center [741, 299] width 460 height 27
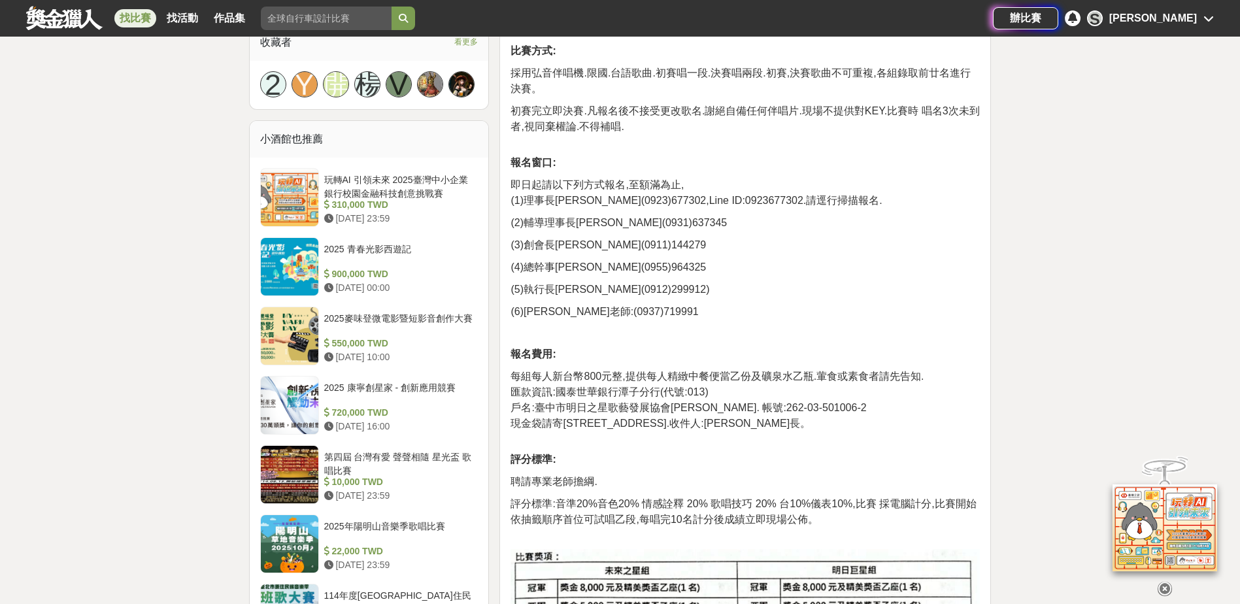
scroll to position [915, 0]
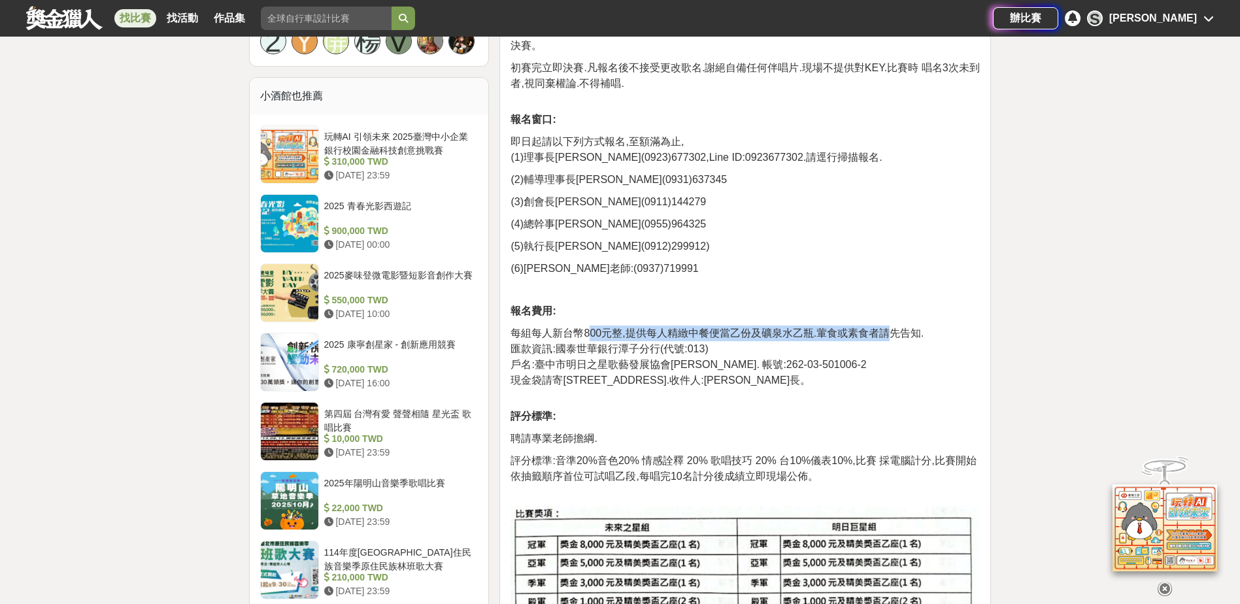
drag, startPoint x: 588, startPoint y: 332, endPoint x: 891, endPoint y: 334, distance: 303.4
click at [891, 334] on span "每組每人新台幣800元整,提供每人精緻中餐便當乙份及礦泉水乙瓶.葷食或素食者請先告知." at bounding box center [717, 333] width 413 height 11
click at [905, 334] on span "每組每人新台幣800元整,提供每人精緻中餐便當乙份及礦泉水乙瓶.葷食或素食者請先告知." at bounding box center [717, 333] width 413 height 11
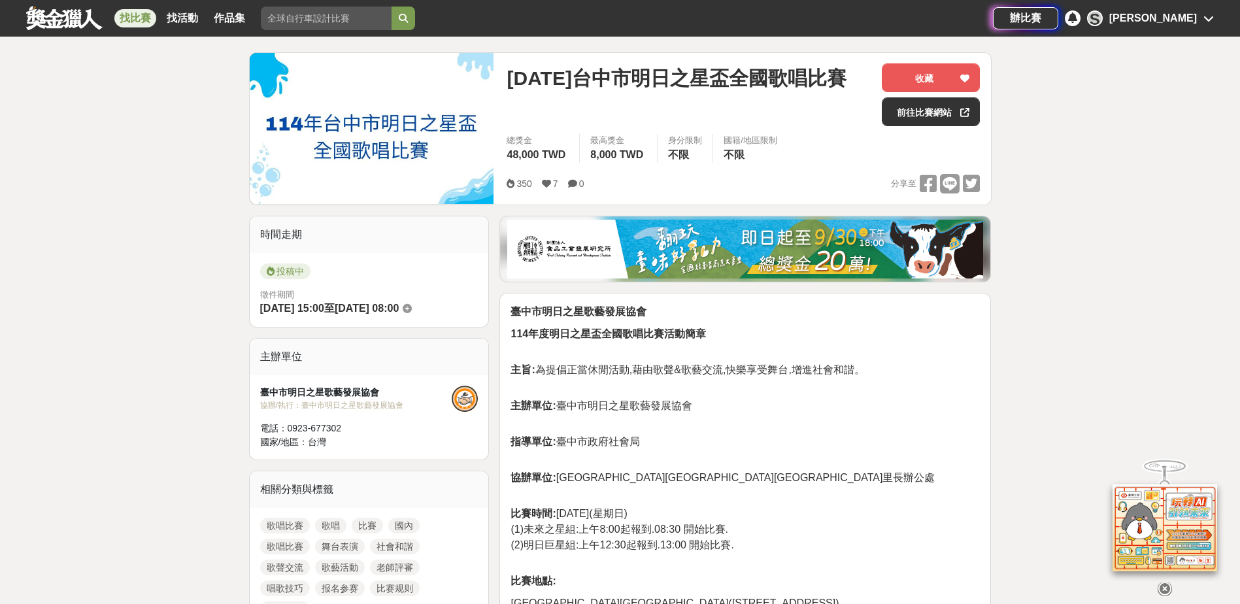
scroll to position [0, 0]
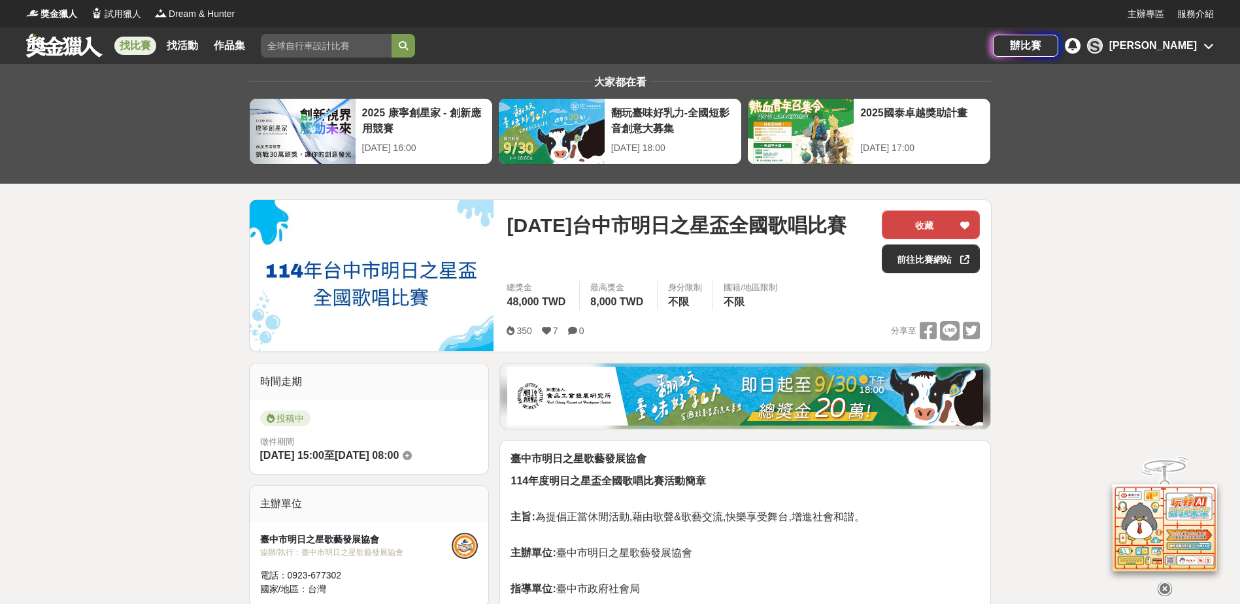
click at [928, 225] on button "收藏" at bounding box center [931, 225] width 98 height 29
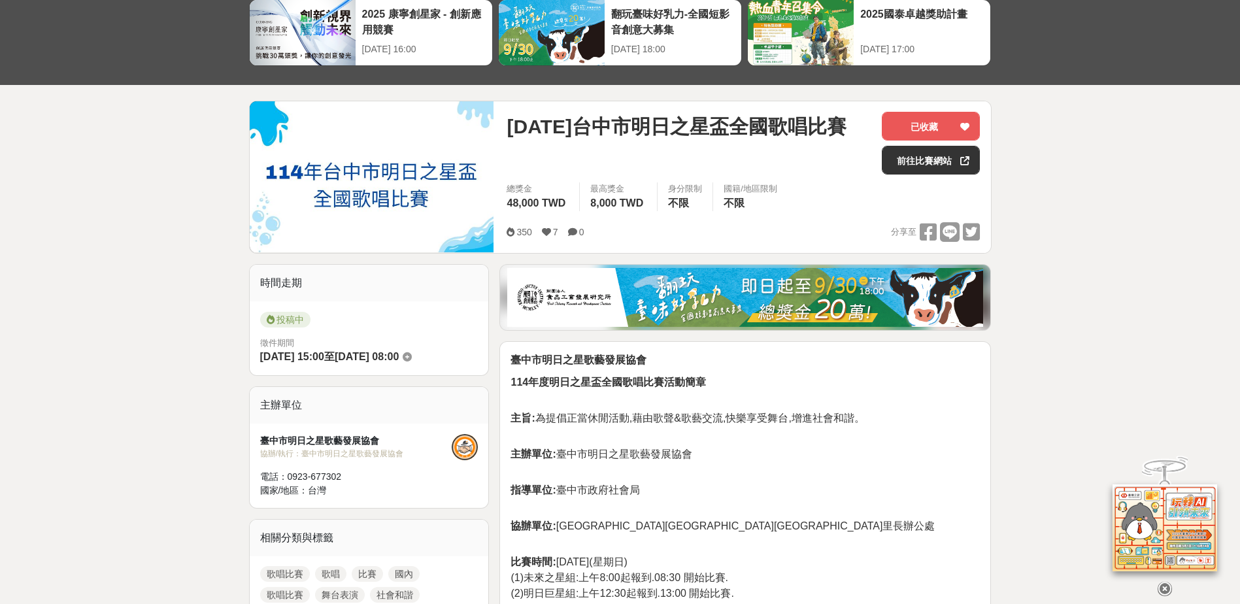
scroll to position [131, 0]
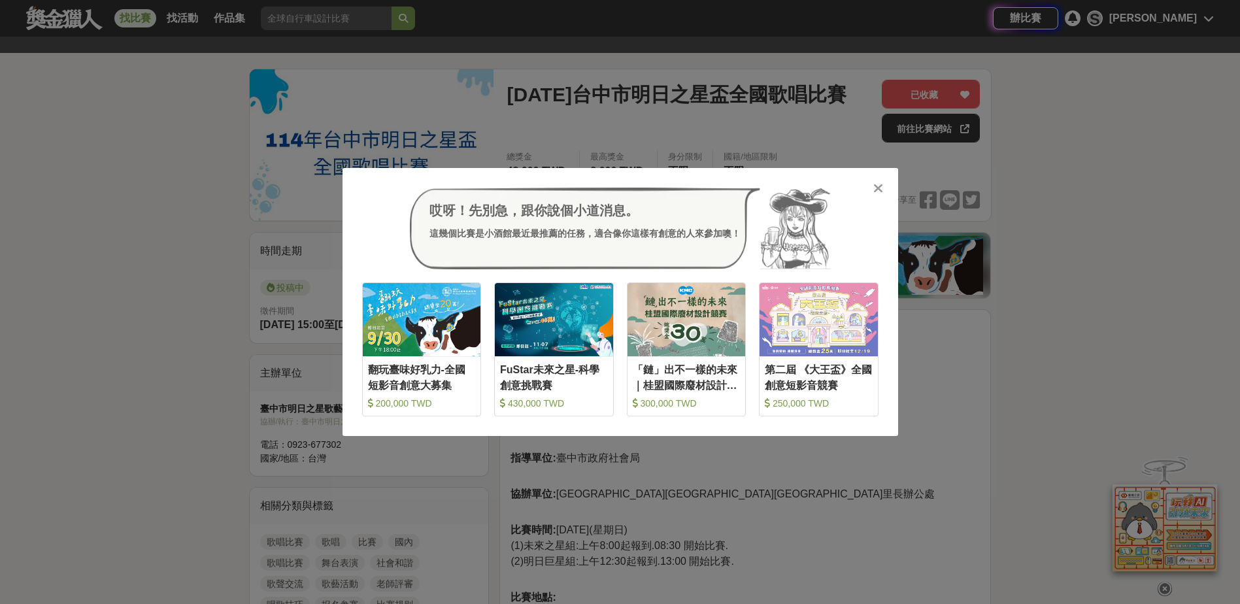
click at [879, 182] on icon at bounding box center [878, 188] width 10 height 13
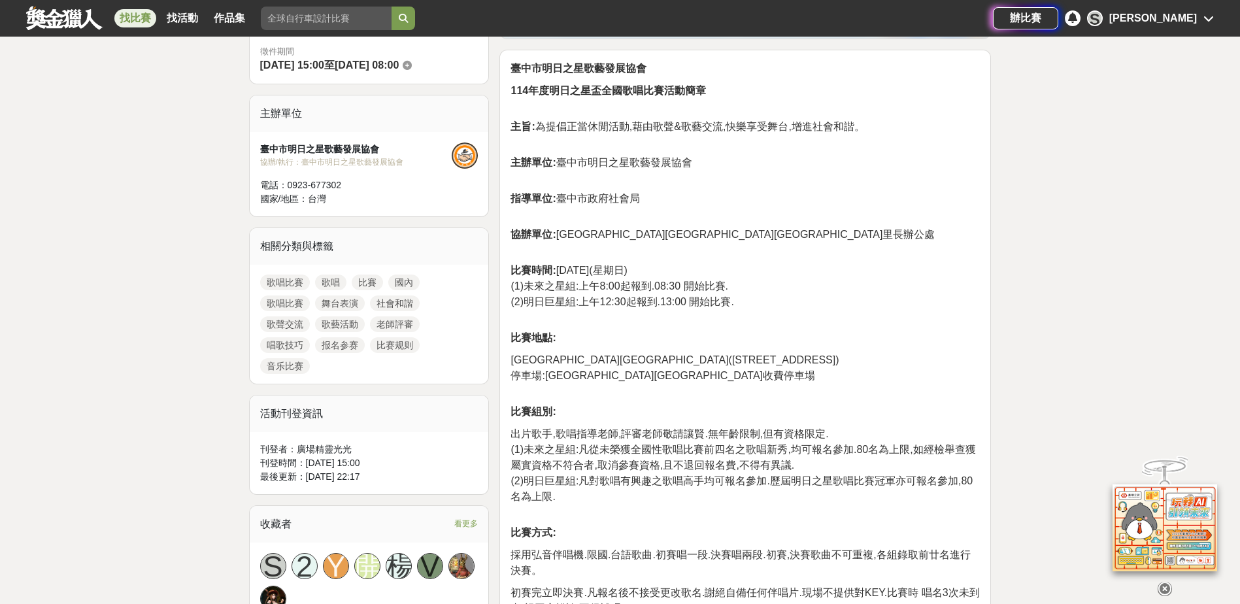
scroll to position [392, 0]
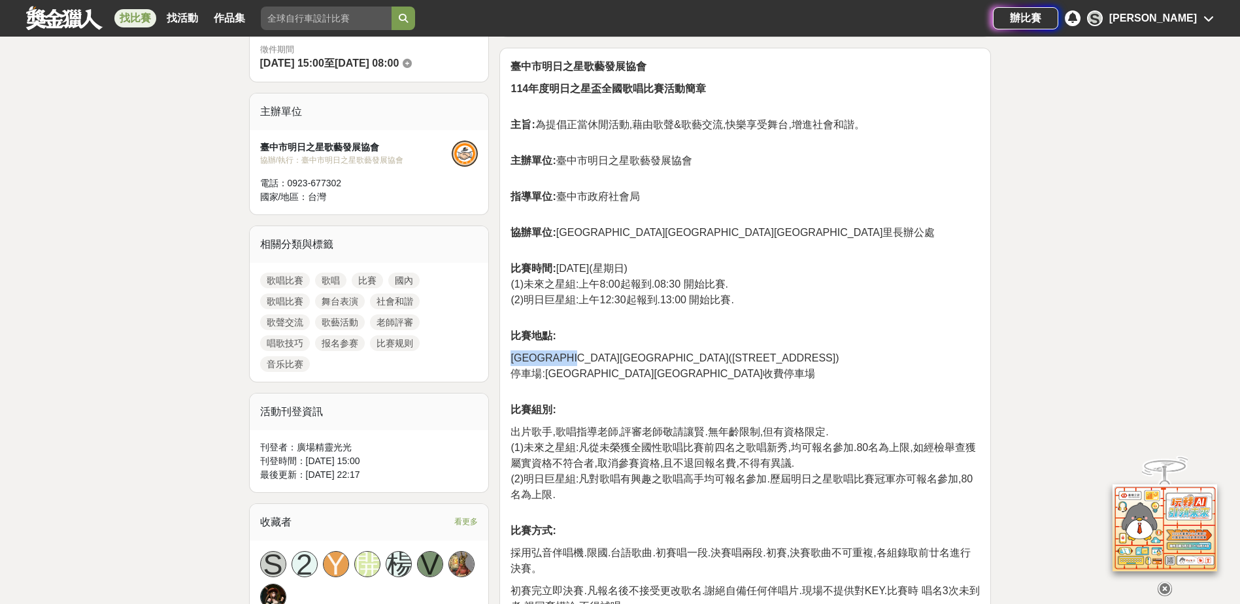
drag, startPoint x: 513, startPoint y: 356, endPoint x: 616, endPoint y: 359, distance: 102.7
click at [616, 359] on span "西屯區港尾里活動中心(台中市西屯區中清路2段1538號1樓)" at bounding box center [675, 357] width 328 height 11
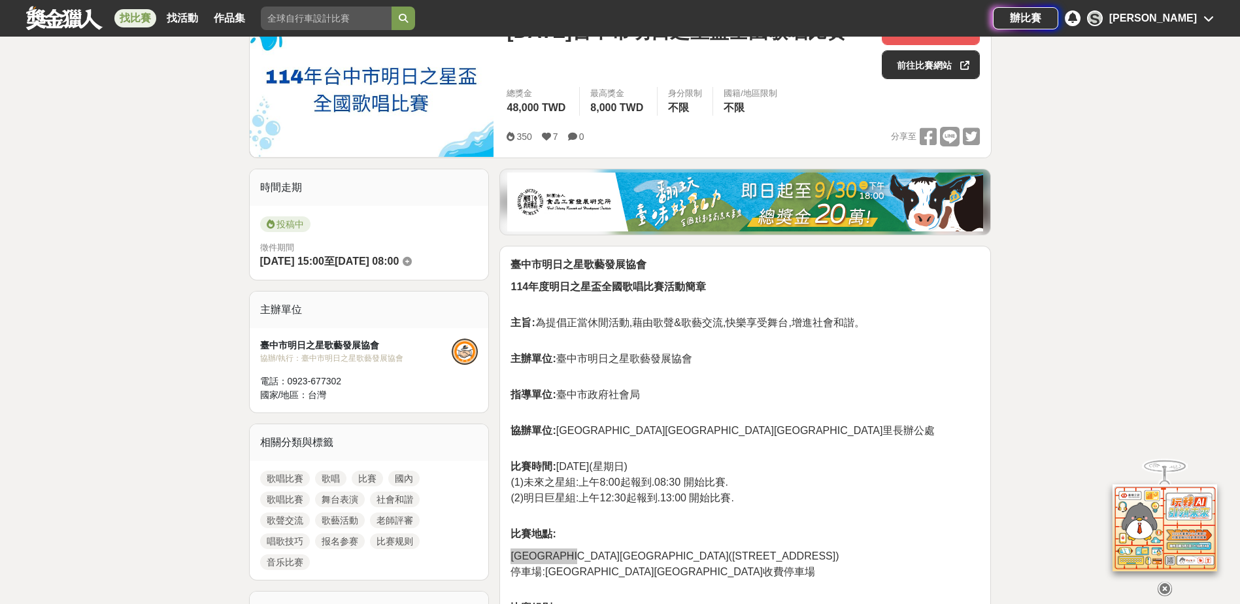
scroll to position [0, 0]
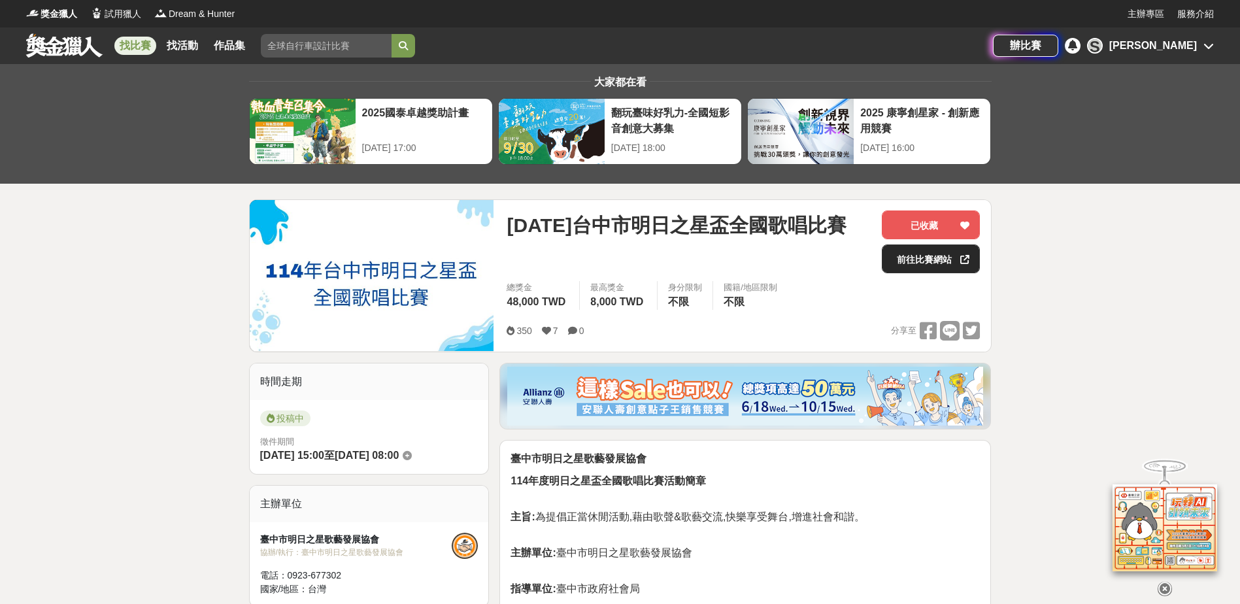
click at [932, 267] on link "前往比賽網站" at bounding box center [931, 259] width 98 height 29
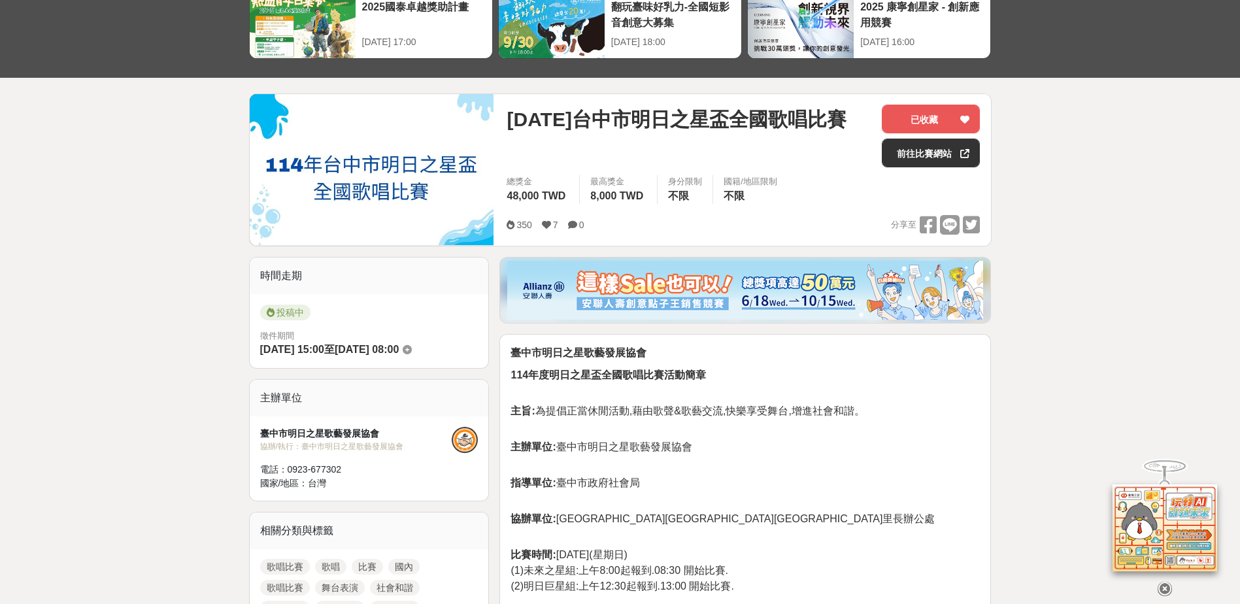
scroll to position [131, 0]
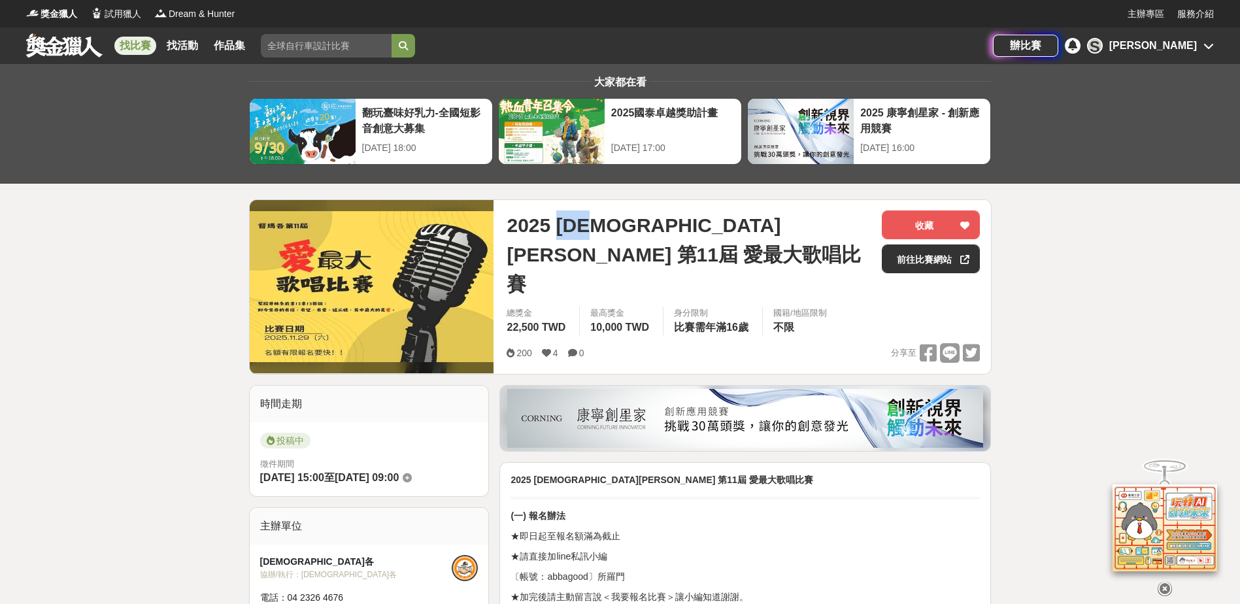
drag, startPoint x: 561, startPoint y: 228, endPoint x: 608, endPoint y: 230, distance: 47.1
click at [608, 230] on span "2025 [DEMOGRAPHIC_DATA][PERSON_NAME] 第11屆 愛最大歌唱比賽" at bounding box center [689, 255] width 365 height 88
click at [658, 230] on span "2025 [DEMOGRAPHIC_DATA][PERSON_NAME] 第11屆 愛最大歌唱比賽" at bounding box center [689, 255] width 365 height 88
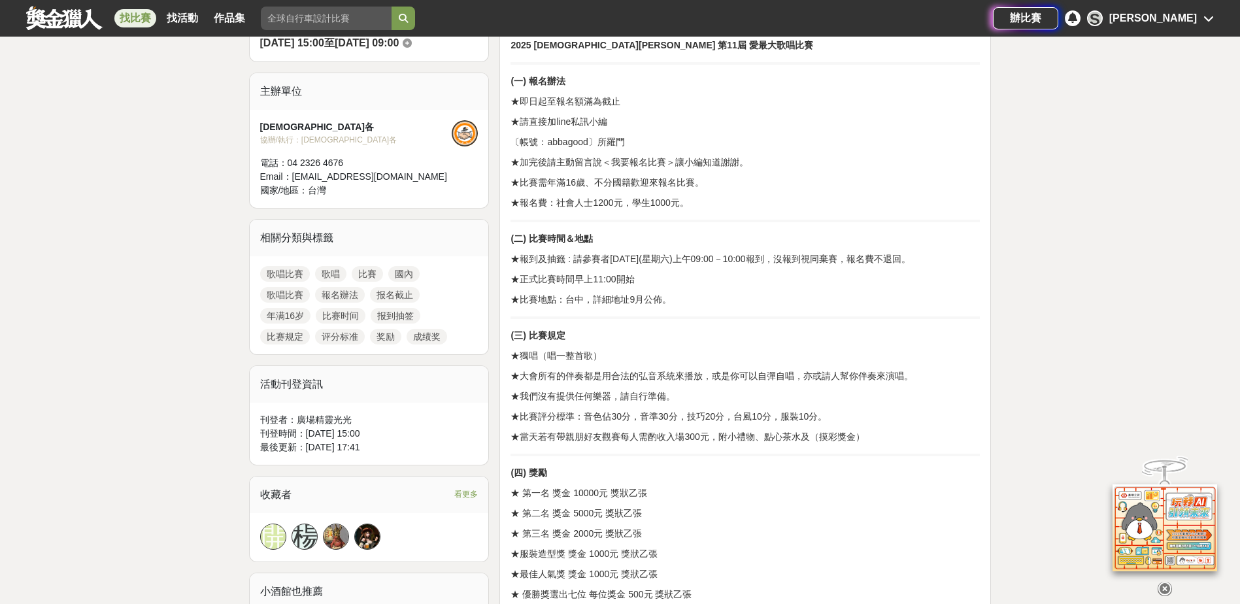
scroll to position [392, 0]
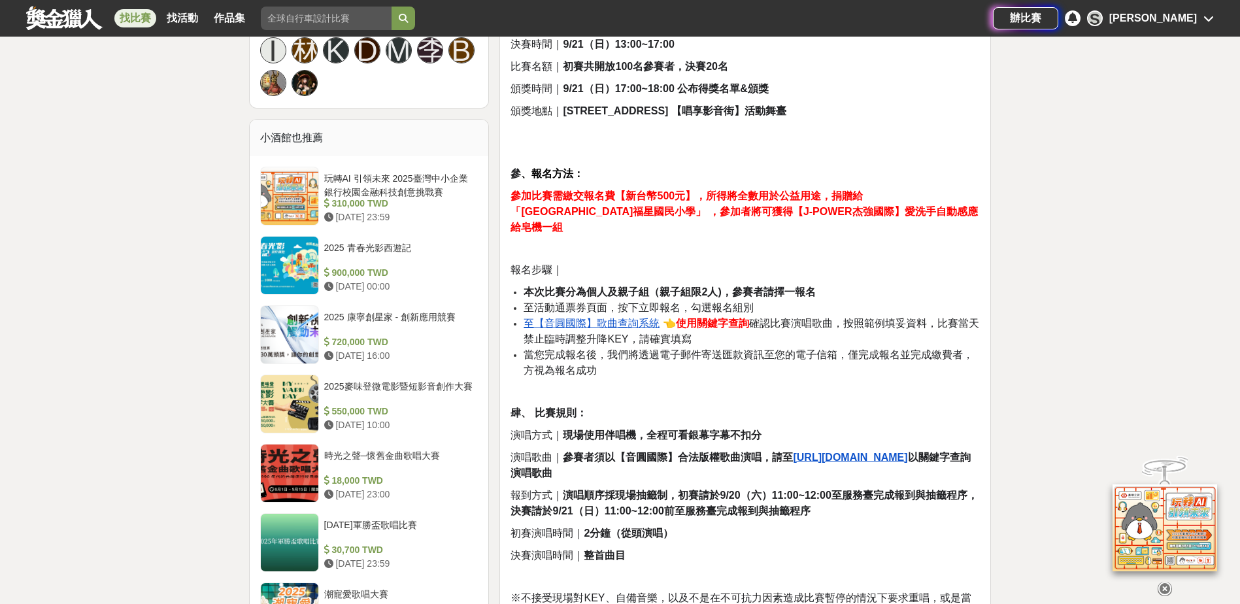
scroll to position [981, 0]
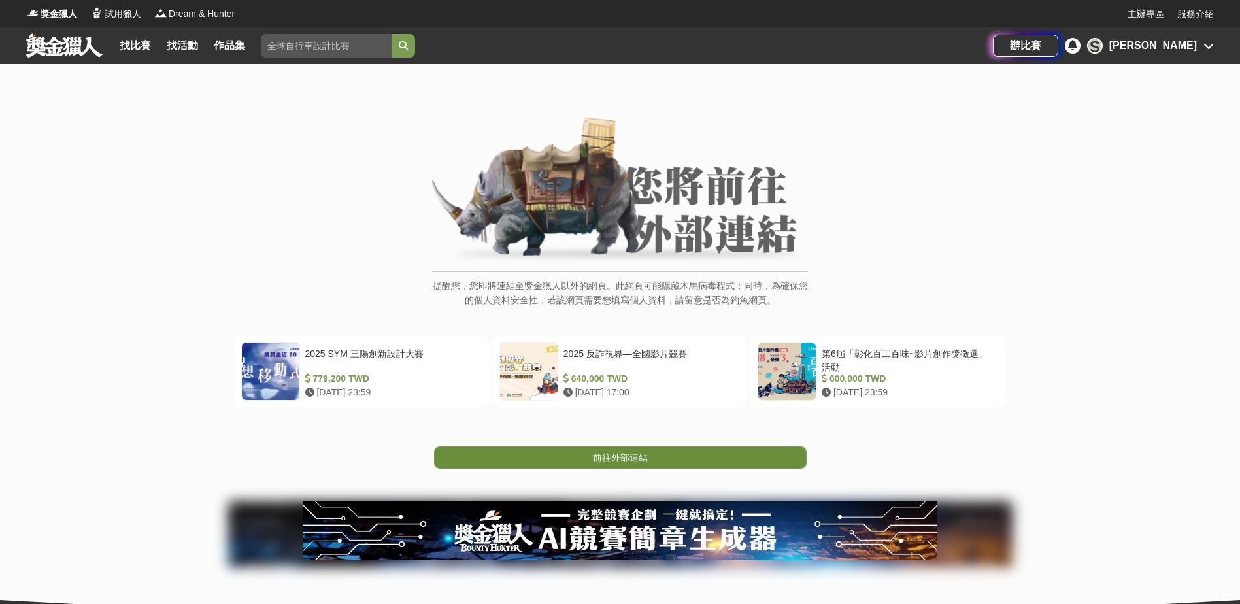
click at [607, 459] on span "前往外部連結" at bounding box center [620, 457] width 55 height 10
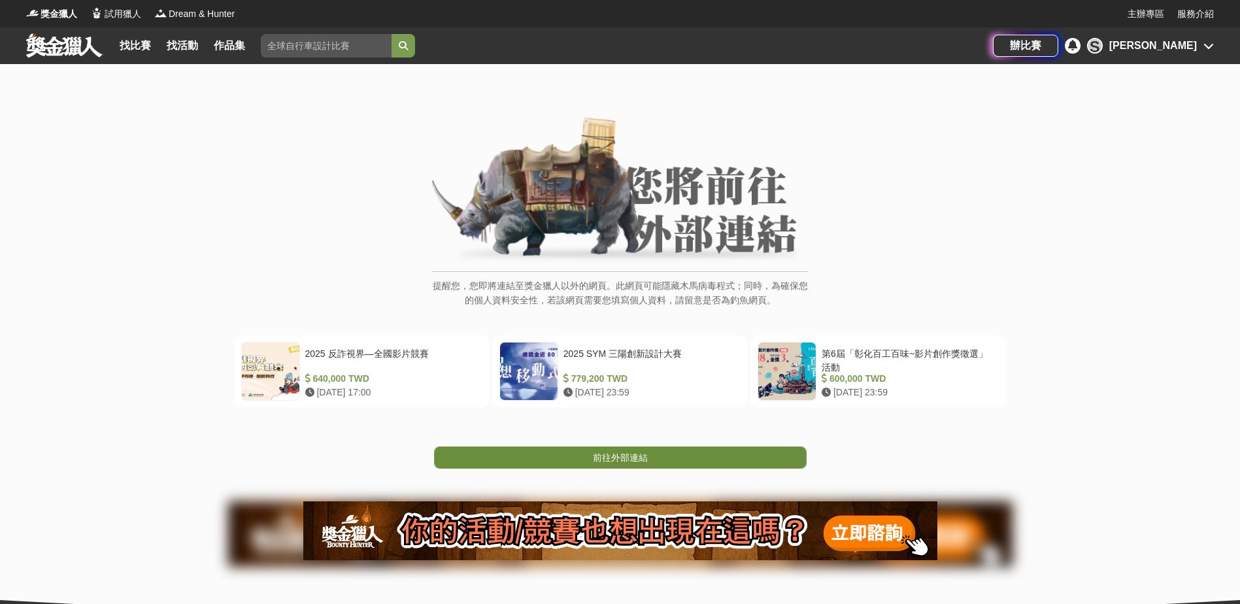
click at [626, 455] on span "前往外部連結" at bounding box center [620, 457] width 55 height 10
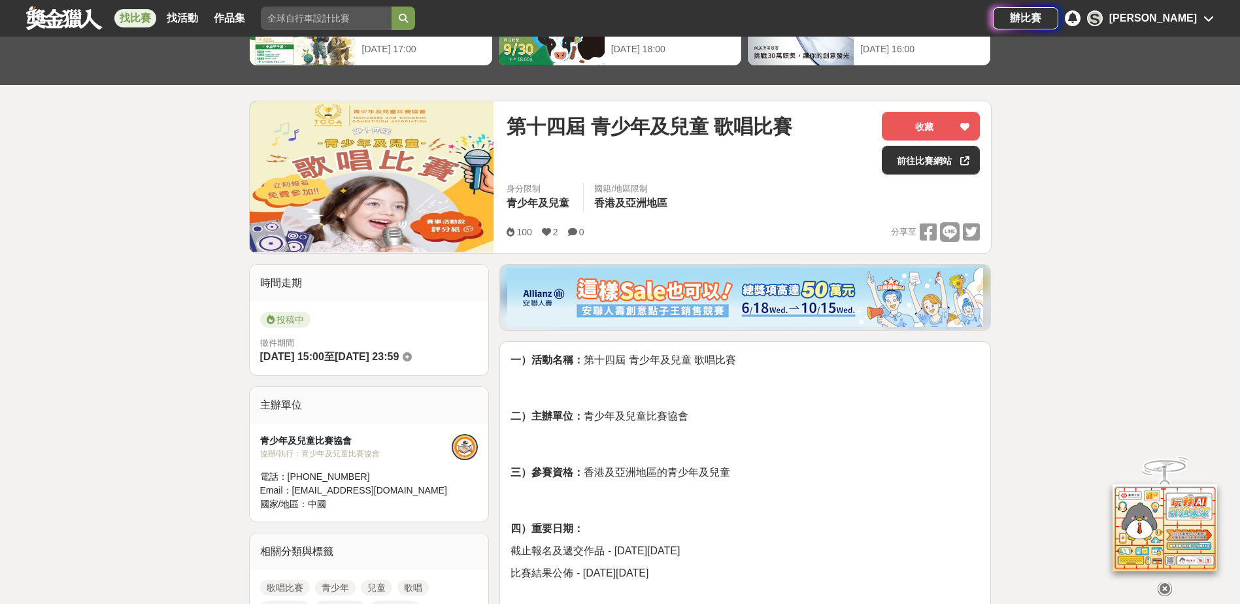
scroll to position [65, 0]
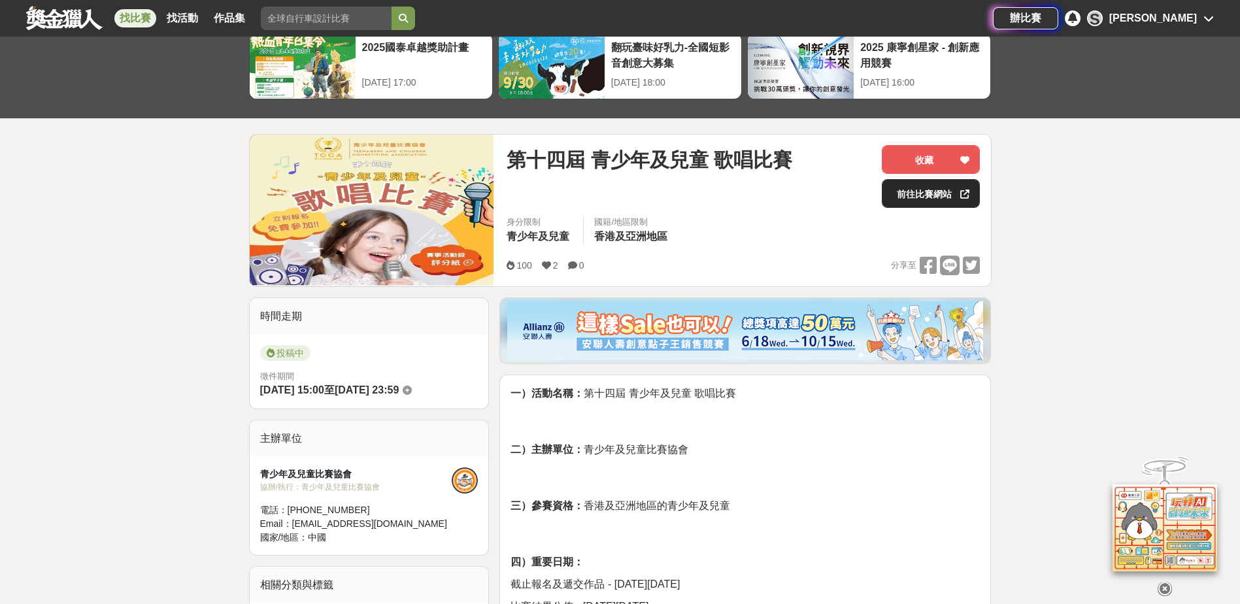
click at [912, 190] on link "前往比賽網站" at bounding box center [931, 193] width 98 height 29
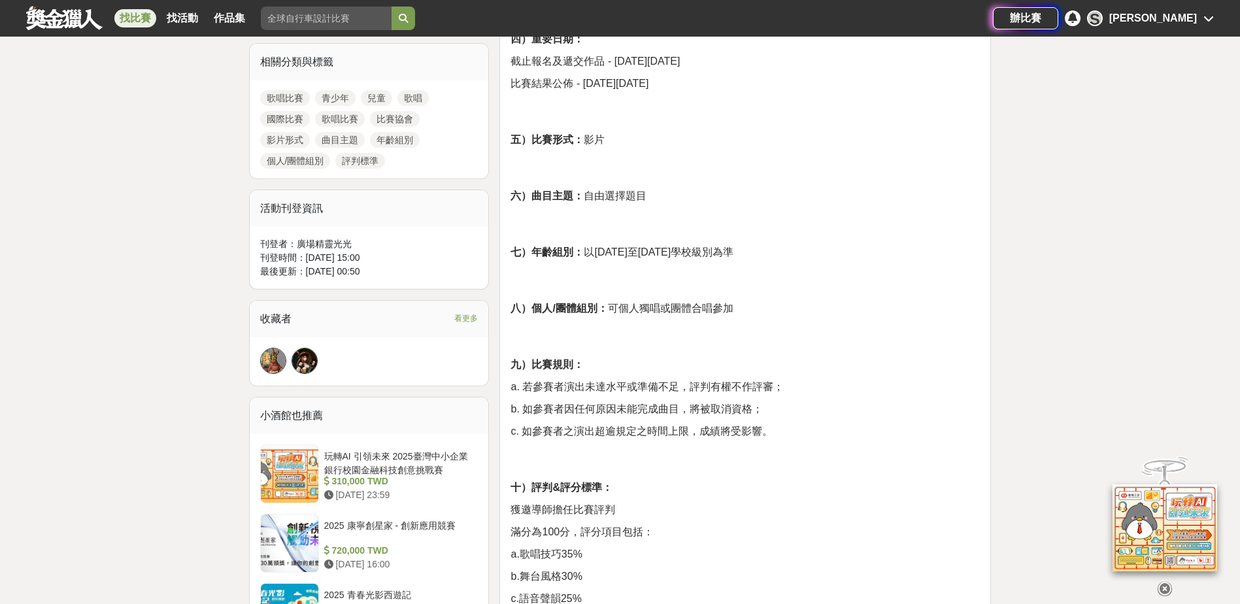
scroll to position [0, 0]
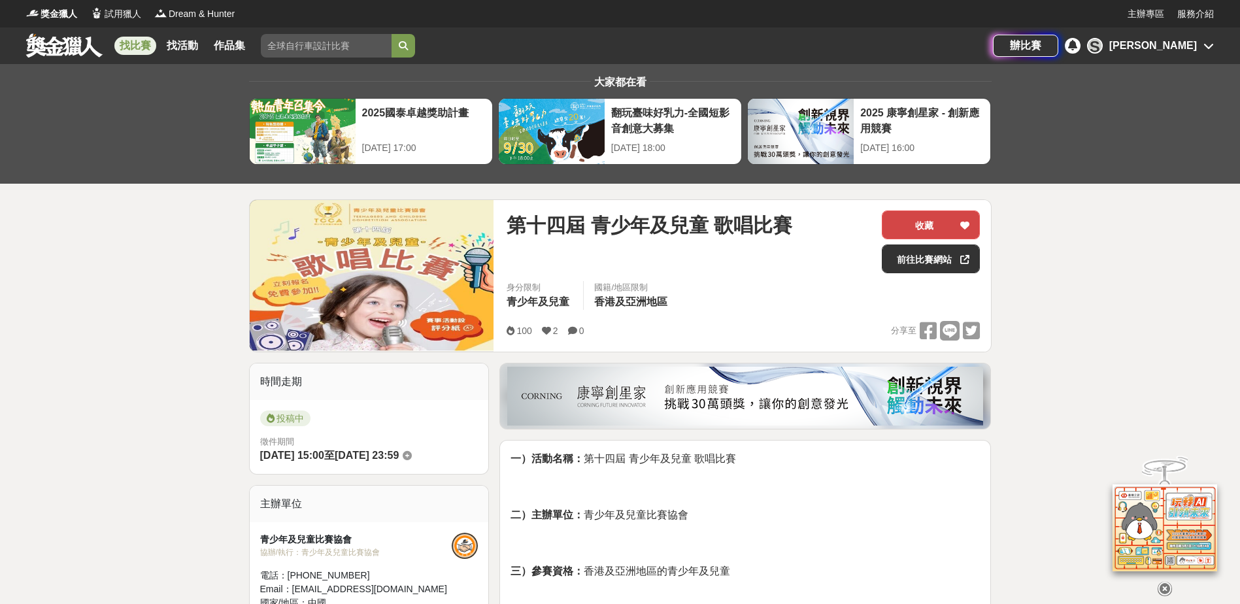
click at [912, 215] on button "收藏" at bounding box center [931, 225] width 98 height 29
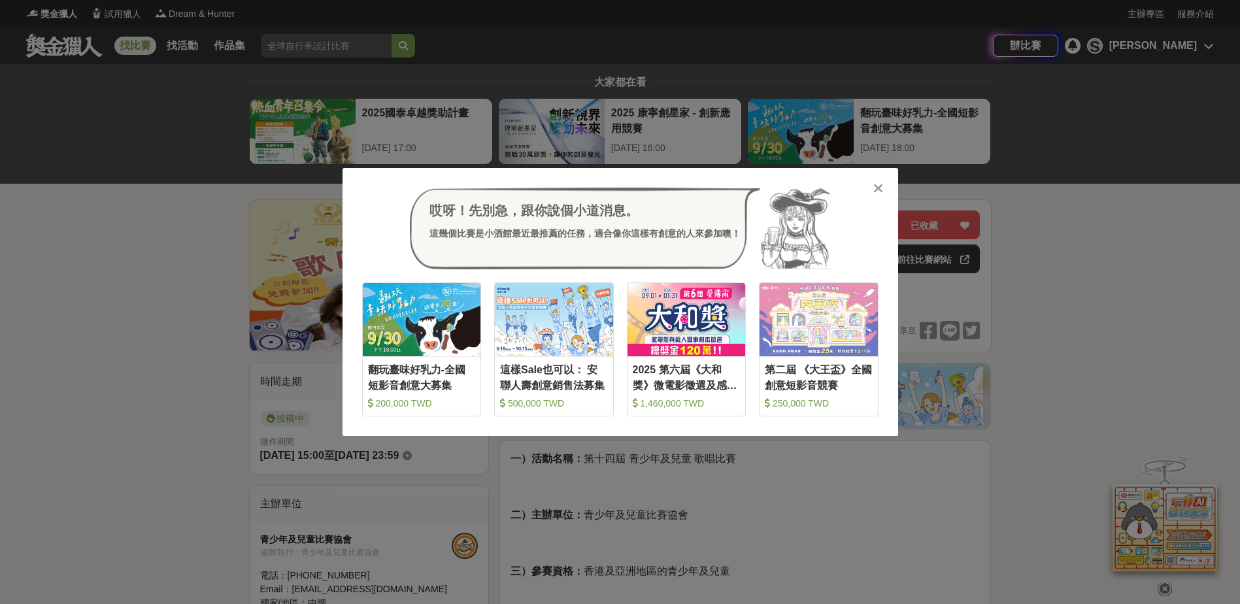
click at [876, 184] on icon at bounding box center [878, 188] width 10 height 13
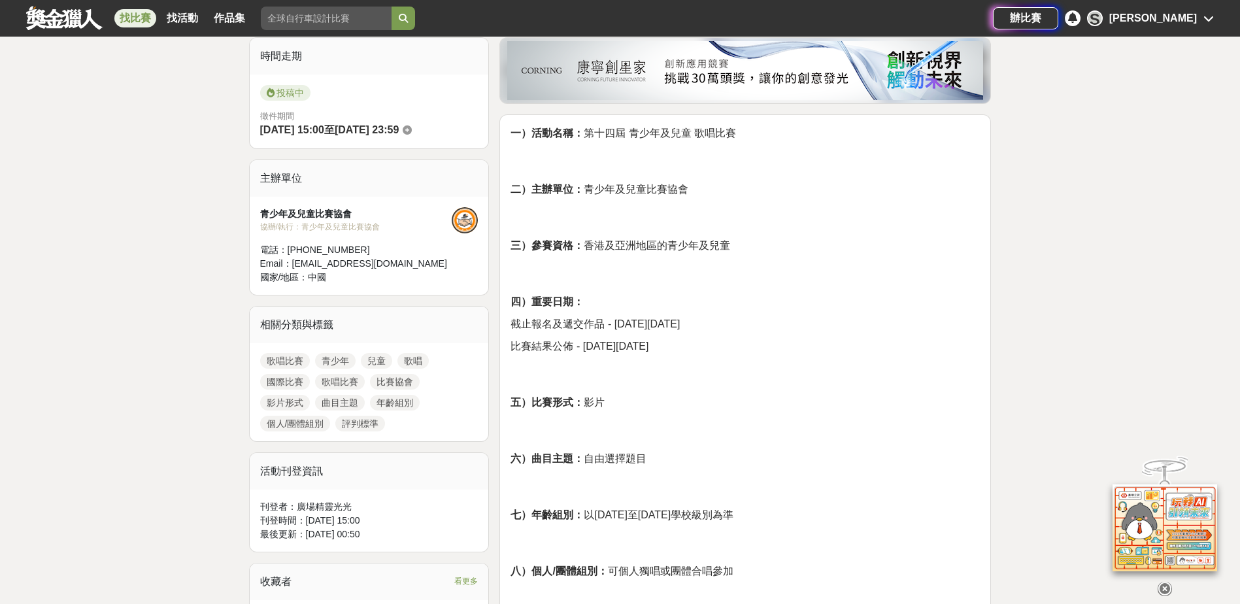
scroll to position [327, 0]
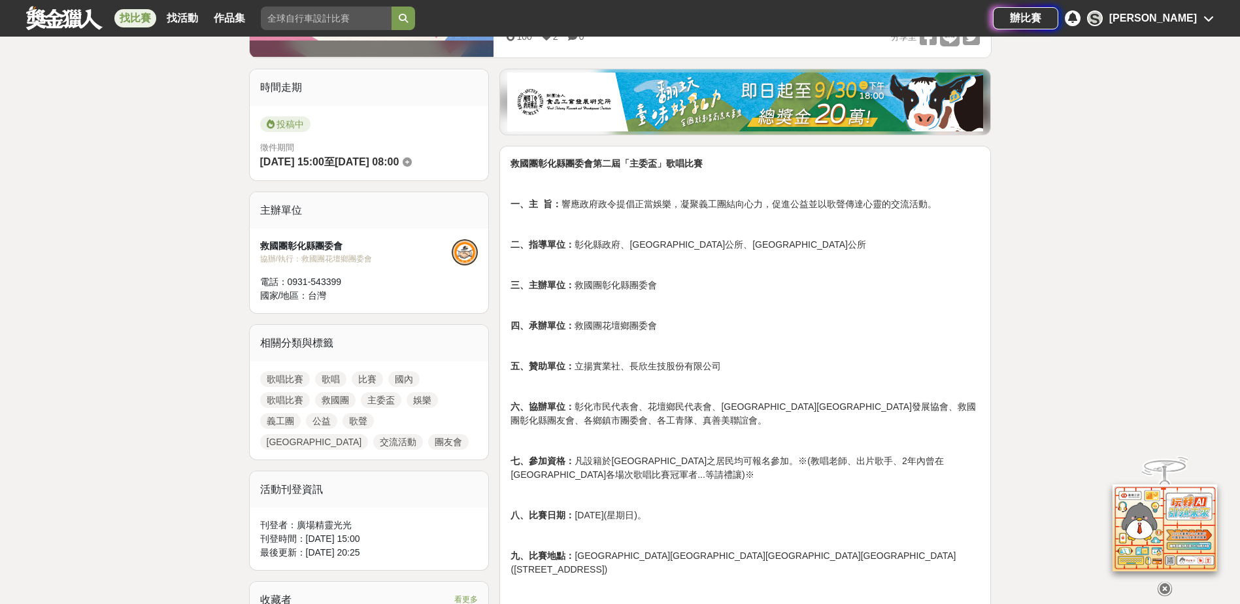
scroll to position [65, 0]
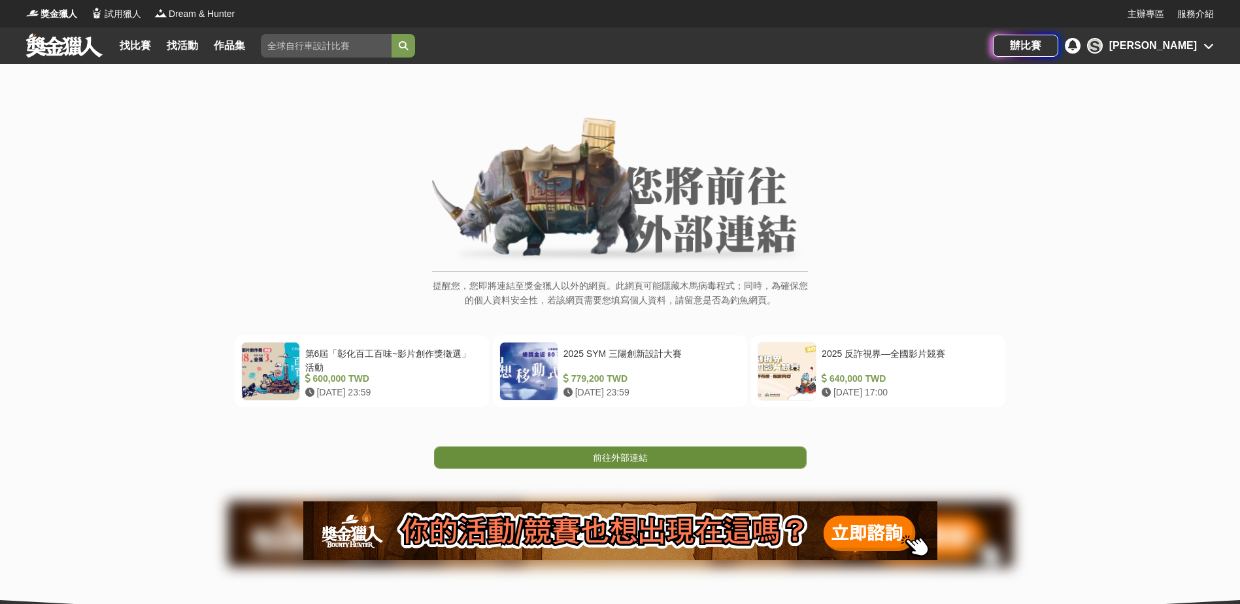
click at [607, 452] on span "前往外部連結" at bounding box center [620, 457] width 55 height 10
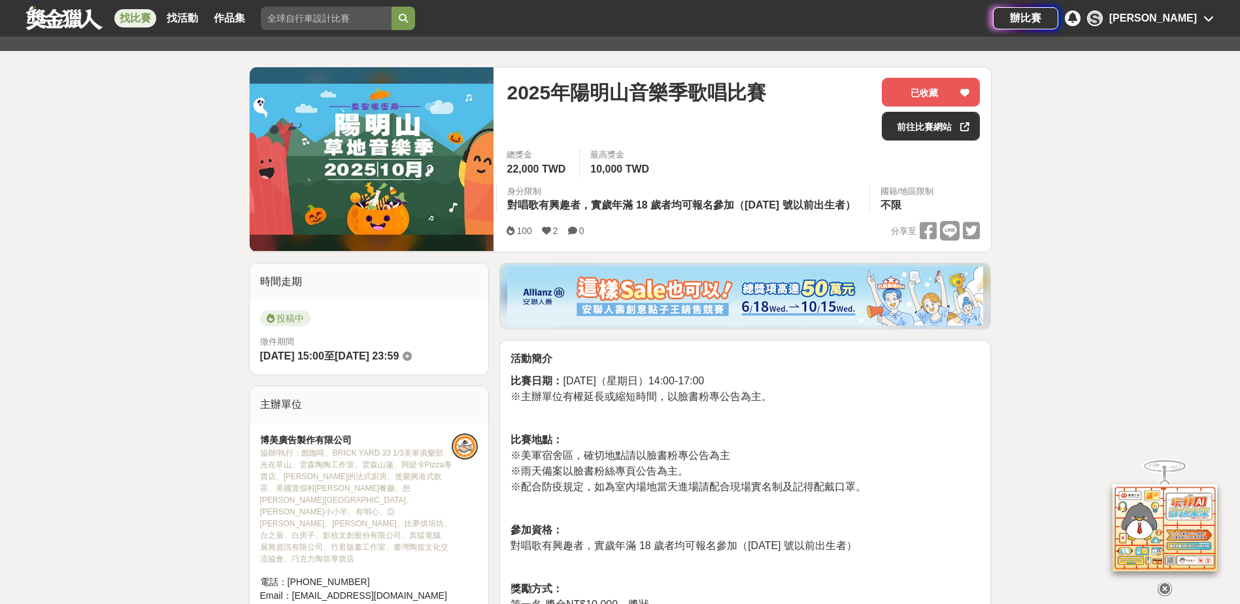
scroll to position [131, 0]
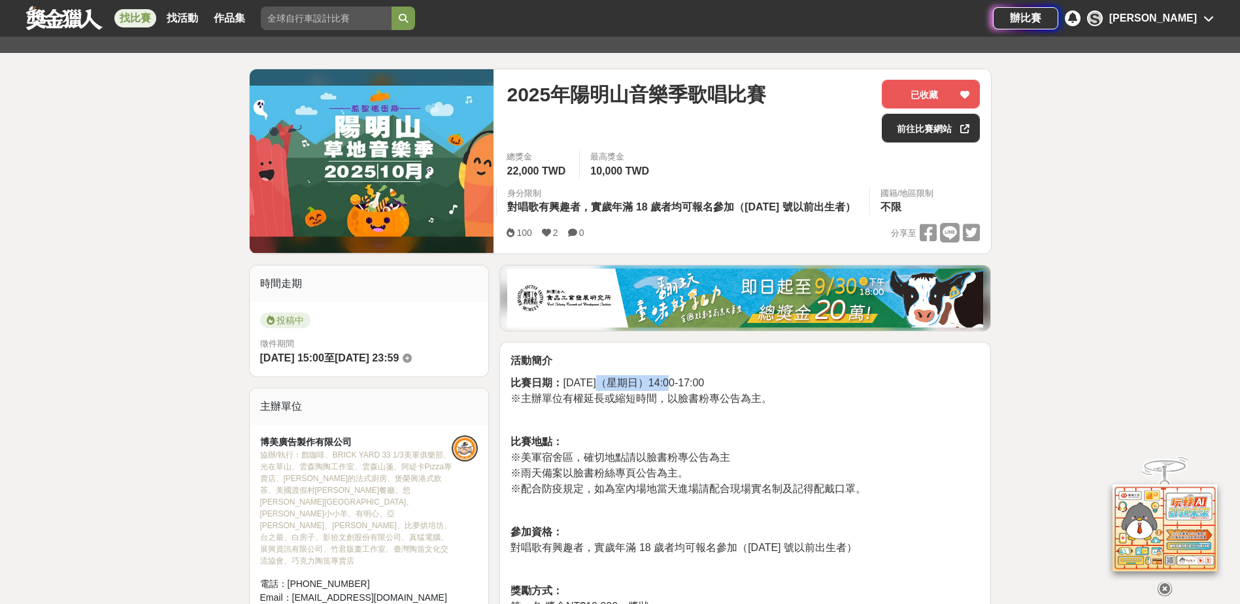
drag, startPoint x: 601, startPoint y: 417, endPoint x: 670, endPoint y: 419, distance: 68.7
click at [668, 388] on span "比賽日期： [DATE]（星期日）14:00-17:00" at bounding box center [608, 382] width 194 height 11
click at [704, 388] on span "比賽日期： [DATE]（星期日）14:00-17:00" at bounding box center [608, 382] width 194 height 11
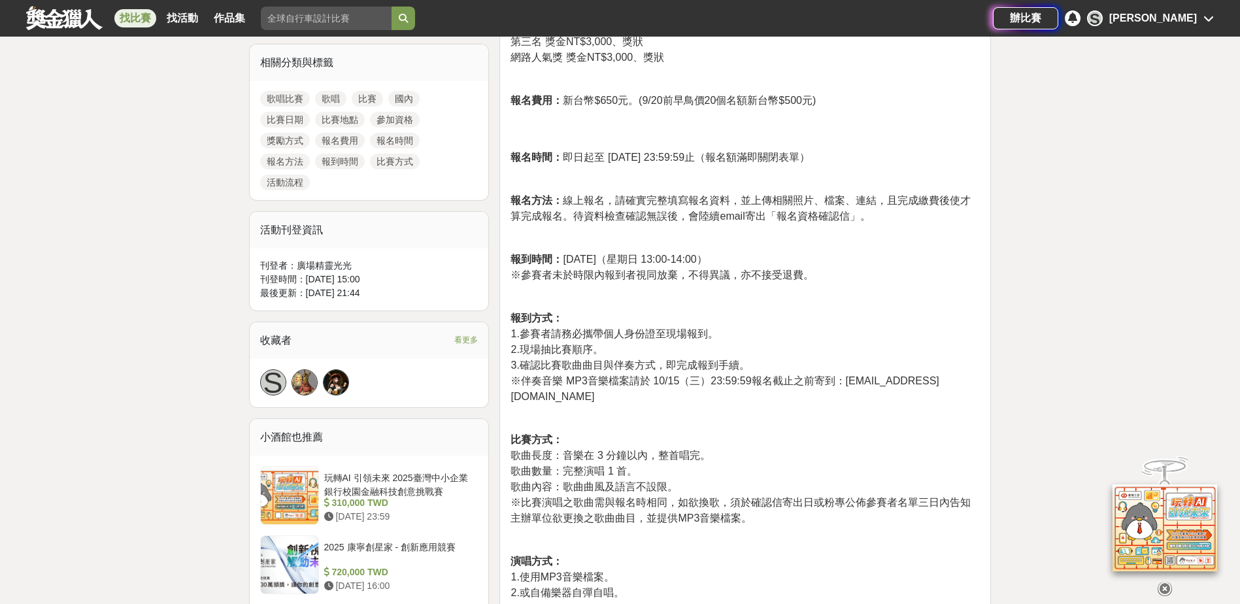
scroll to position [850, 0]
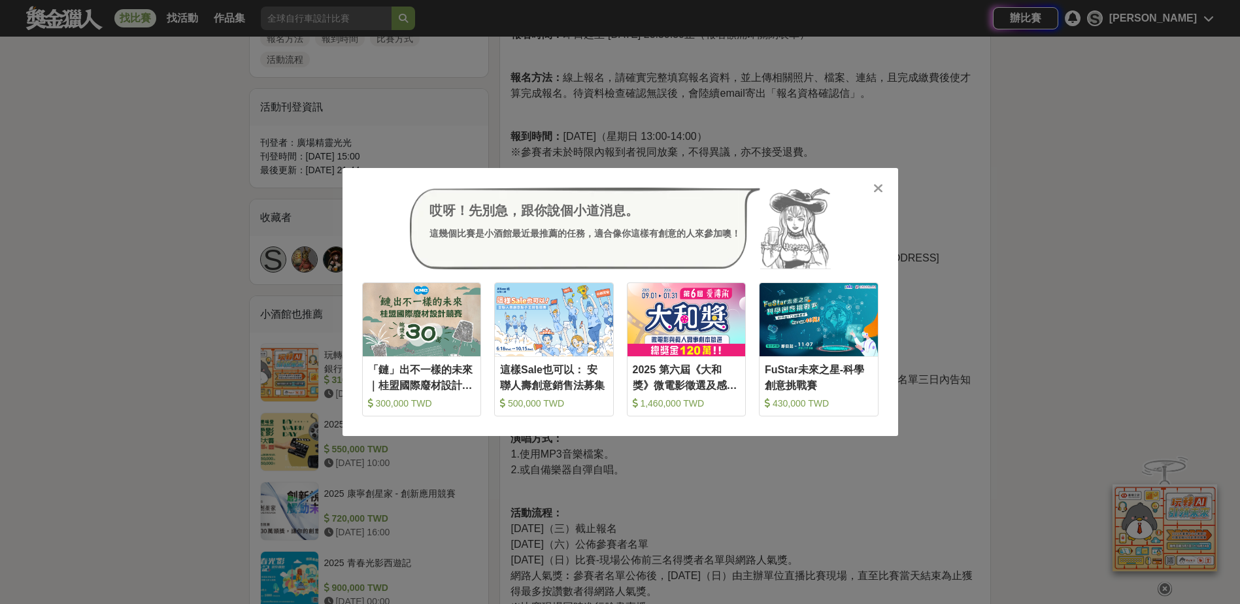
click at [877, 189] on icon at bounding box center [878, 188] width 10 height 13
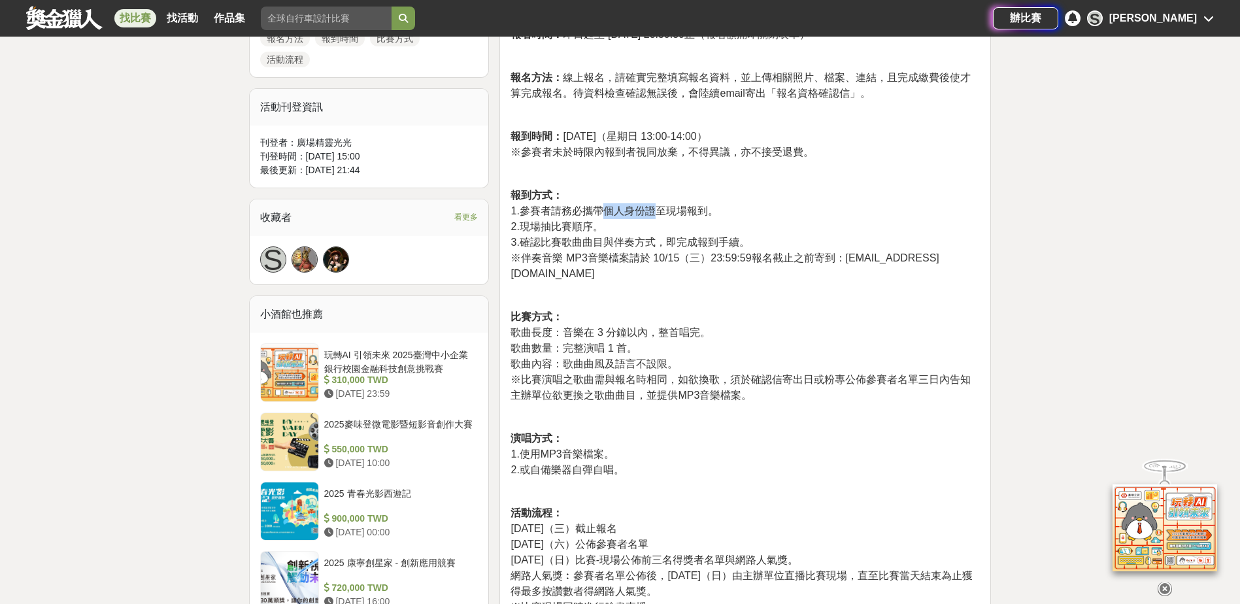
drag, startPoint x: 600, startPoint y: 245, endPoint x: 658, endPoint y: 248, distance: 58.2
click at [658, 216] on span "1.參賽者請務必攜帶個人身份證至現場報到。" at bounding box center [614, 210] width 207 height 11
click at [692, 216] on span "1.參賽者請務必攜帶個人身份證至現場報到。" at bounding box center [614, 210] width 207 height 11
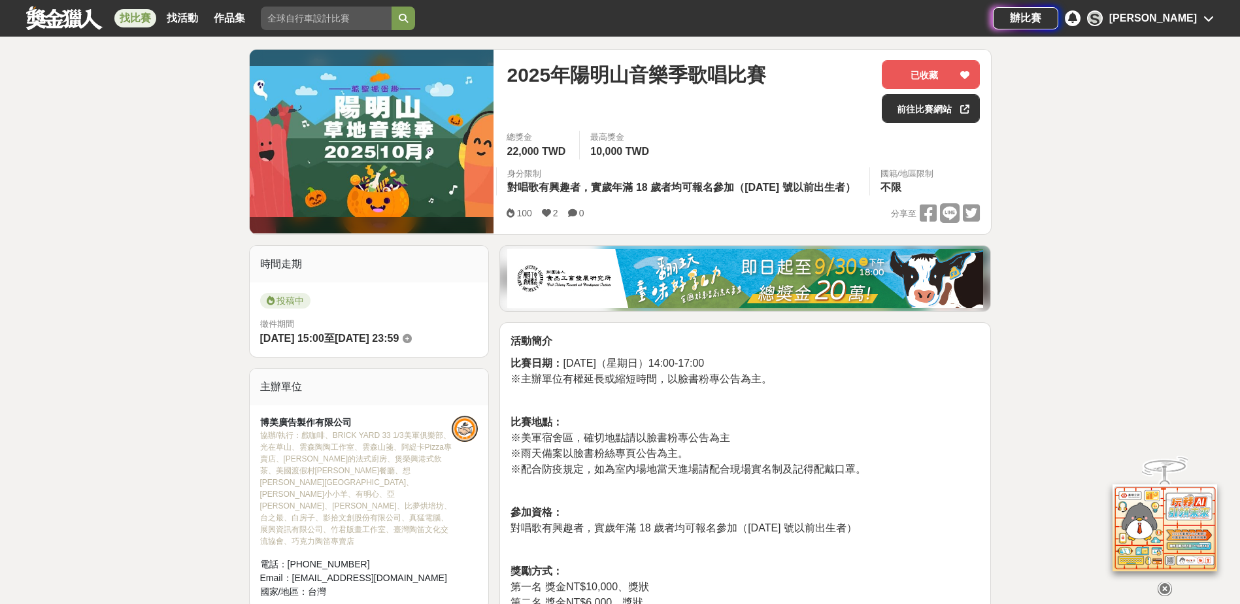
scroll to position [131, 0]
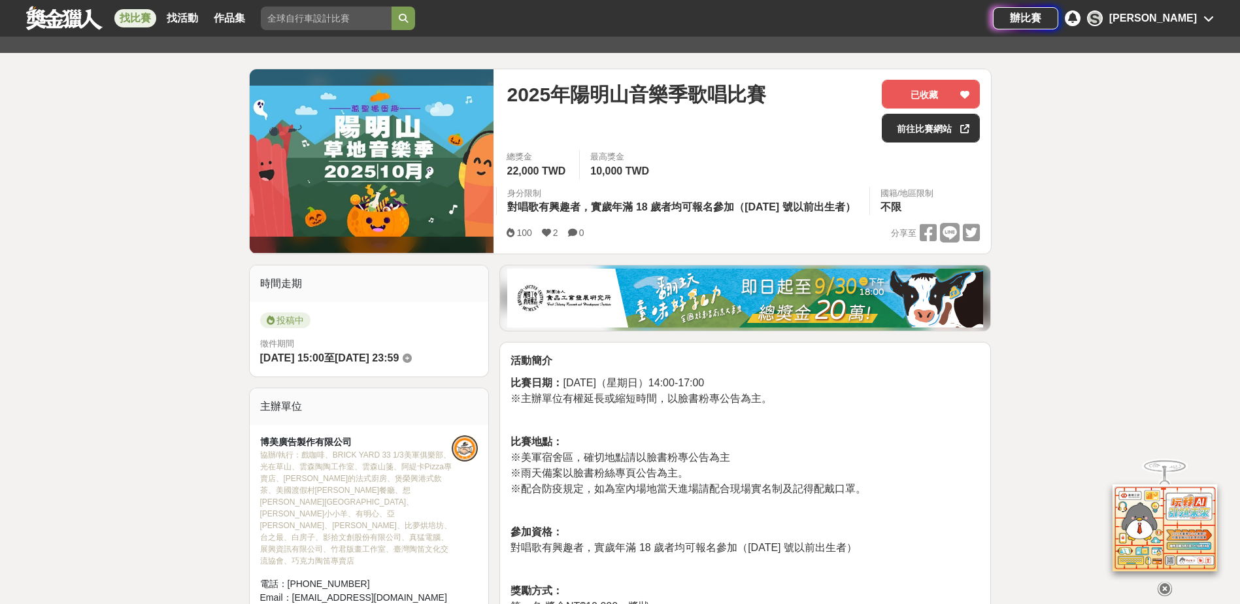
click at [1161, 20] on div "[PERSON_NAME]" at bounding box center [1153, 18] width 88 height 16
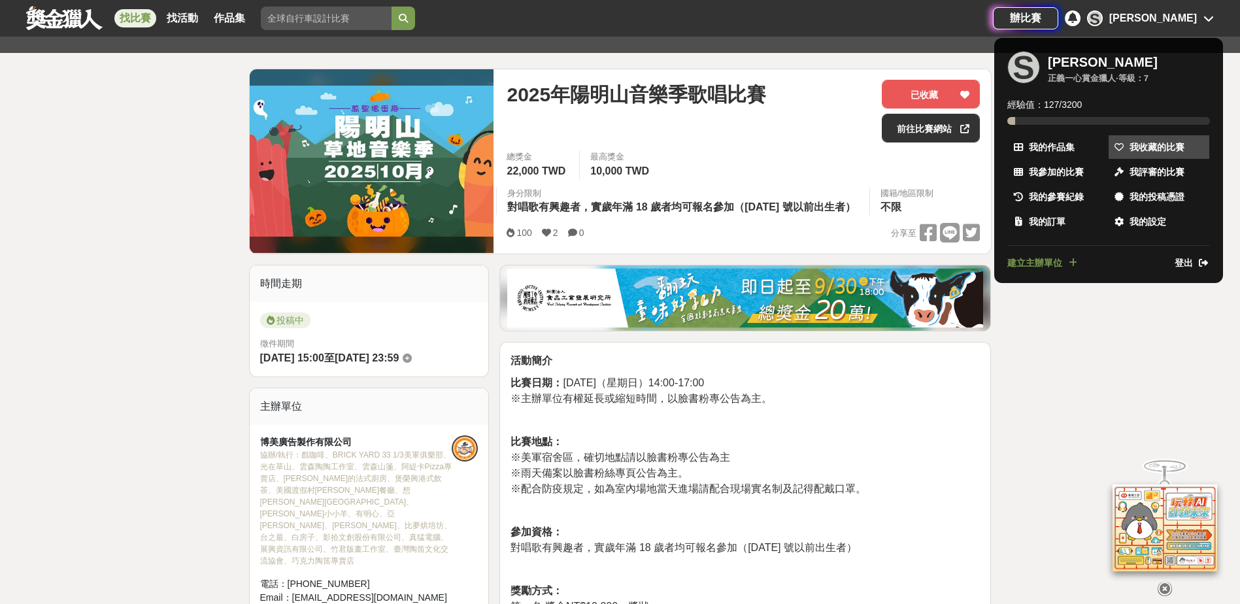
click at [1143, 144] on span "我收藏的比賽" at bounding box center [1157, 148] width 55 height 14
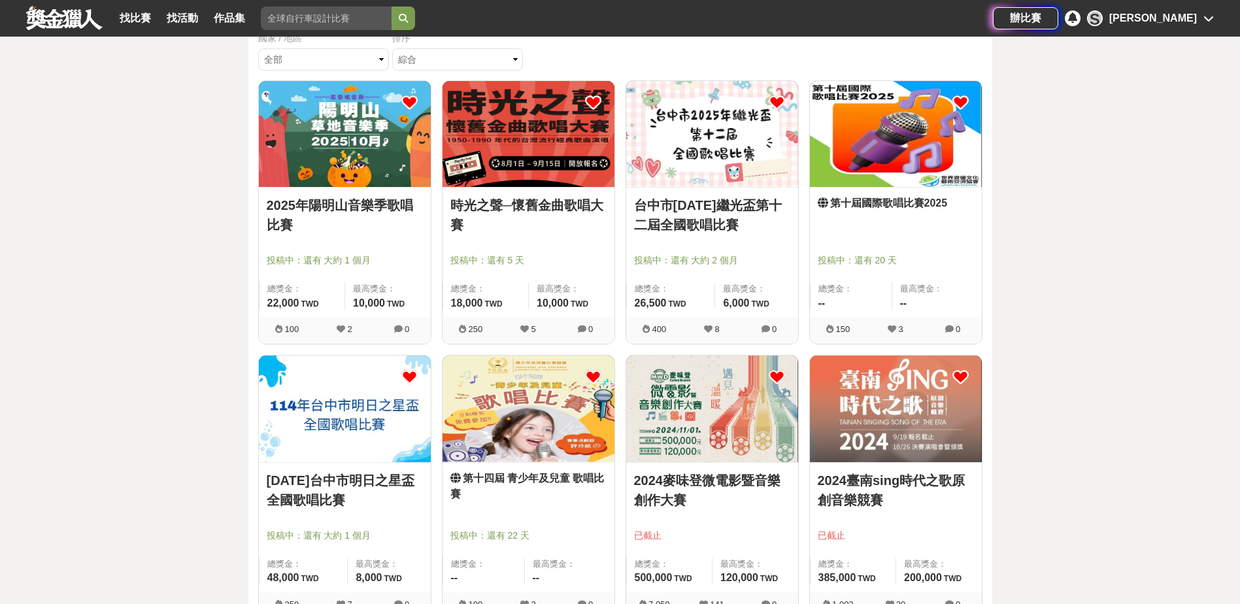
scroll to position [131, 0]
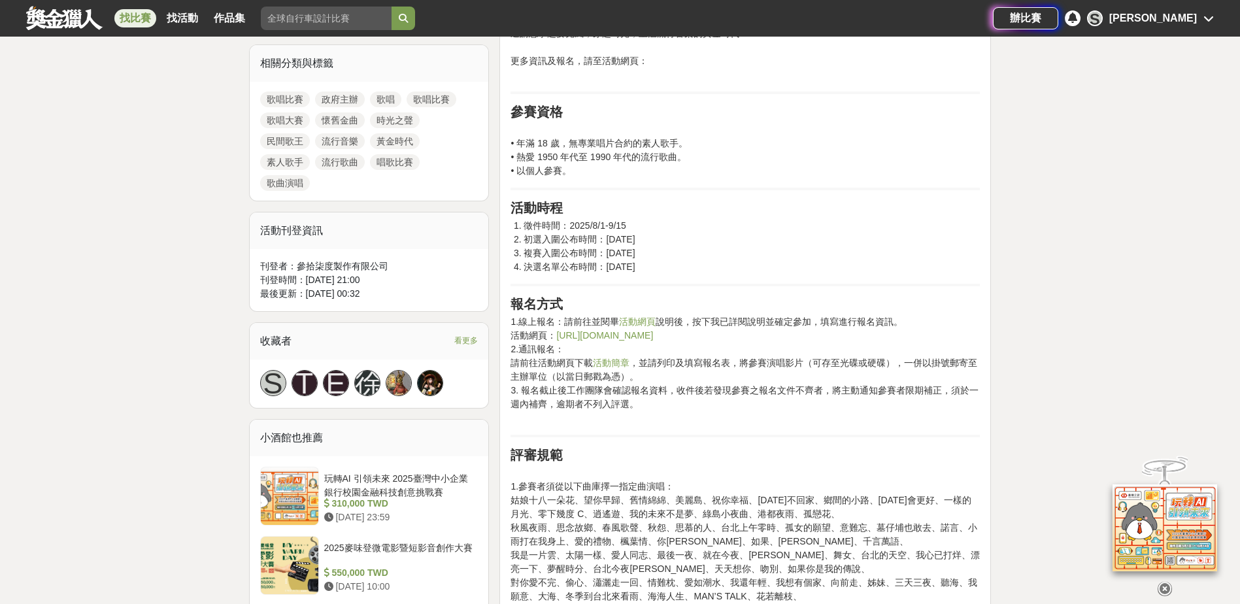
scroll to position [588, 0]
click at [635, 320] on link "活動網頁" at bounding box center [637, 320] width 37 height 10
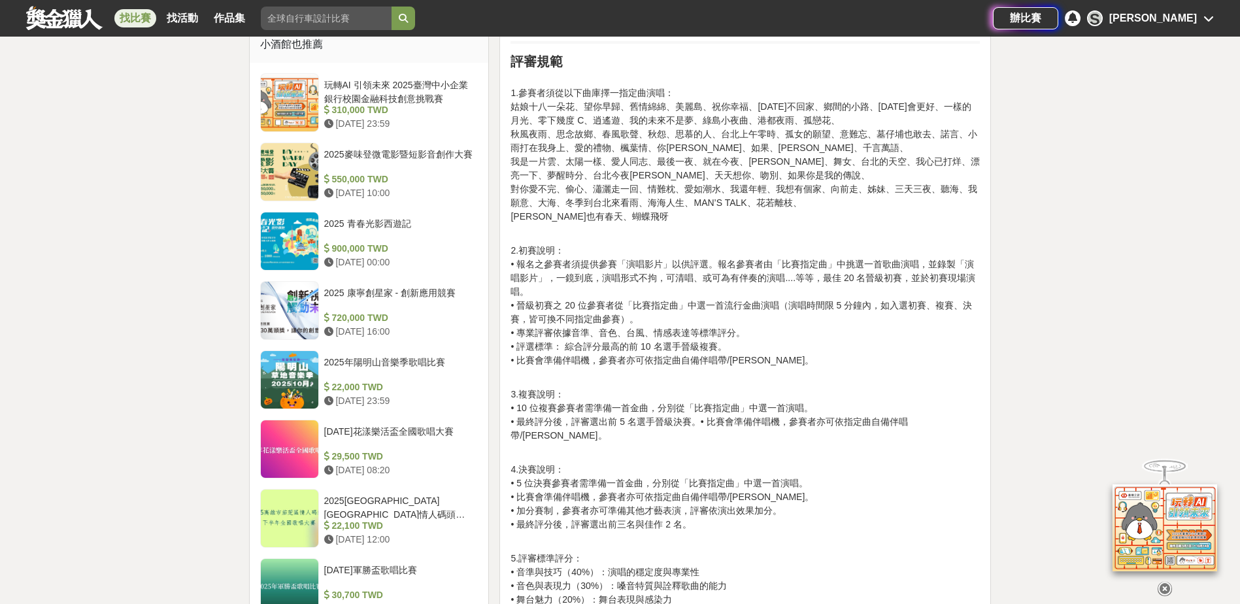
scroll to position [1046, 0]
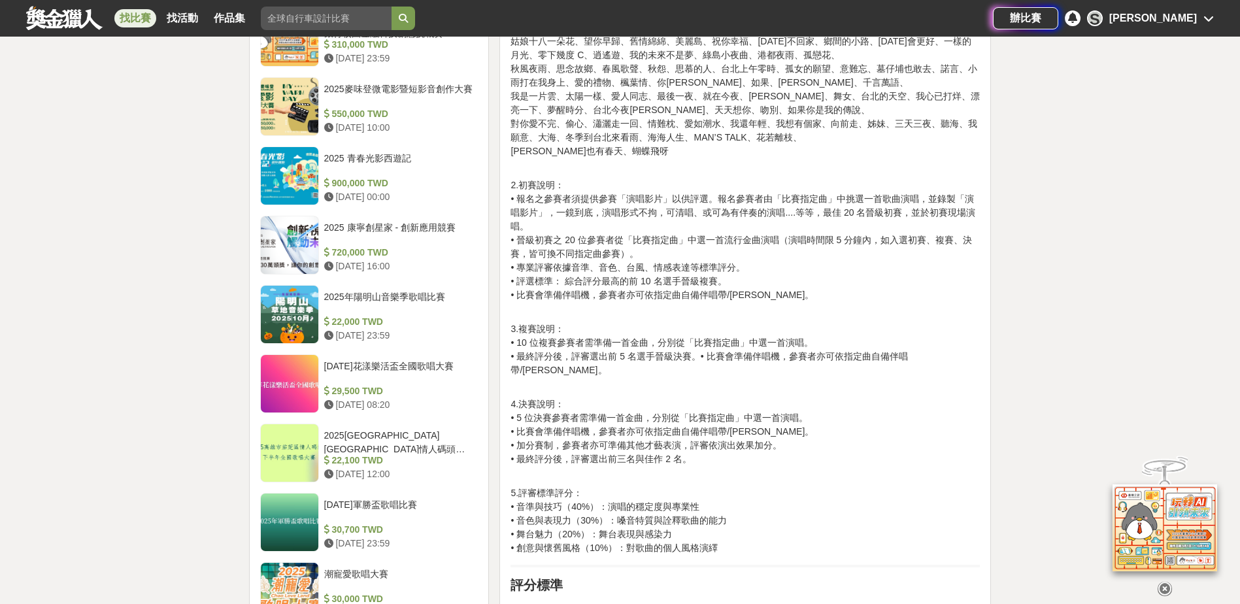
click at [597, 420] on p "4.決賽說明： • 5 位決賽參賽者需準備一首金曲，分別從「比賽指定曲」中選一首演唱。 • 比賽會準備伴唱機，參賽者亦可依指定曲自備伴唱帶/卡拉。 • 加分賽…" at bounding box center [745, 439] width 469 height 82
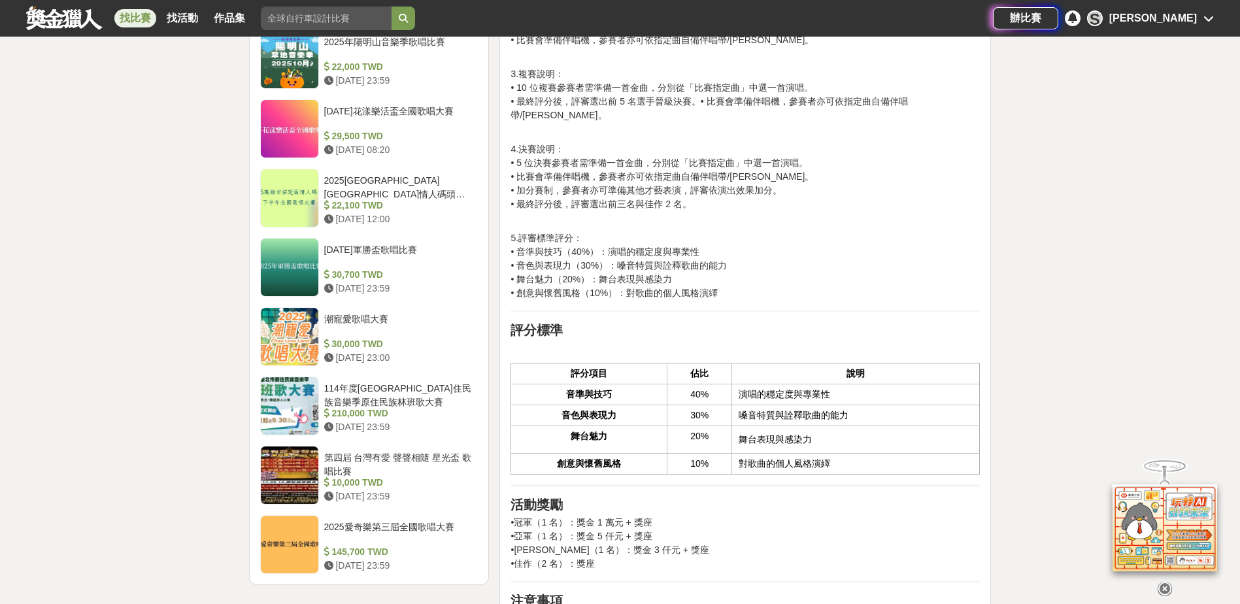
scroll to position [1308, 0]
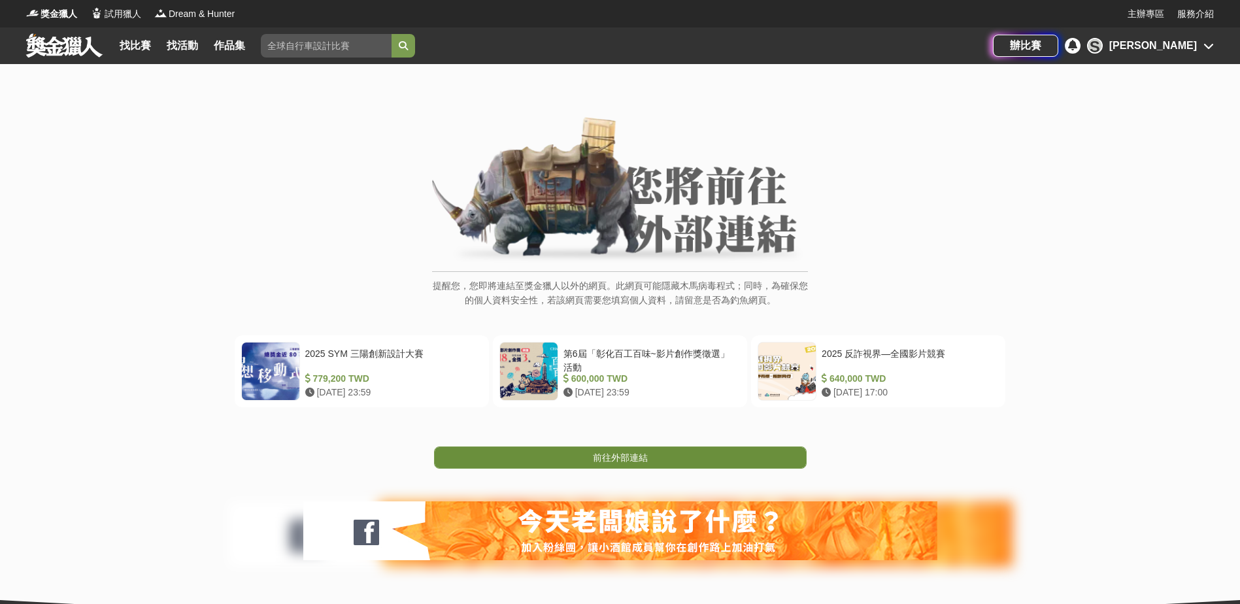
click at [601, 456] on span "前往外部連結" at bounding box center [620, 457] width 55 height 10
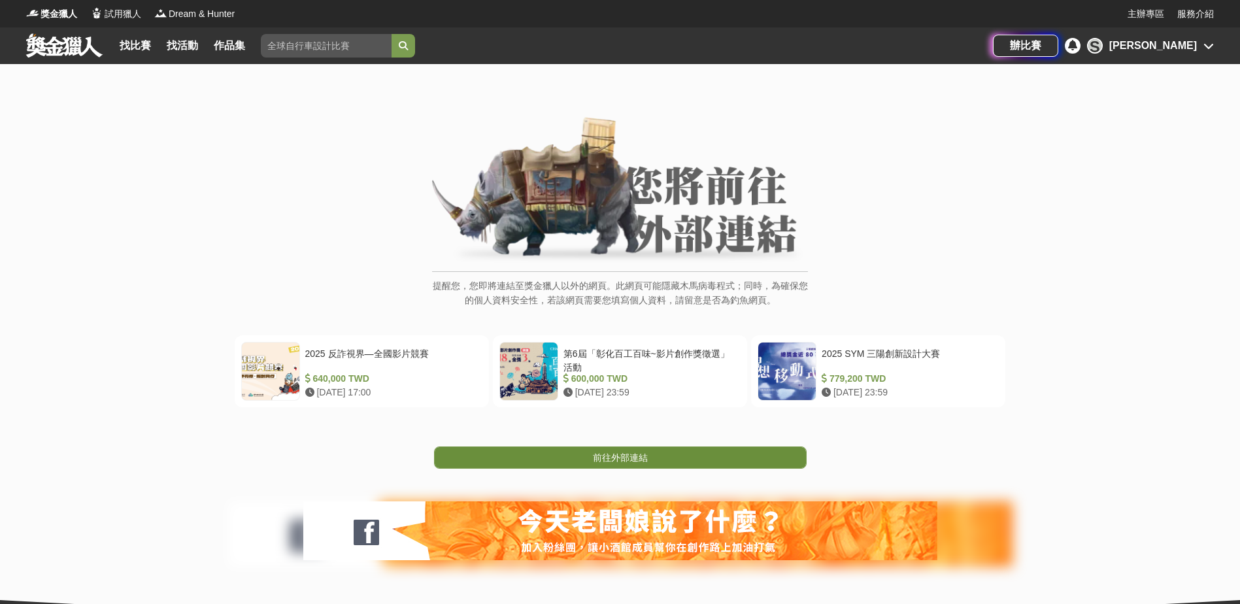
click at [717, 453] on link "前往外部連結" at bounding box center [620, 458] width 373 height 22
